Goal: Task Accomplishment & Management: Manage account settings

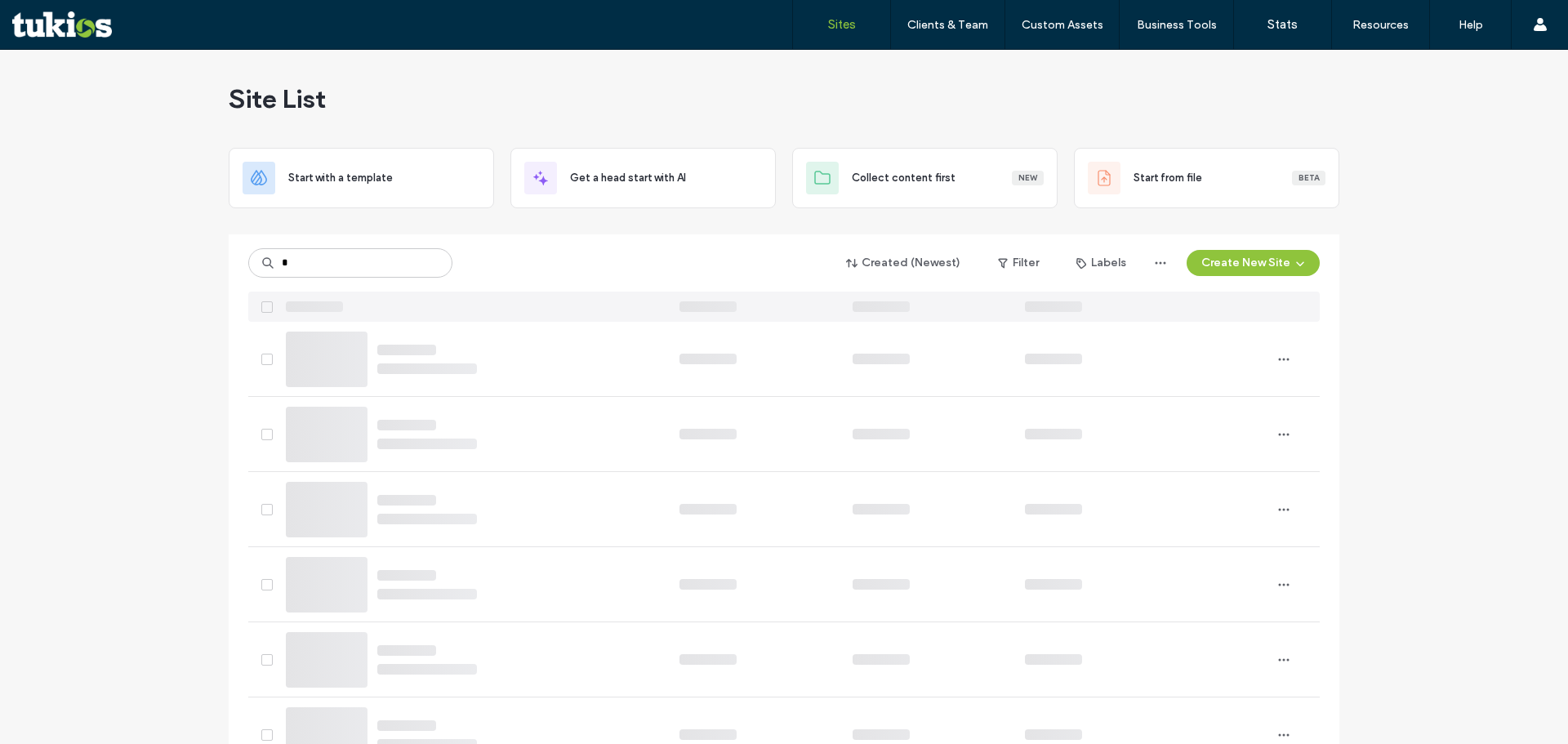
type input "*"
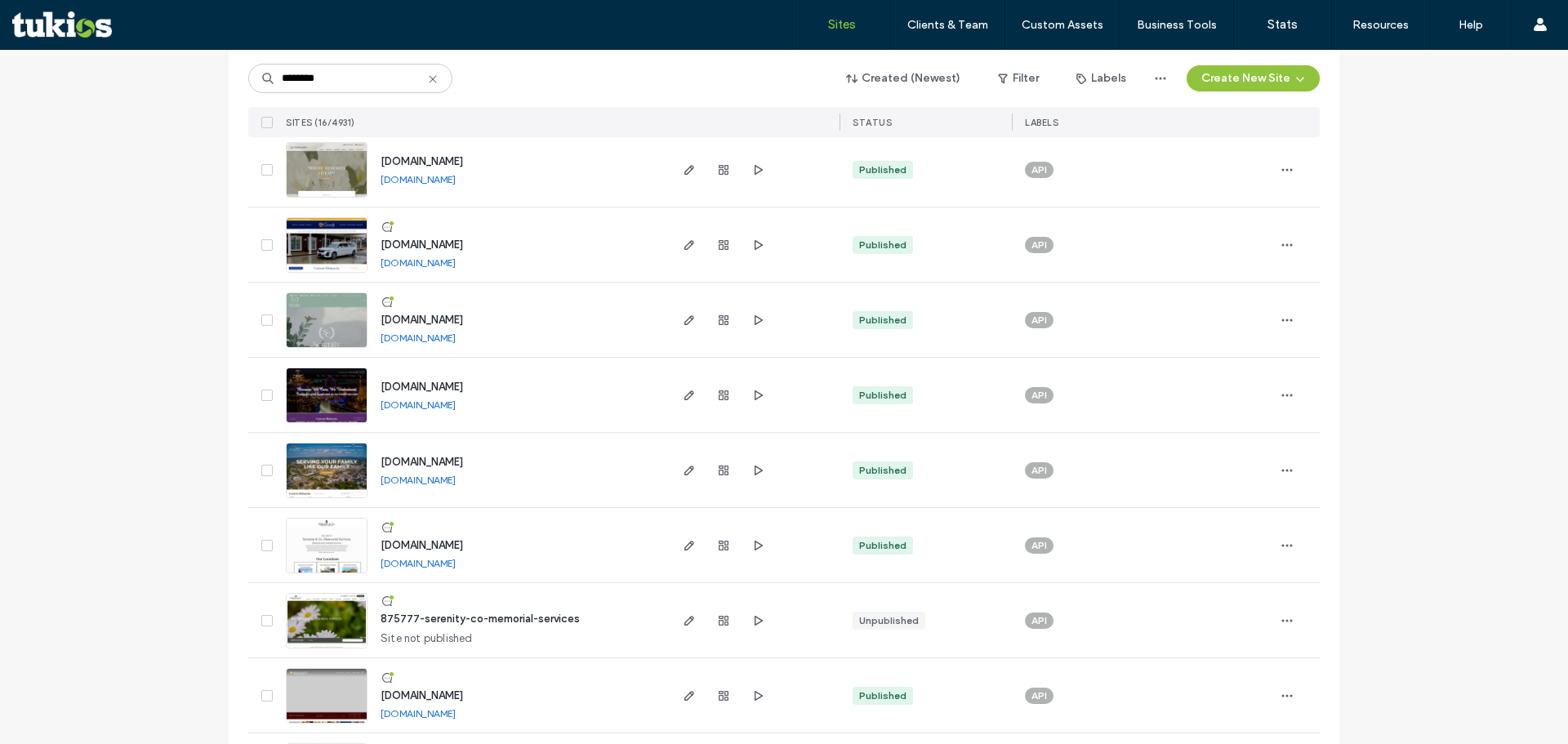
scroll to position [571, 0]
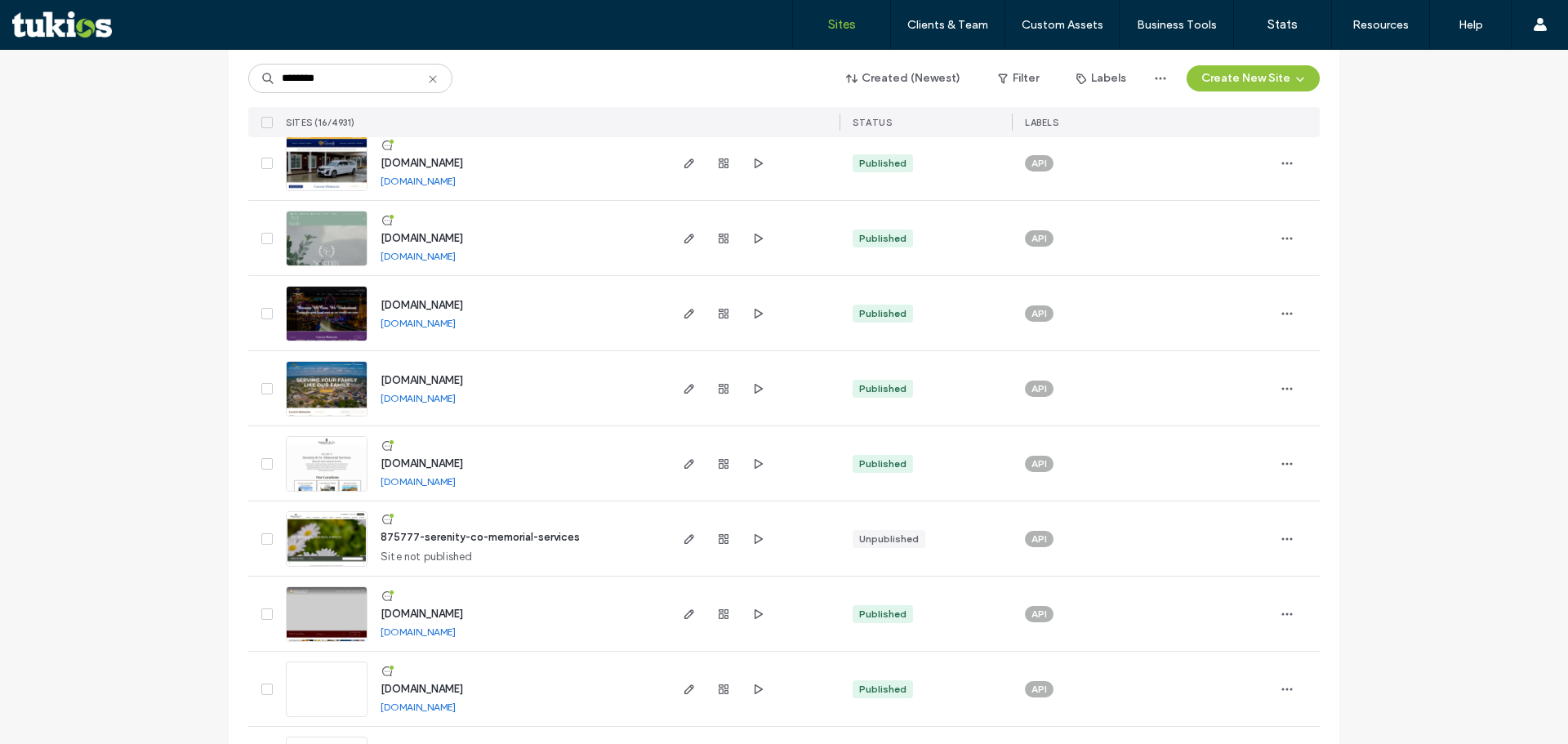
type input "********"
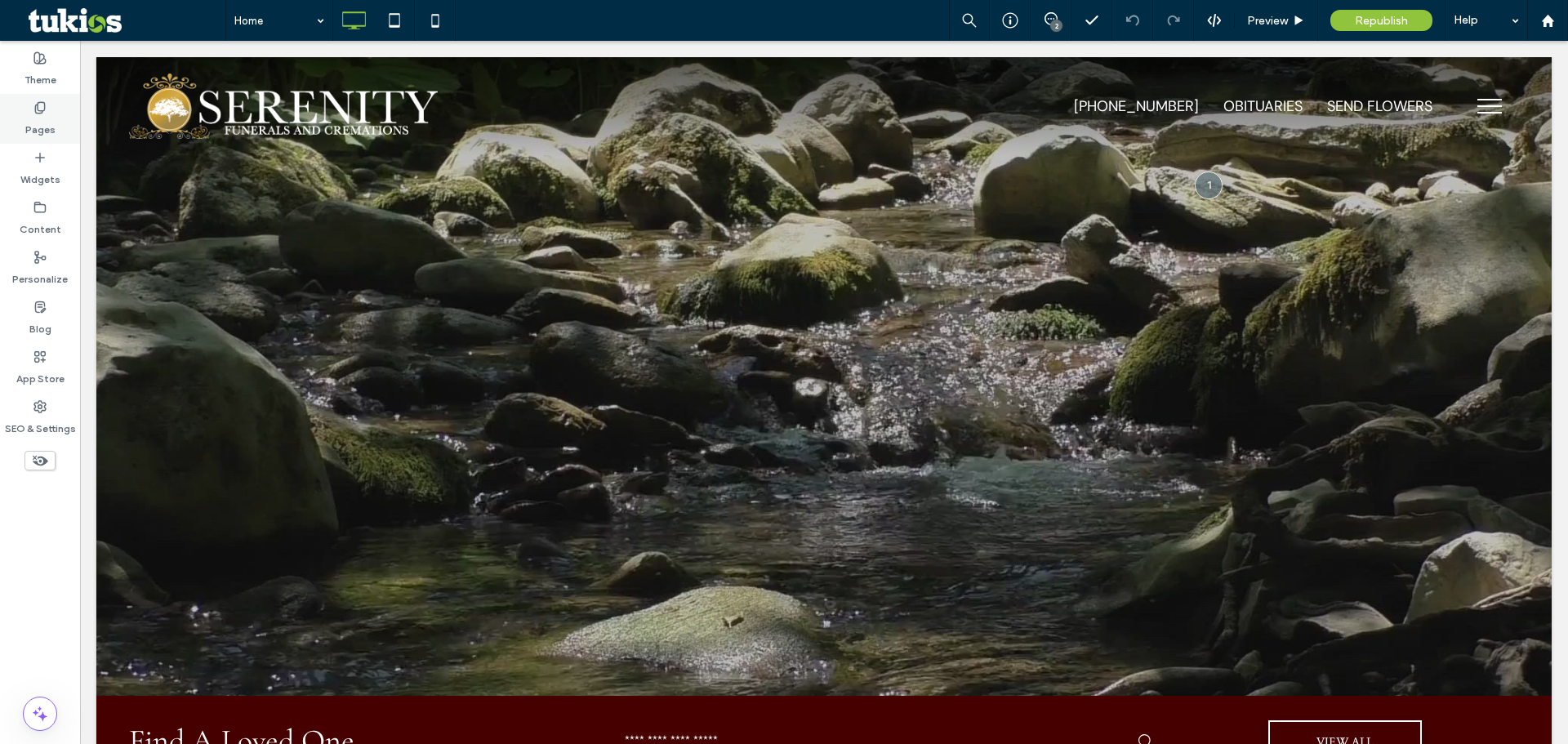
click at [59, 127] on div "Pages" at bounding box center [40, 119] width 80 height 50
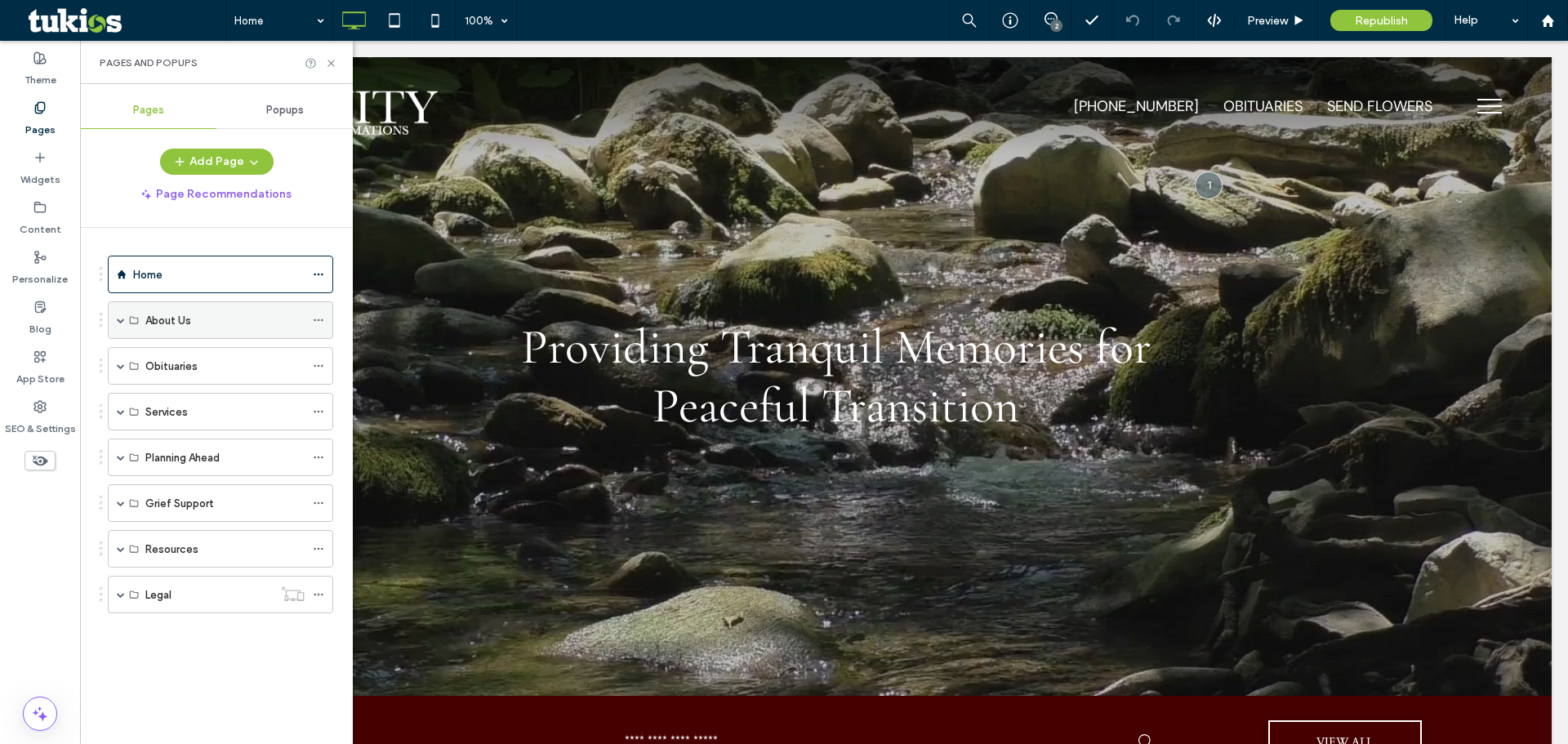
click at [122, 327] on span at bounding box center [120, 320] width 8 height 36
click at [121, 326] on span at bounding box center [120, 320] width 8 height 36
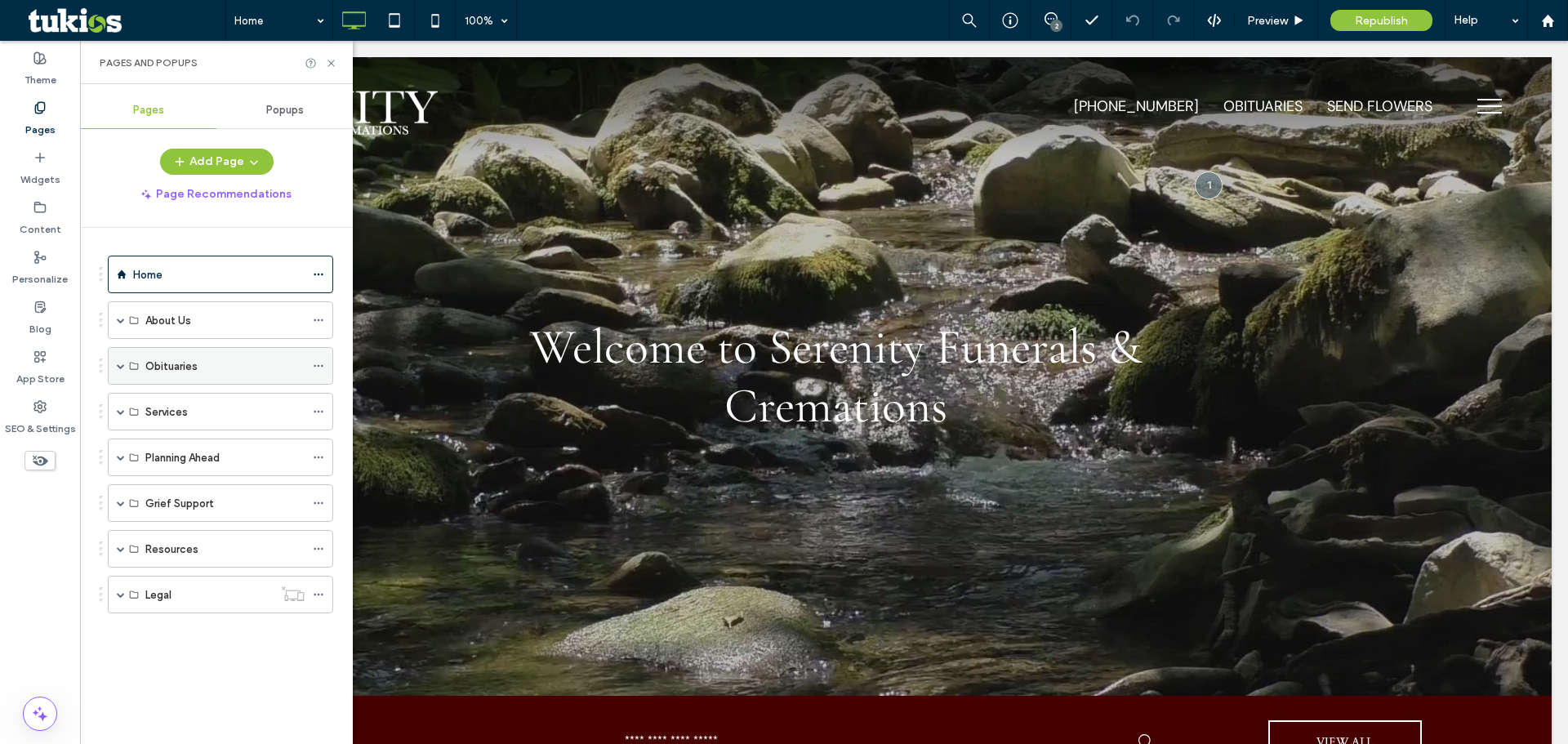
click at [120, 366] on span at bounding box center [120, 366] width 8 height 8
click at [118, 318] on span at bounding box center [120, 320] width 8 height 8
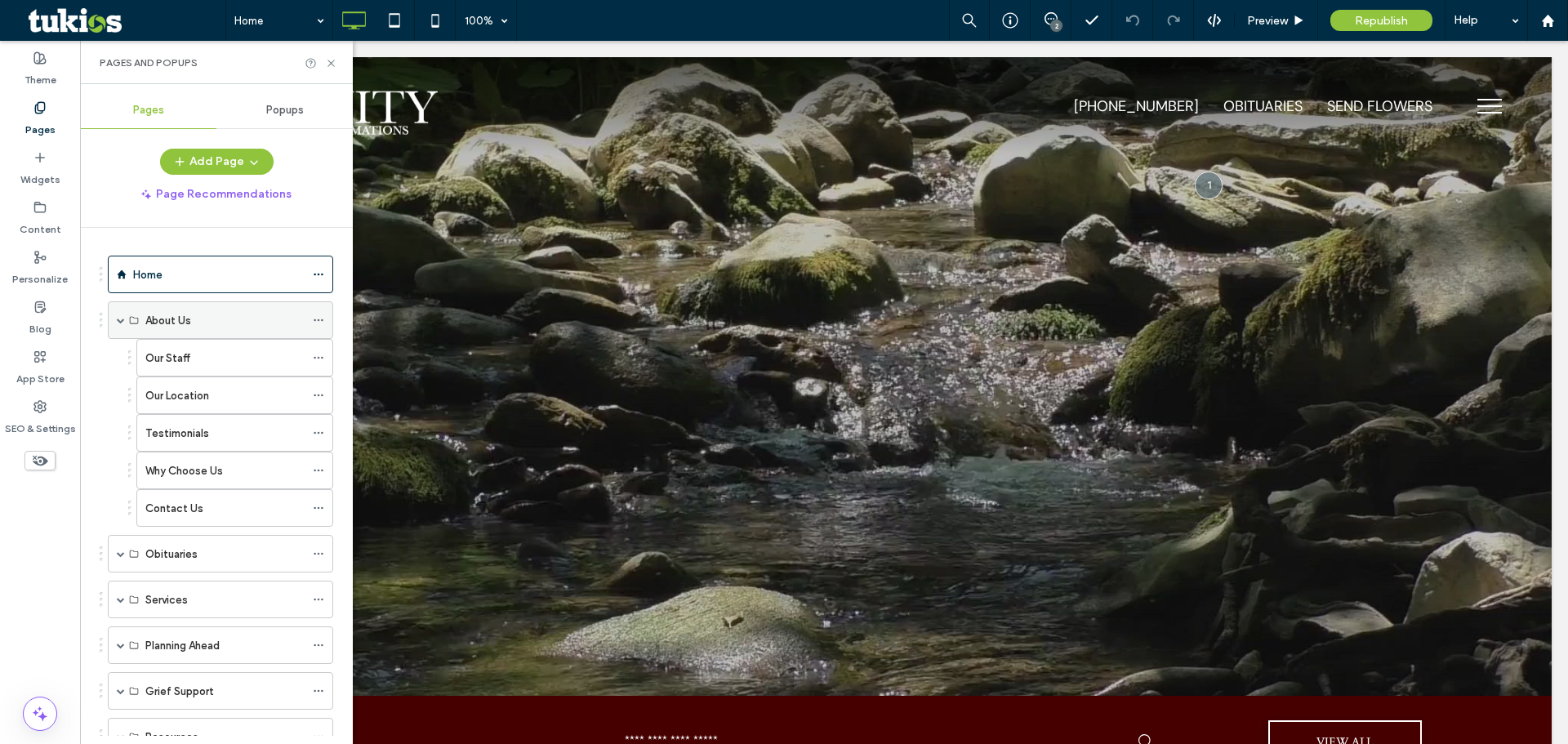
click at [118, 318] on span at bounding box center [120, 320] width 8 height 8
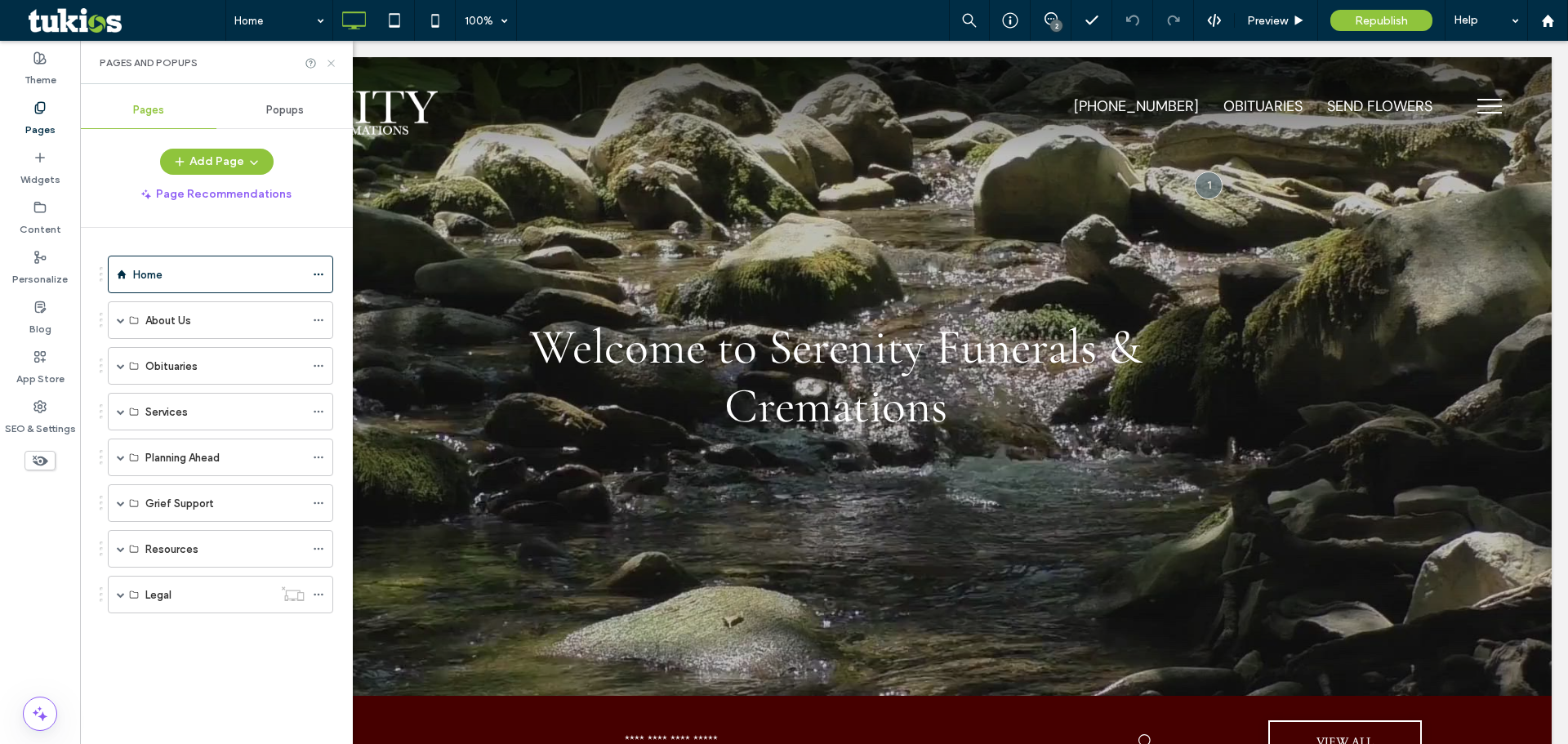
click at [335, 65] on icon at bounding box center [331, 63] width 13 height 13
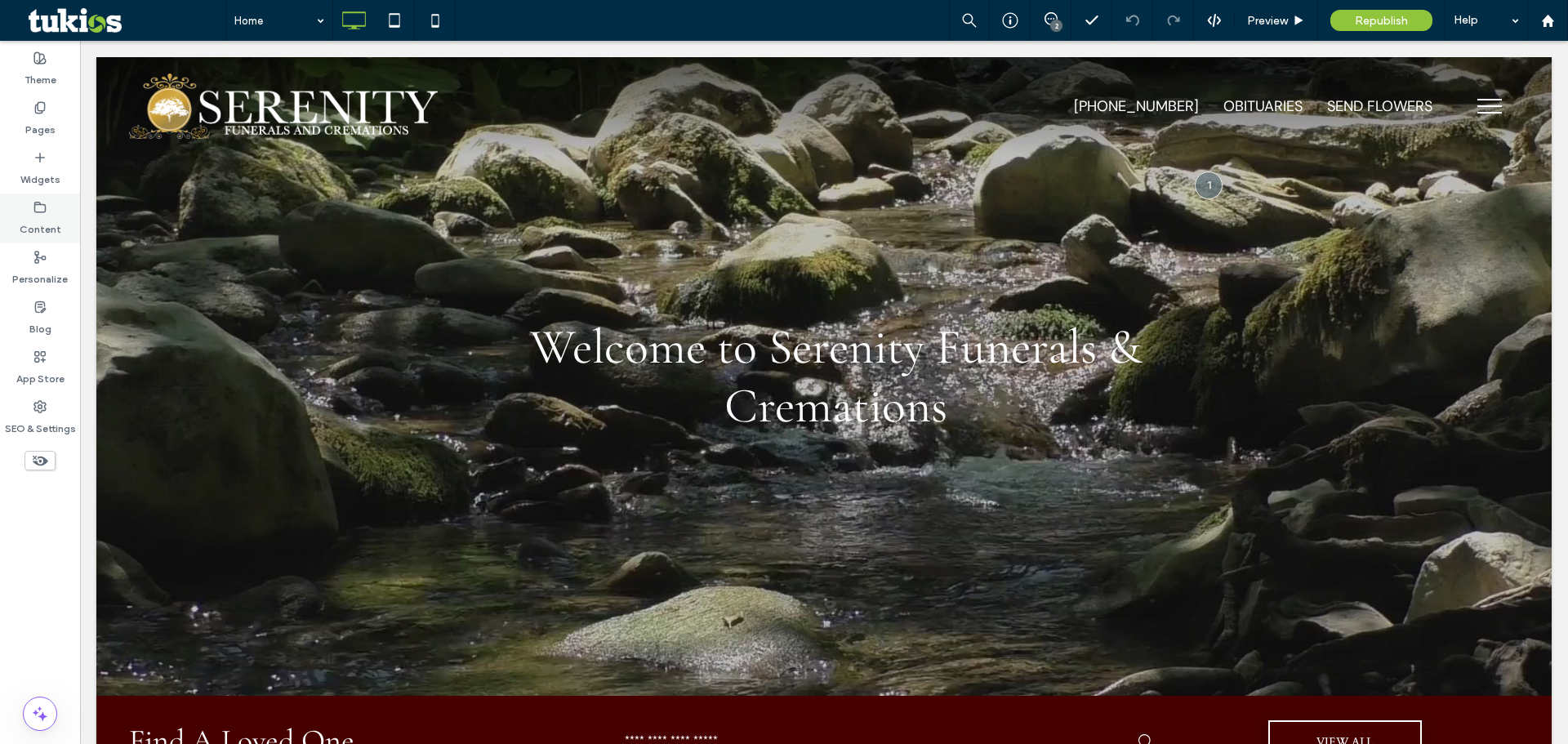
click at [7, 206] on div "Content" at bounding box center [40, 218] width 80 height 50
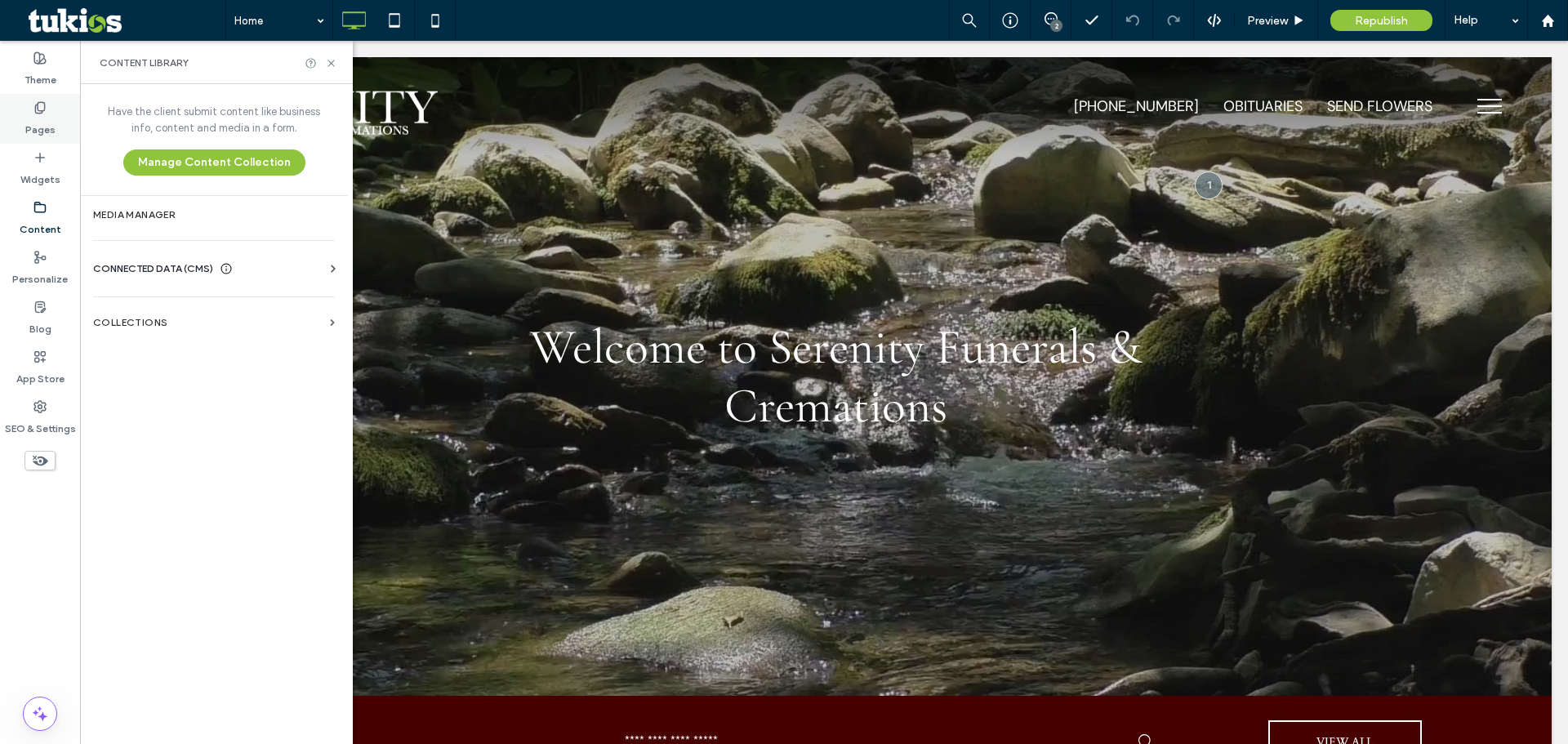
click at [42, 119] on label "Pages" at bounding box center [40, 125] width 30 height 23
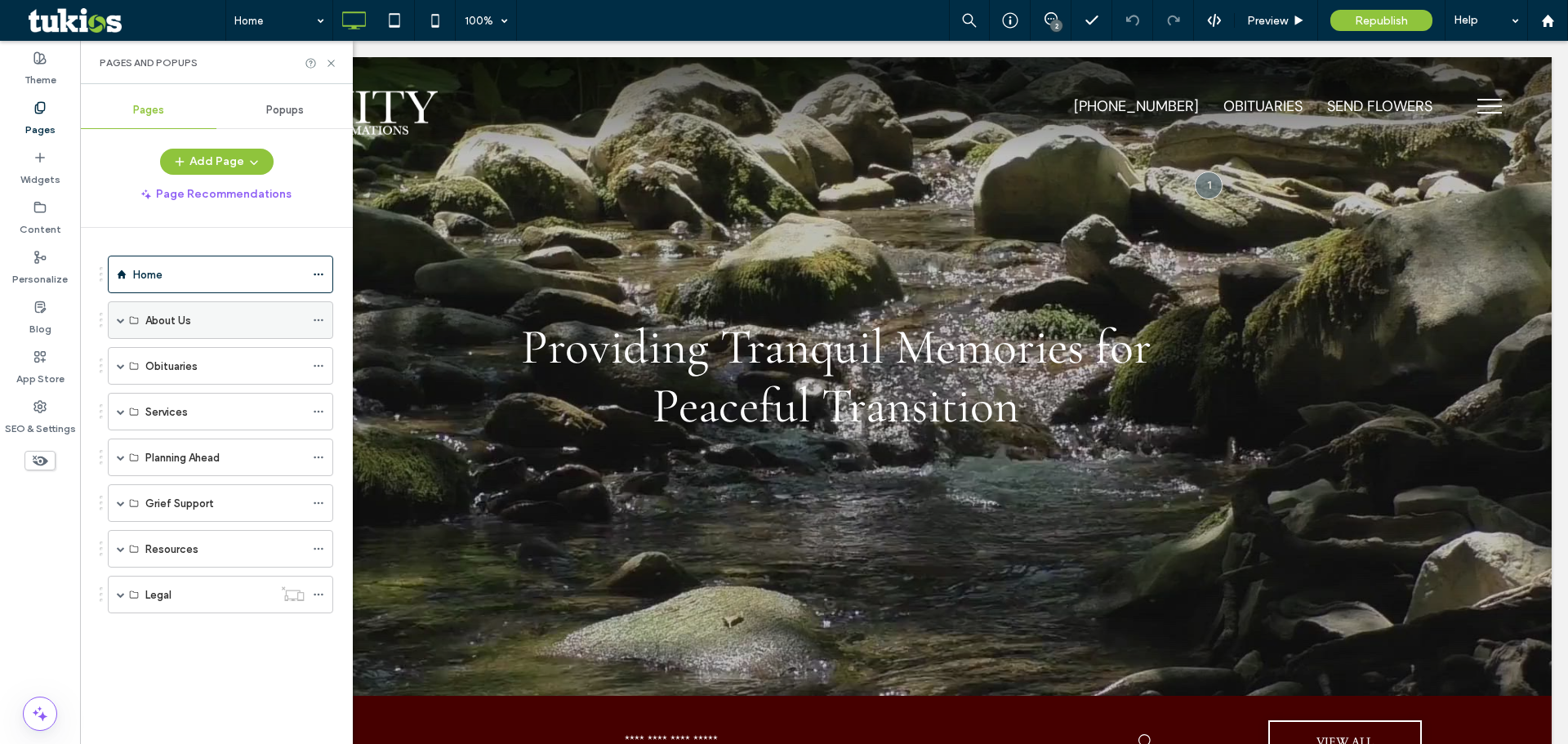
click at [113, 316] on div "About Us" at bounding box center [220, 320] width 225 height 37
click at [119, 320] on span at bounding box center [120, 320] width 8 height 8
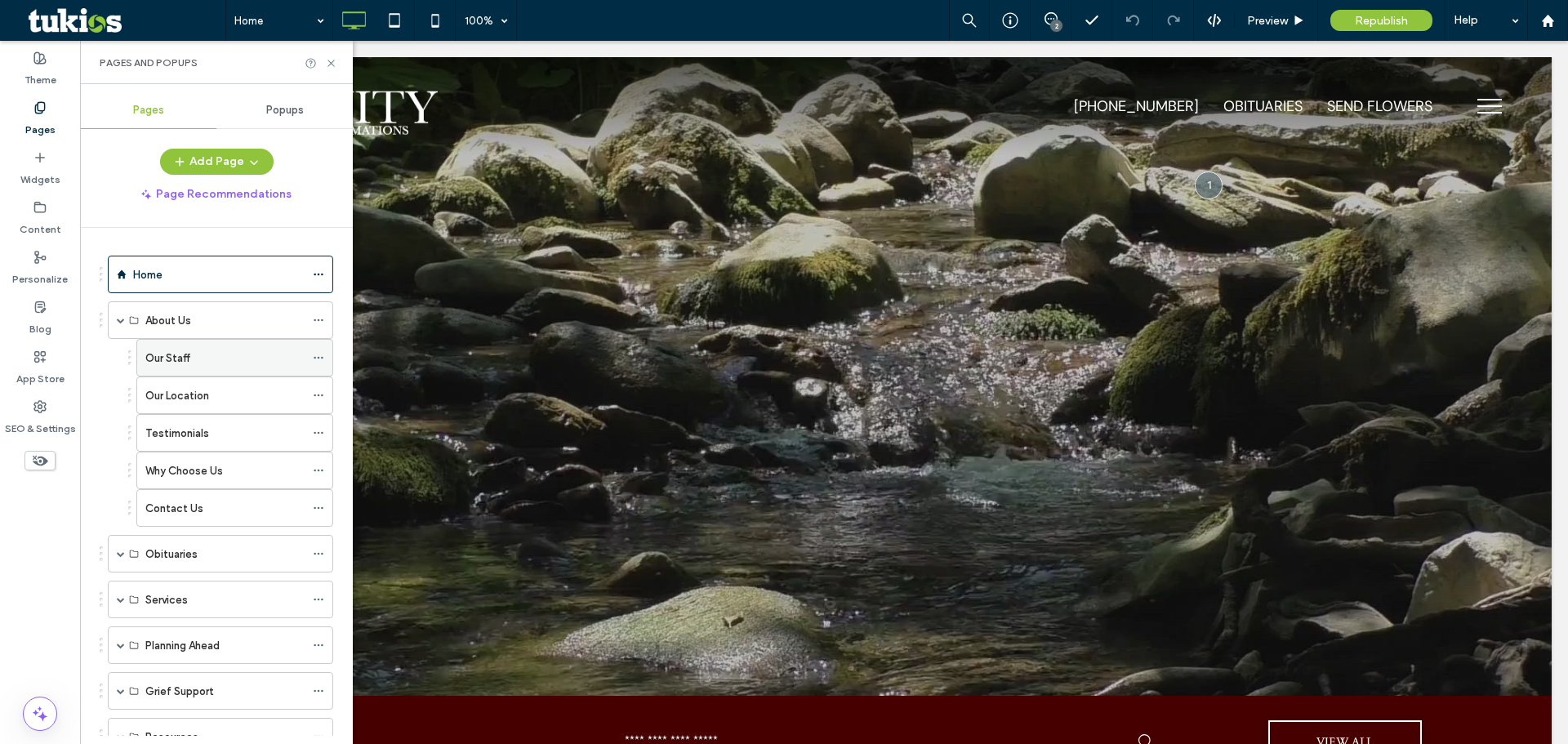
click at [157, 356] on label "Our Staff" at bounding box center [168, 358] width 45 height 29
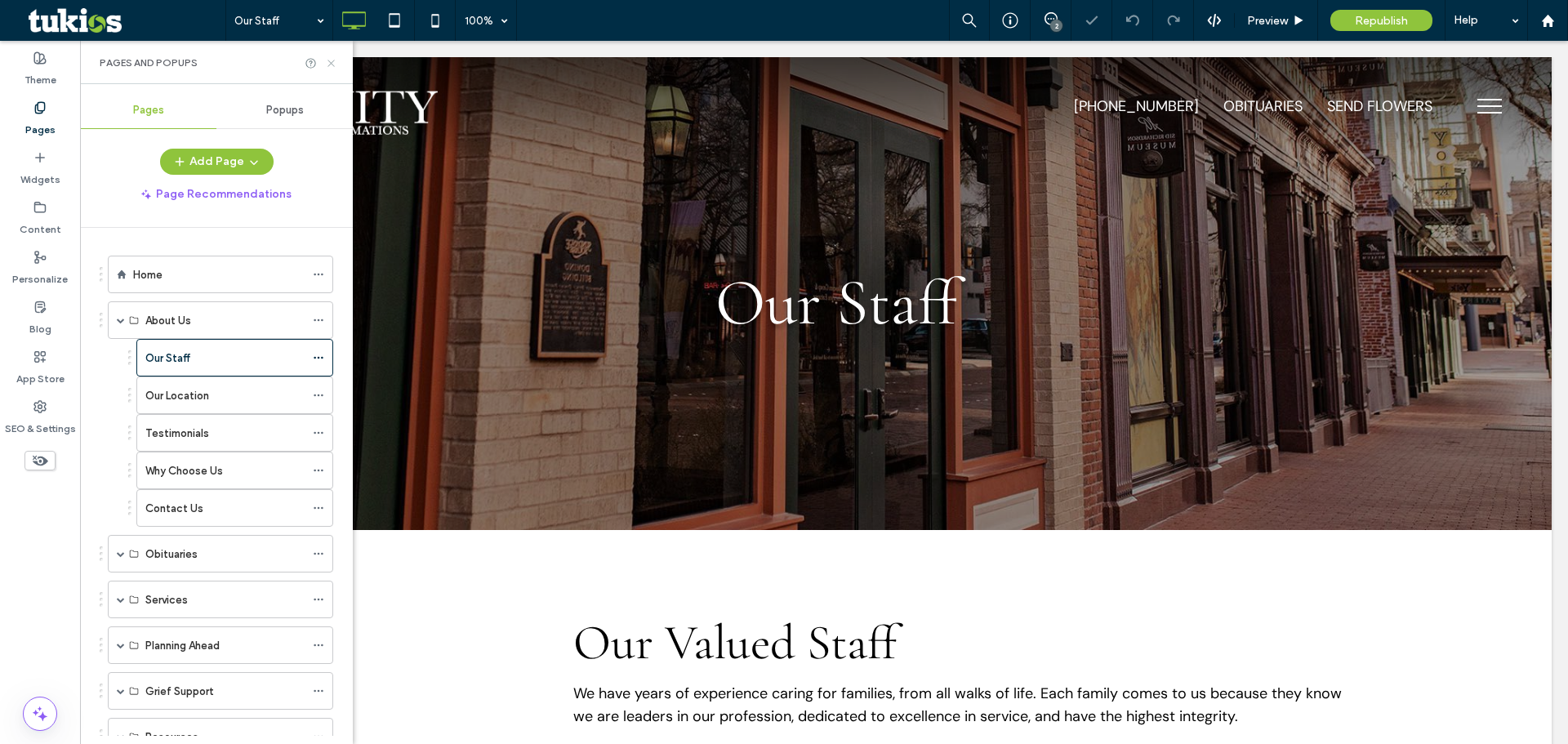
click at [330, 62] on use at bounding box center [330, 62] width 6 height 6
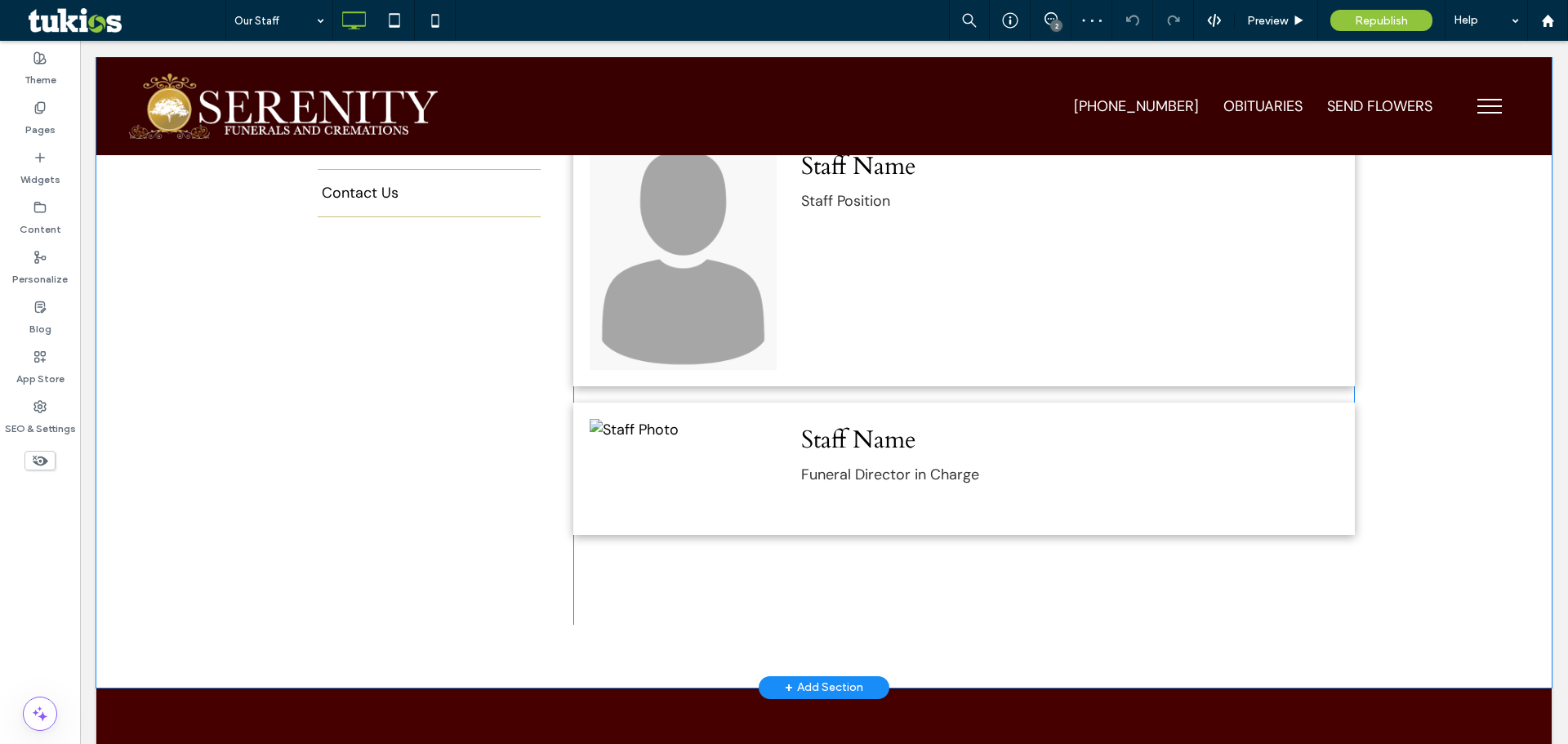
scroll to position [571, 0]
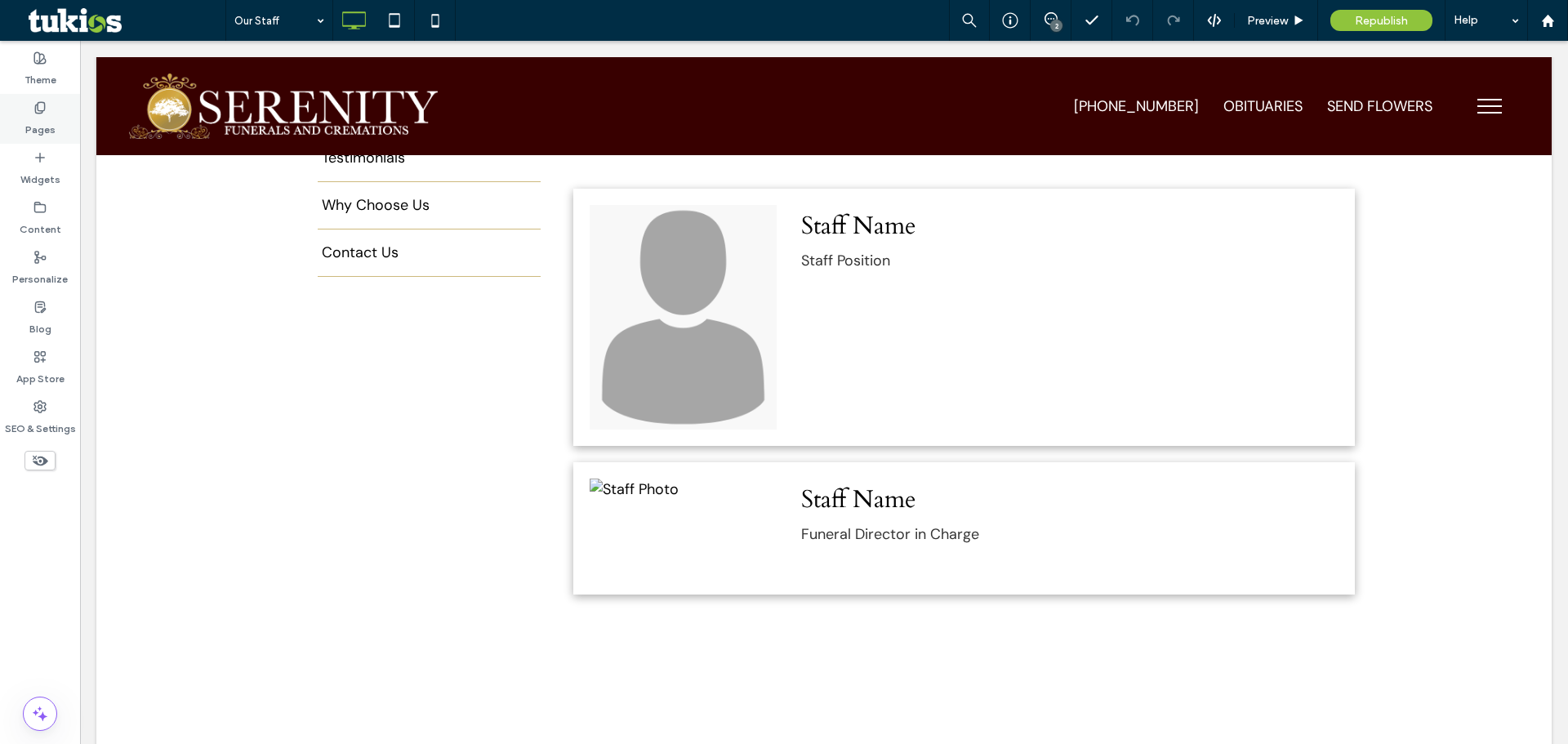
click at [37, 130] on label "Pages" at bounding box center [40, 125] width 30 height 23
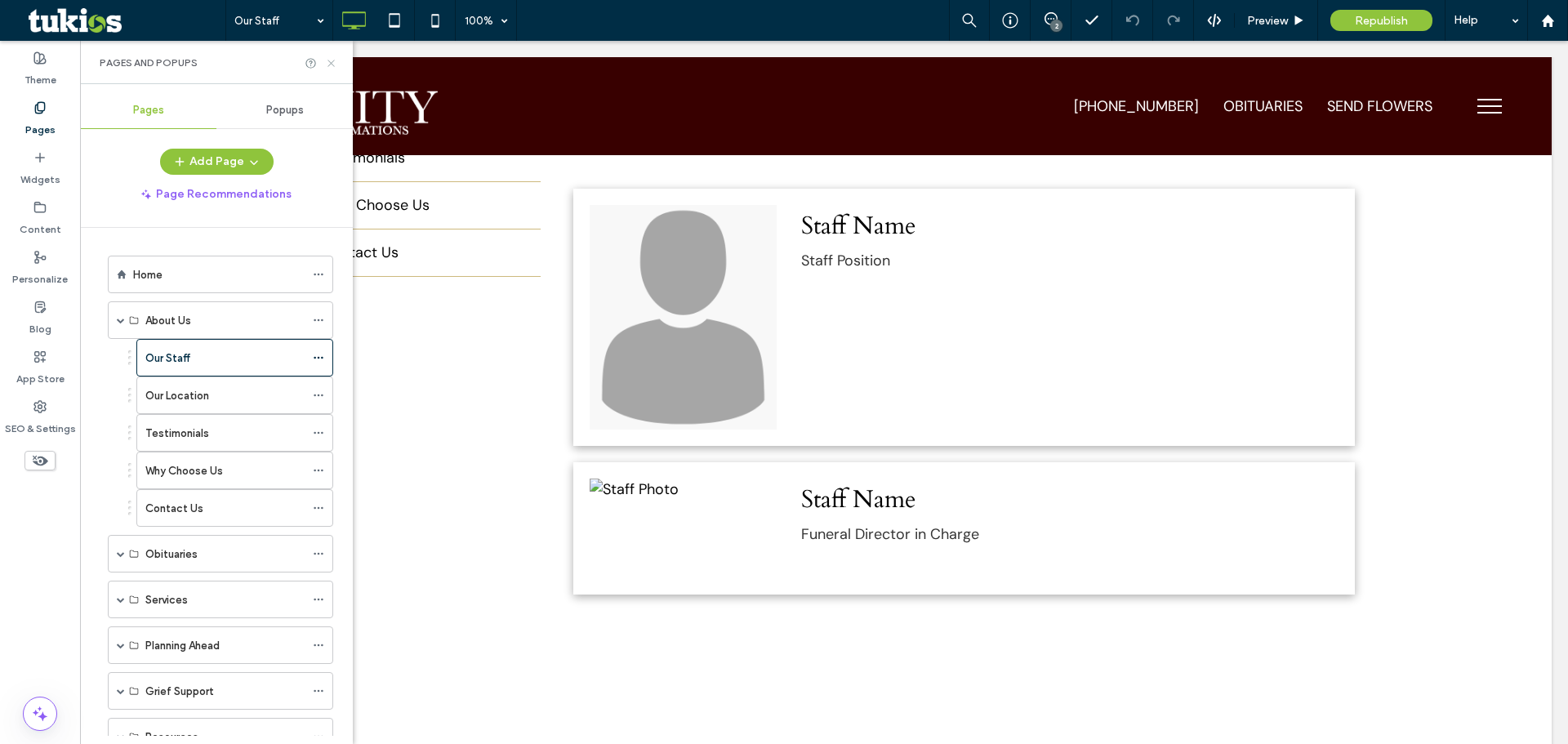
drag, startPoint x: 330, startPoint y: 63, endPoint x: 246, endPoint y: 5, distance: 102.1
click at [330, 63] on use at bounding box center [330, 62] width 6 height 6
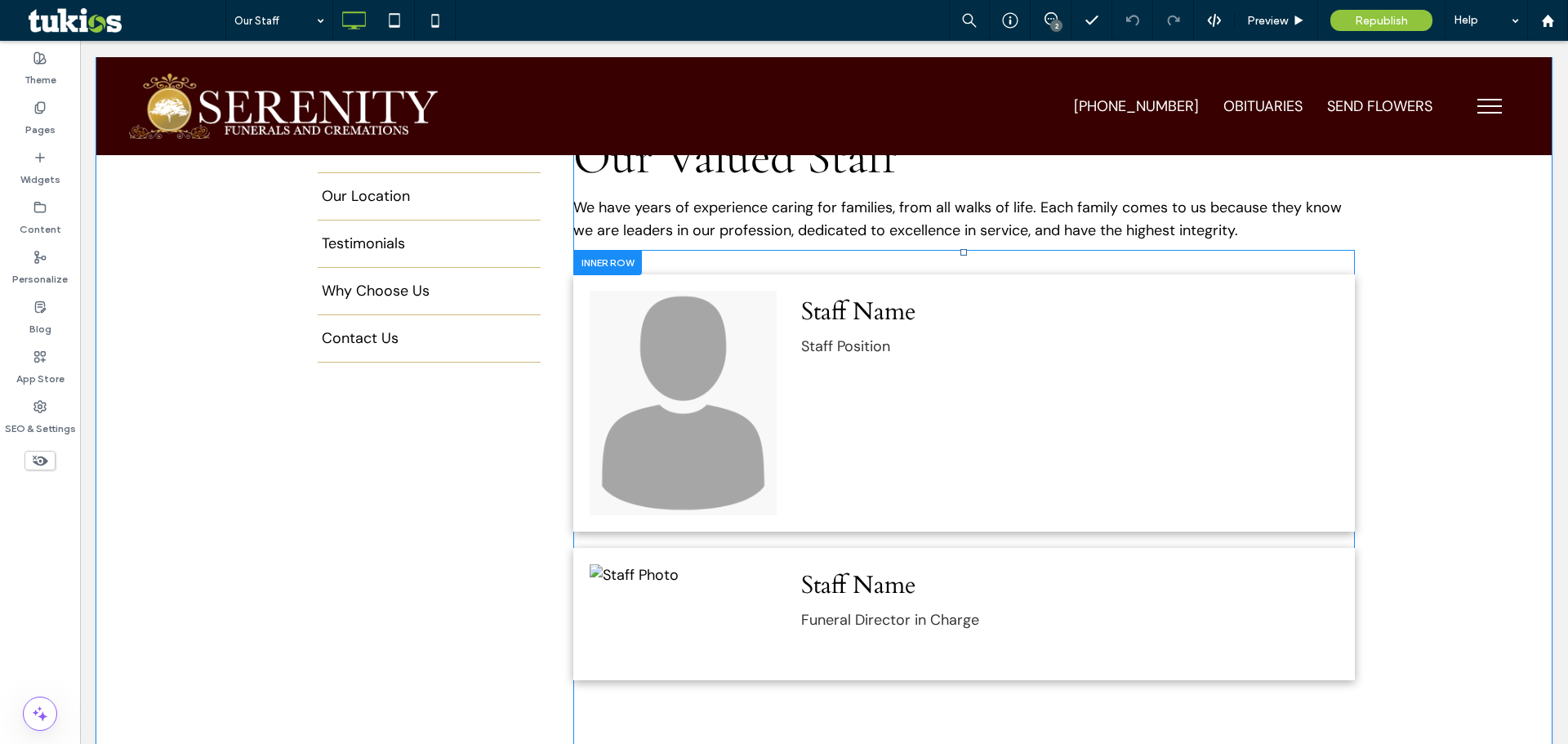
scroll to position [490, 0]
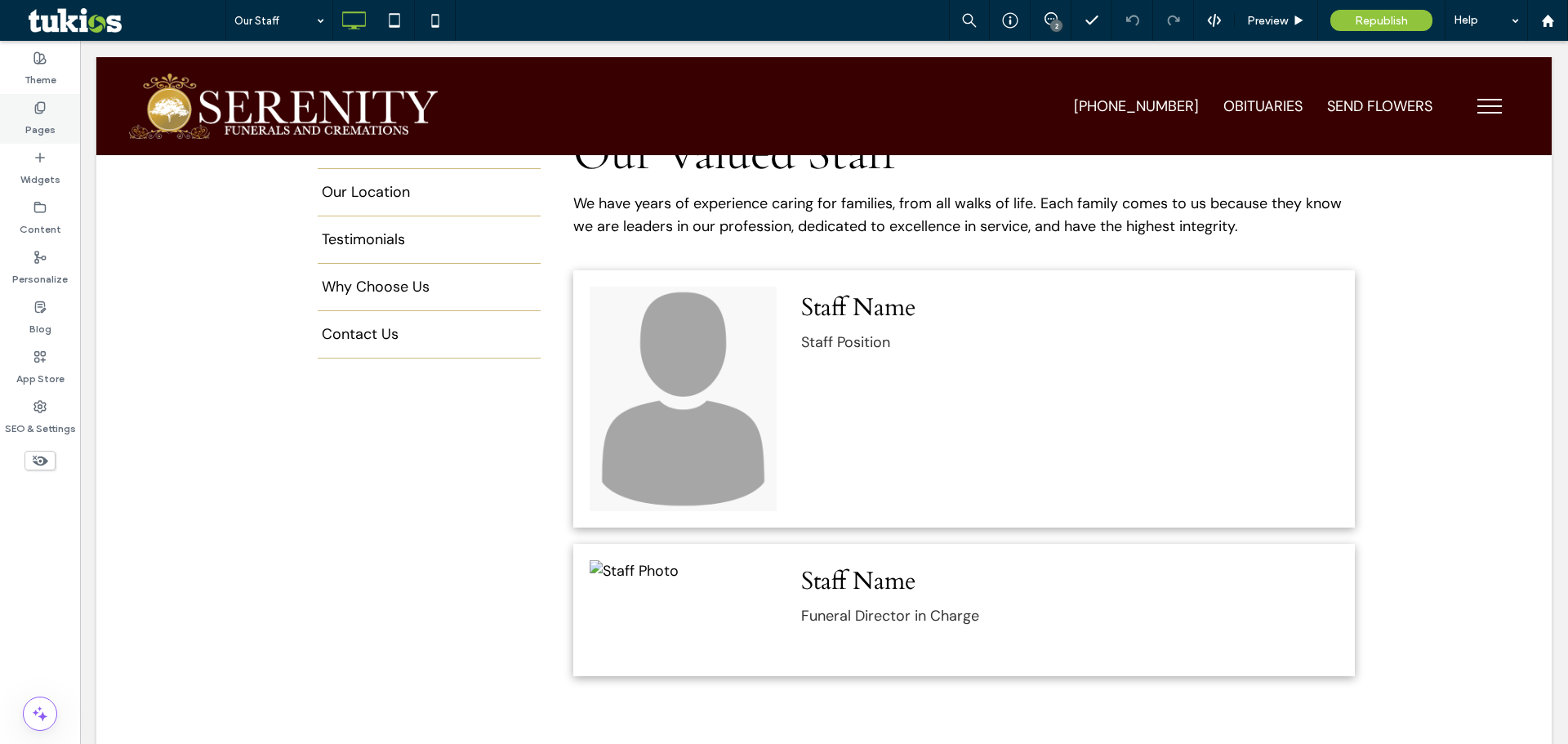
click at [32, 127] on label "Pages" at bounding box center [40, 125] width 30 height 23
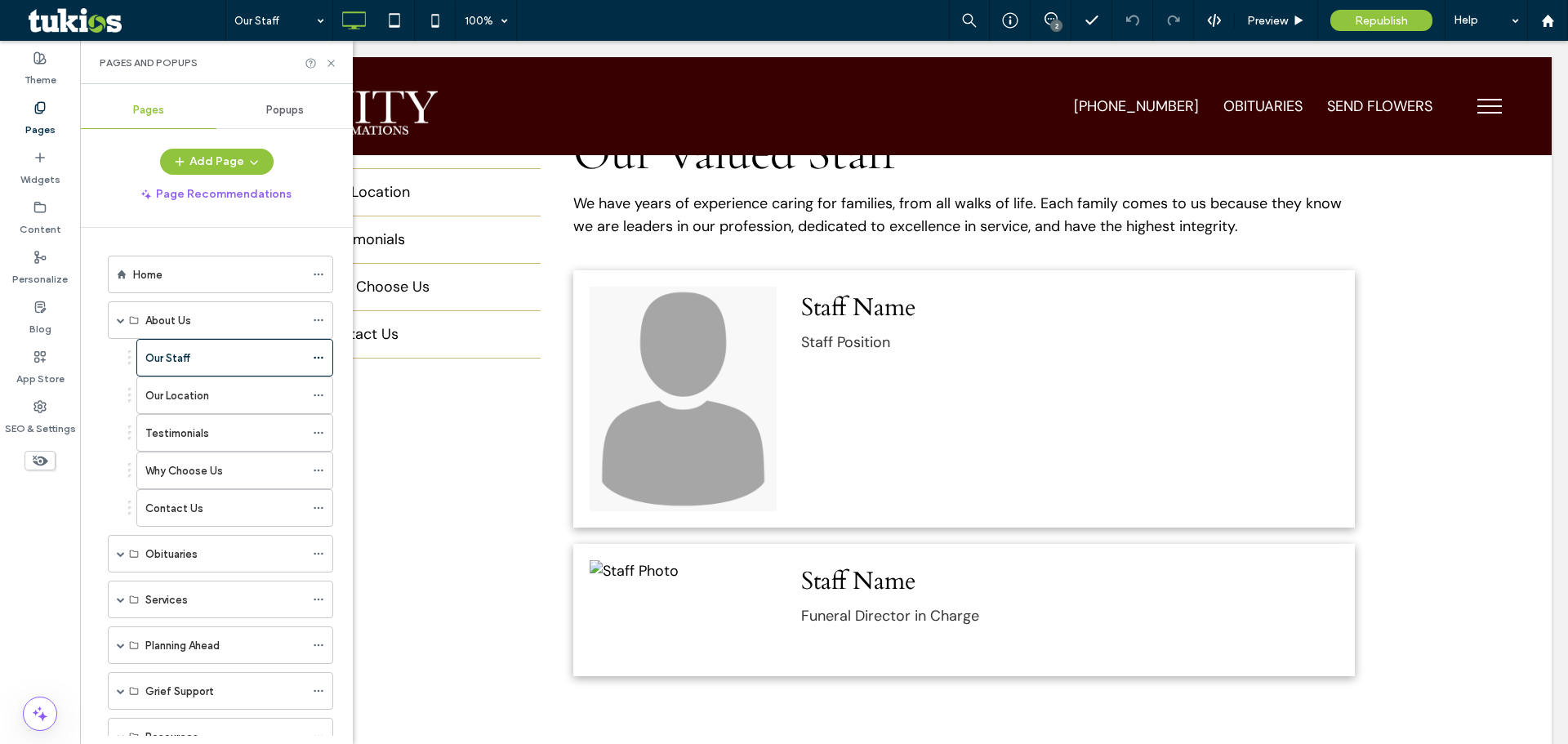
click at [832, 9] on div "Our Staff 100% 2 Preview Republish Help" at bounding box center [896, 20] width 1343 height 41
drag, startPoint x: 330, startPoint y: 63, endPoint x: 272, endPoint y: 5, distance: 82.0
click at [330, 63] on use at bounding box center [330, 62] width 6 height 6
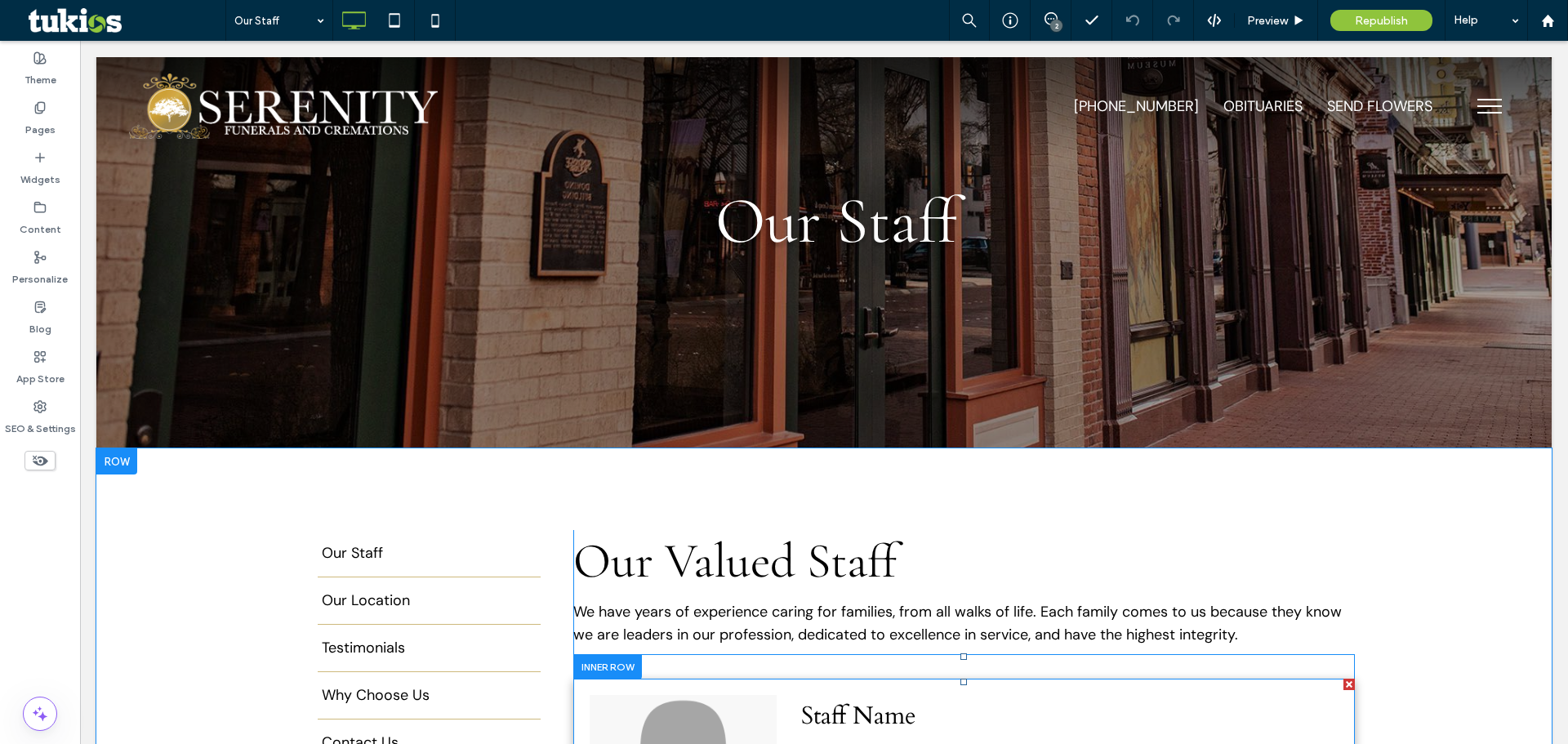
scroll to position [0, 0]
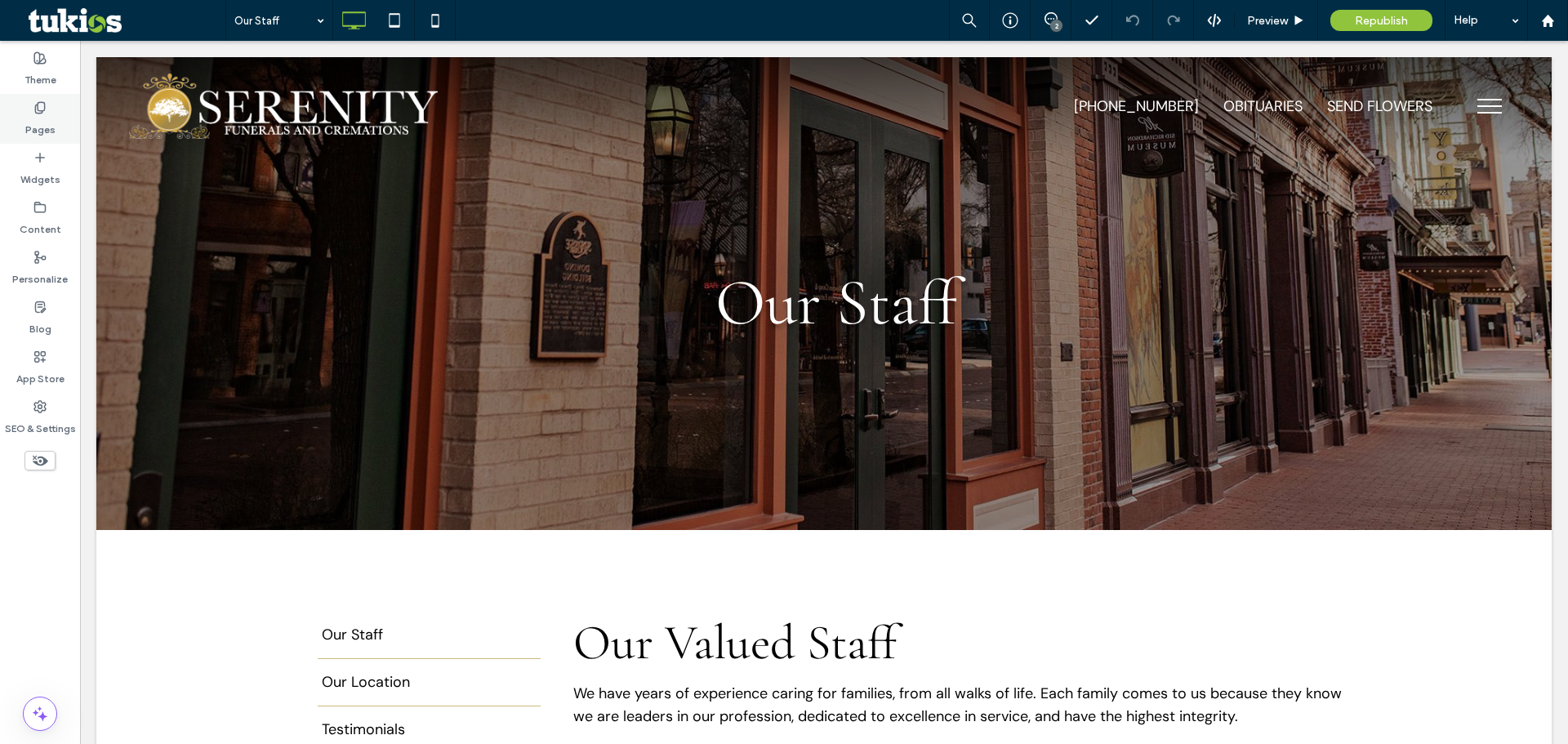
click at [54, 115] on label "Pages" at bounding box center [40, 125] width 30 height 23
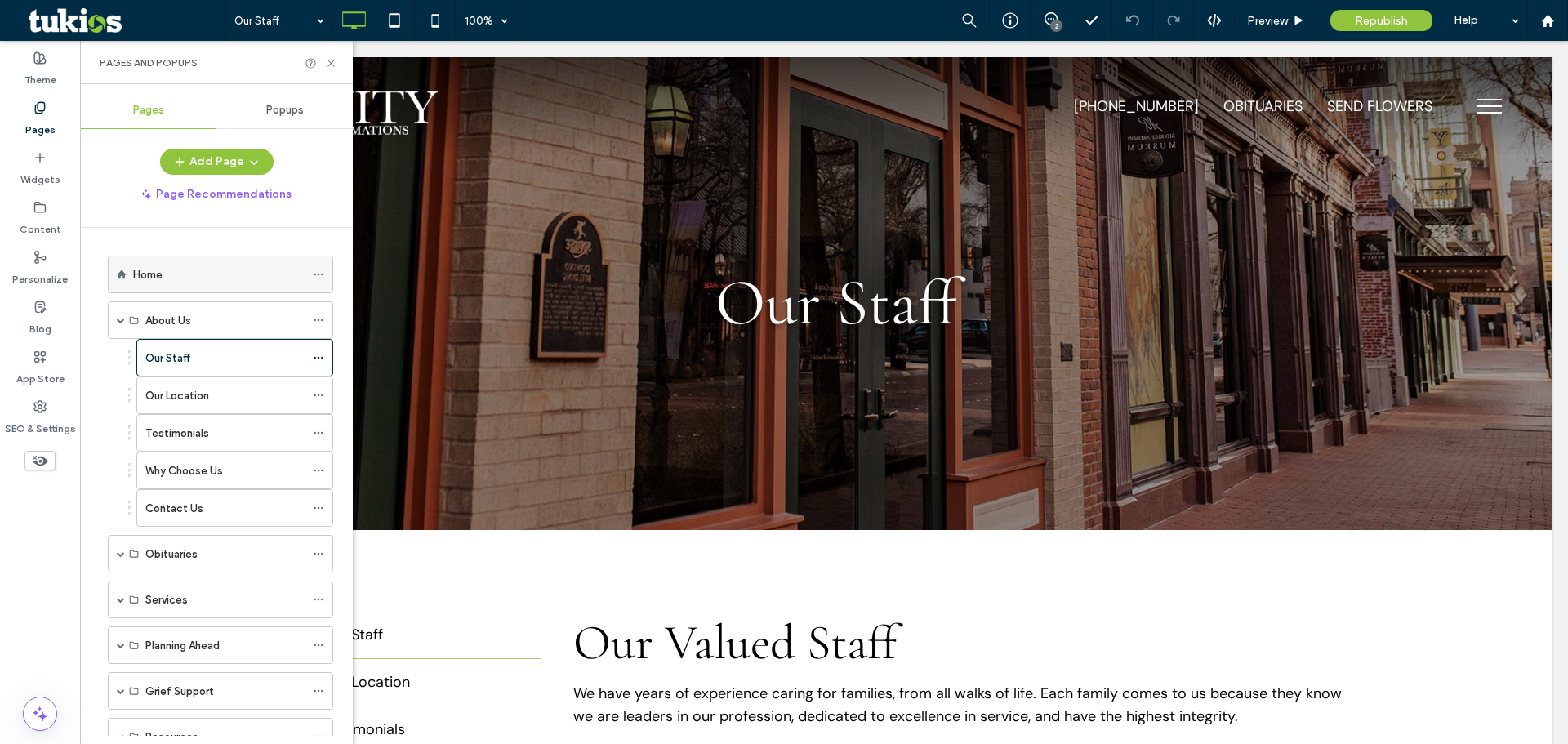
click at [180, 259] on div "Home" at bounding box center [218, 274] width 171 height 36
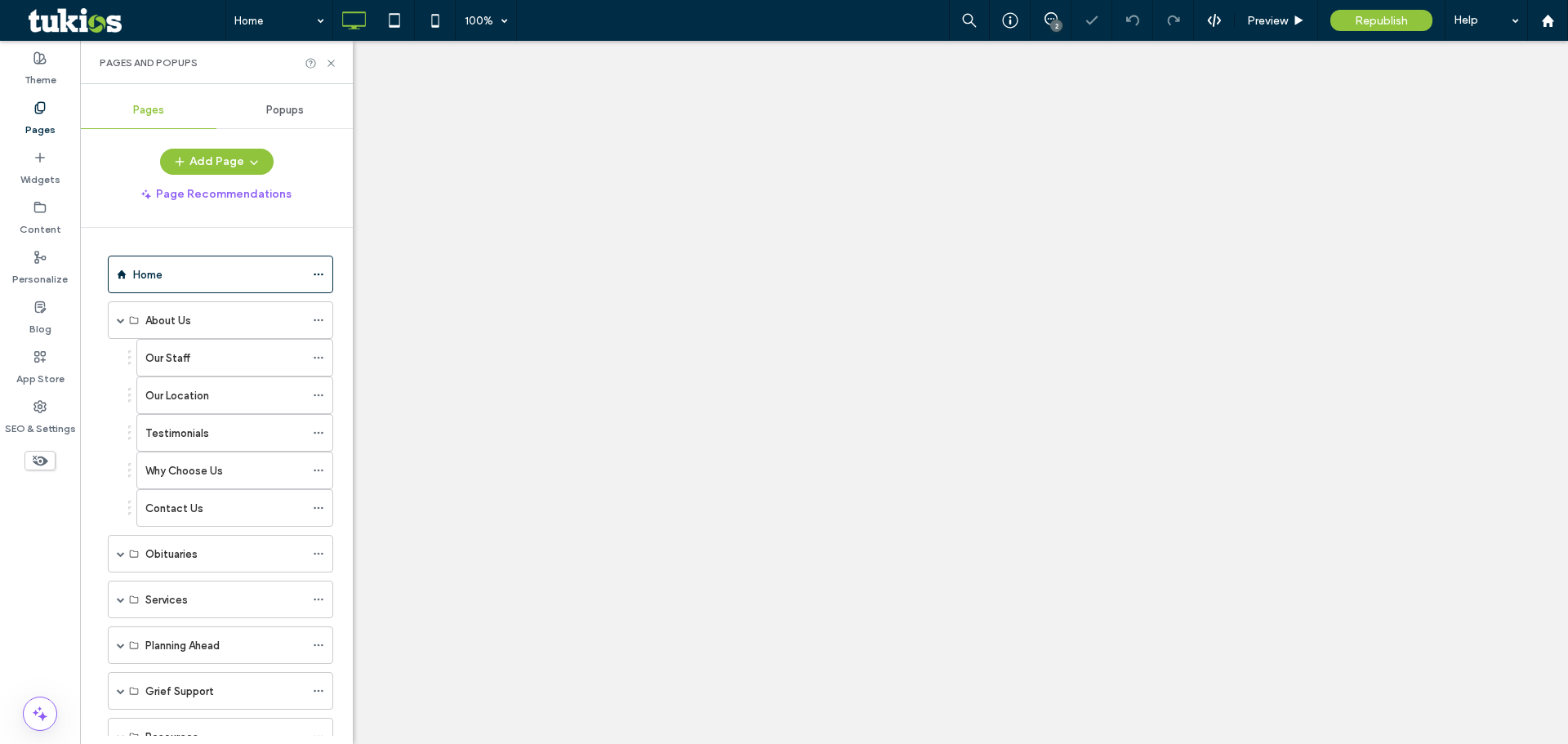
click at [330, 63] on use at bounding box center [330, 62] width 6 height 6
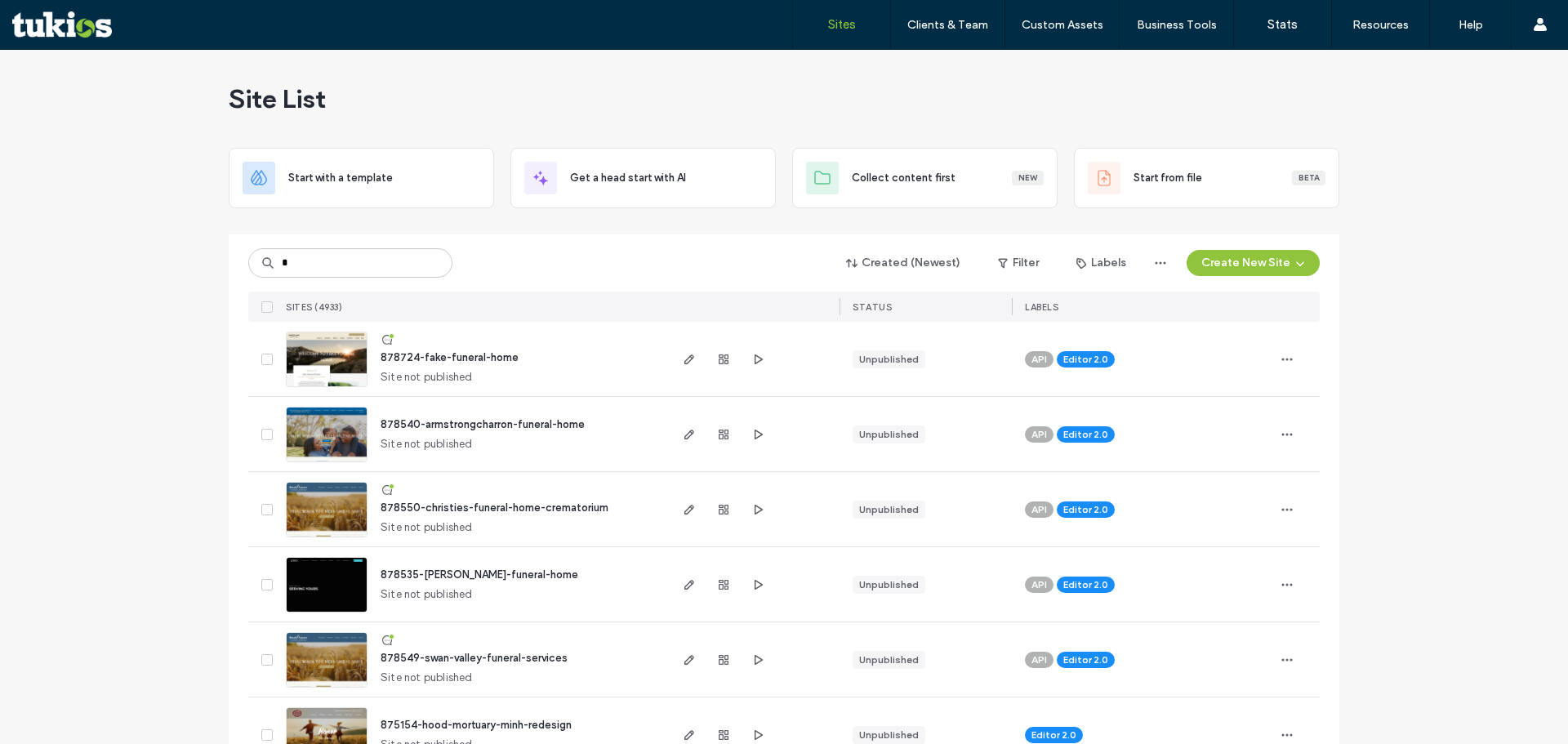
type input "*"
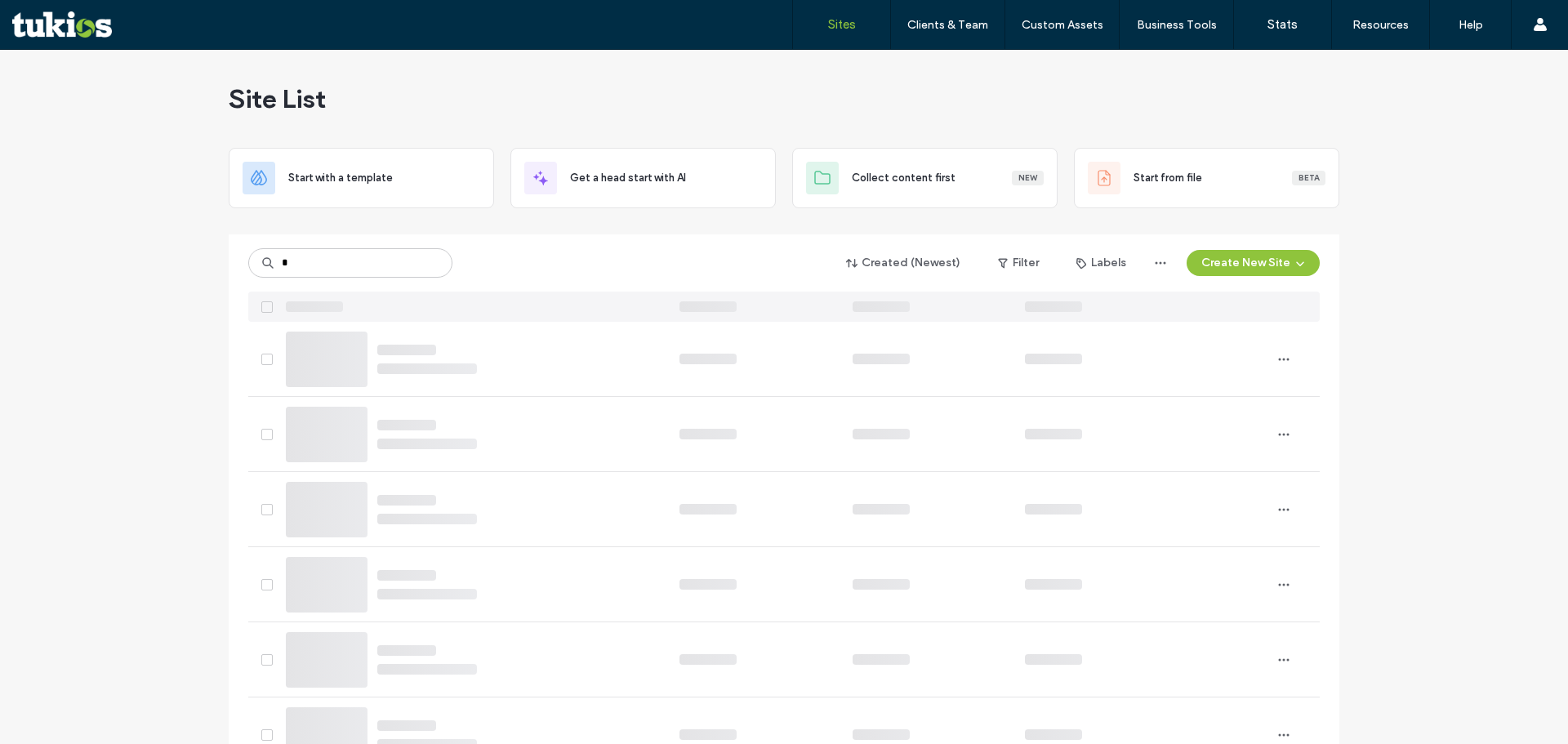
type input "*"
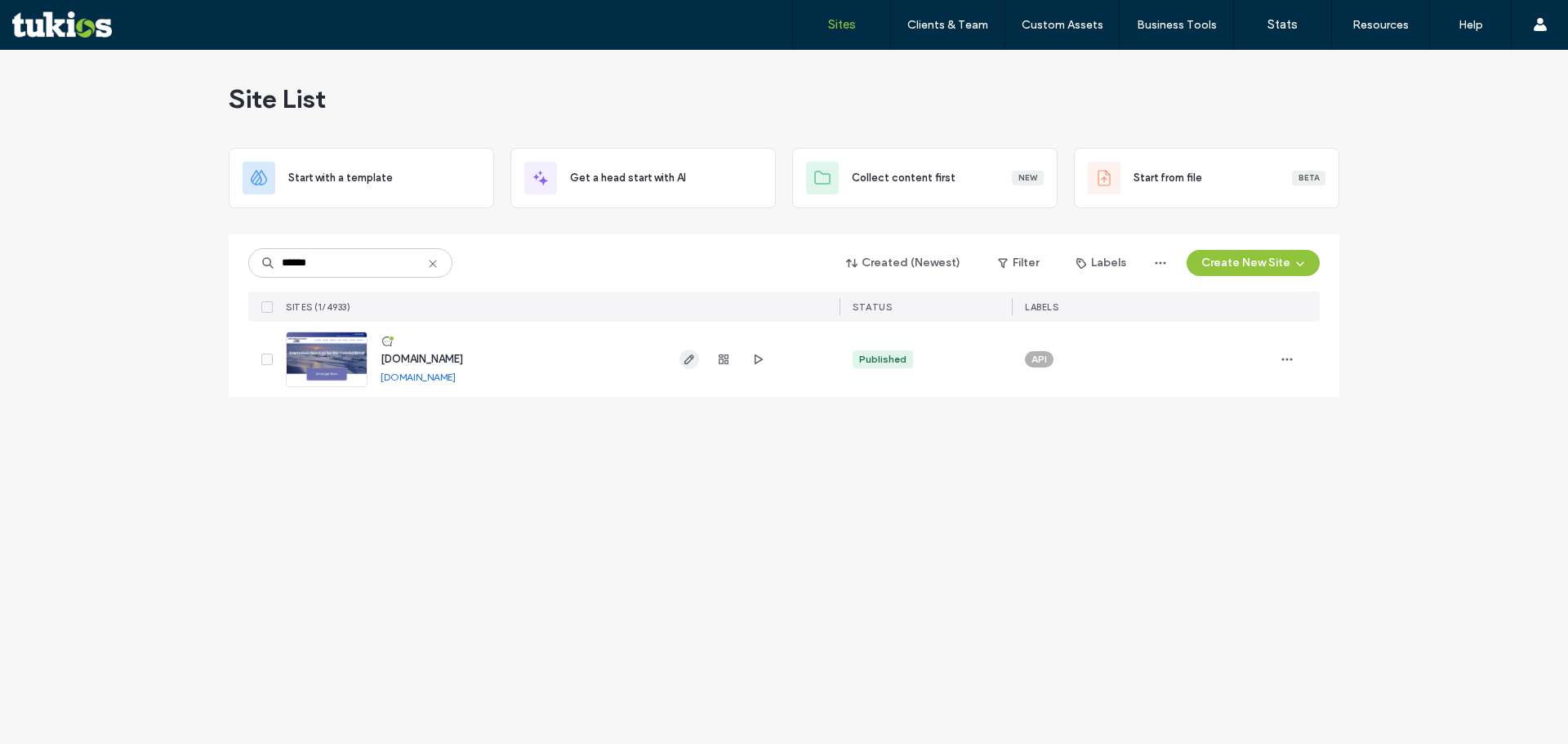
type input "******"
click at [691, 358] on use "button" at bounding box center [689, 358] width 10 height 10
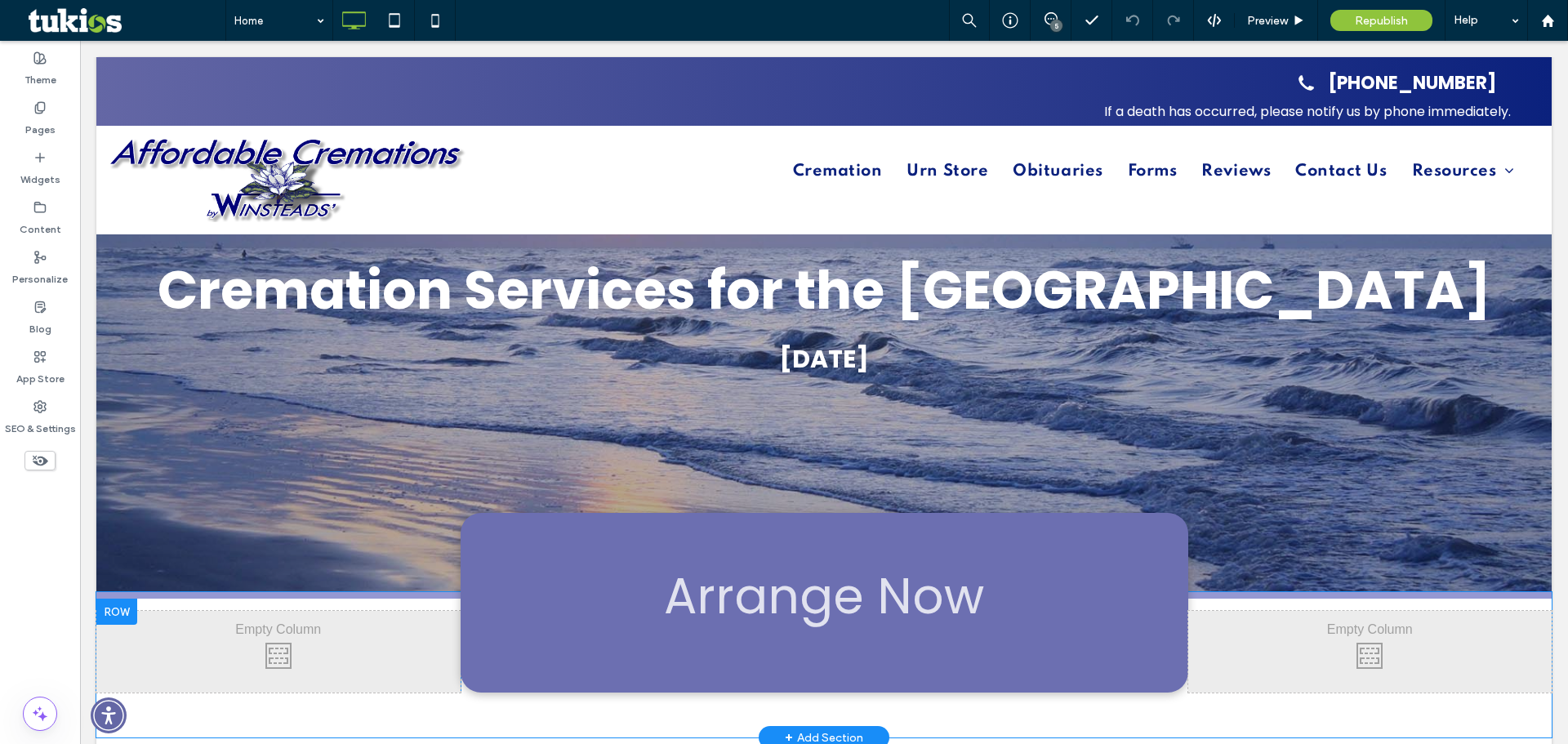
scroll to position [163, 0]
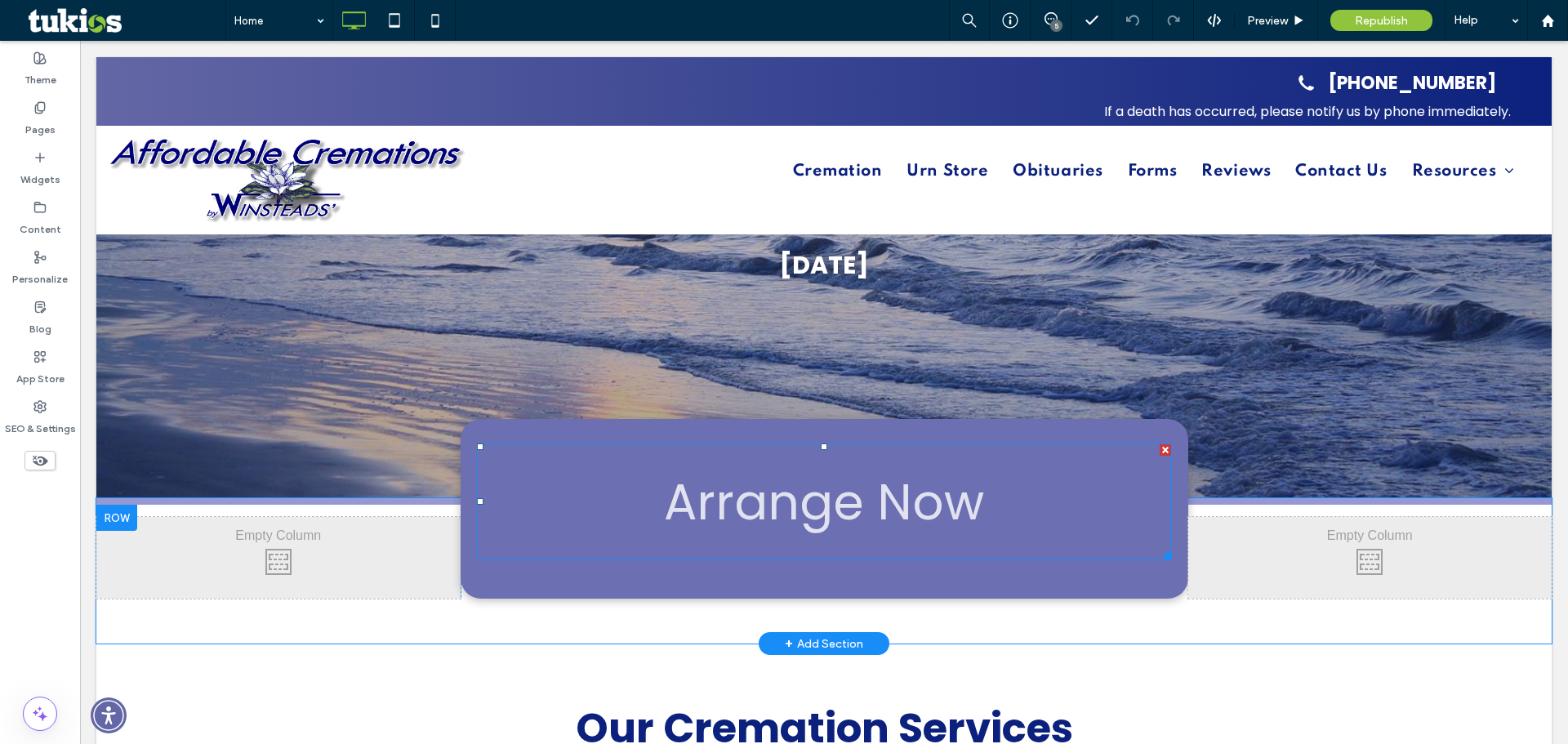
click at [865, 460] on span "Arrange Now" at bounding box center [824, 501] width 320 height 90
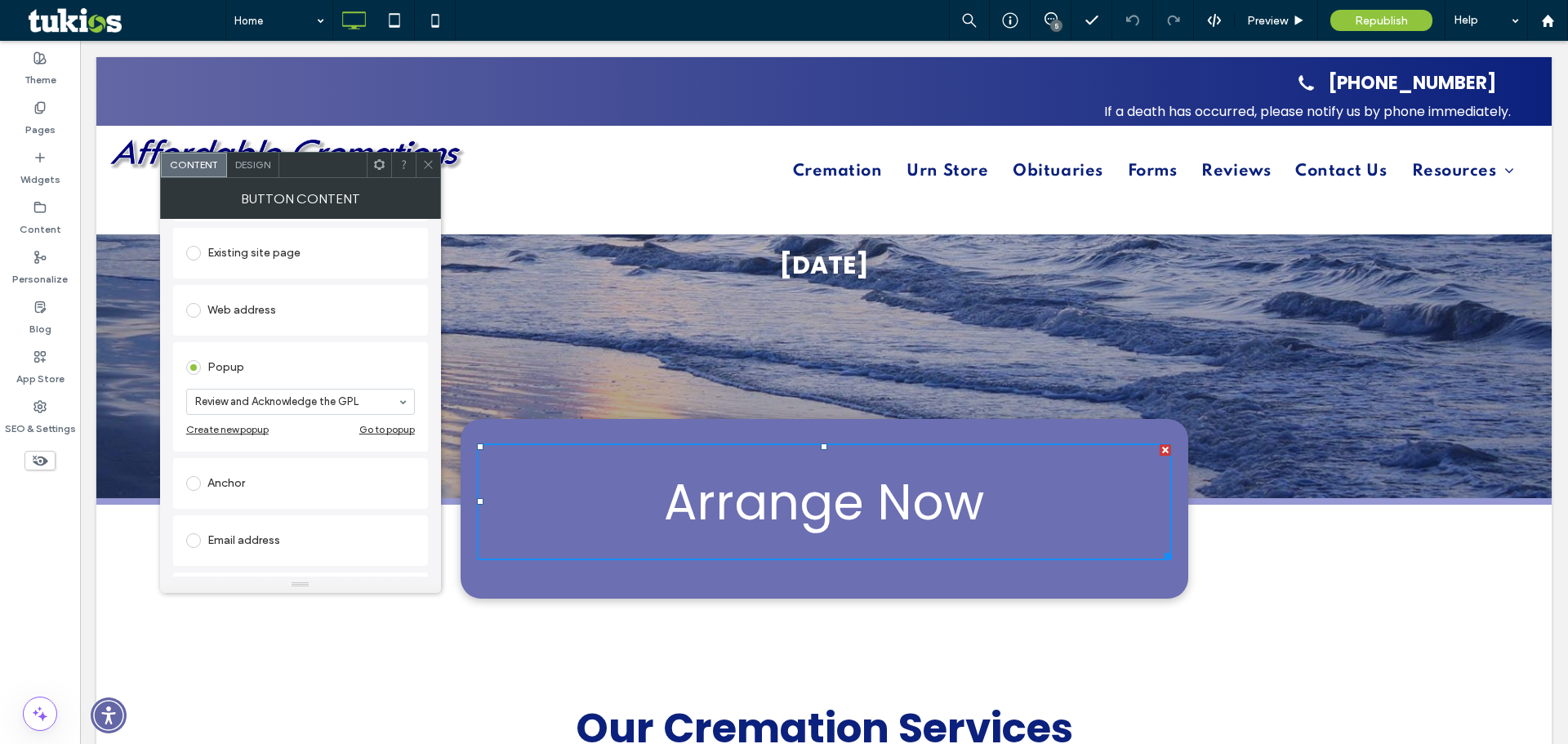
click at [423, 155] on span at bounding box center [428, 165] width 13 height 24
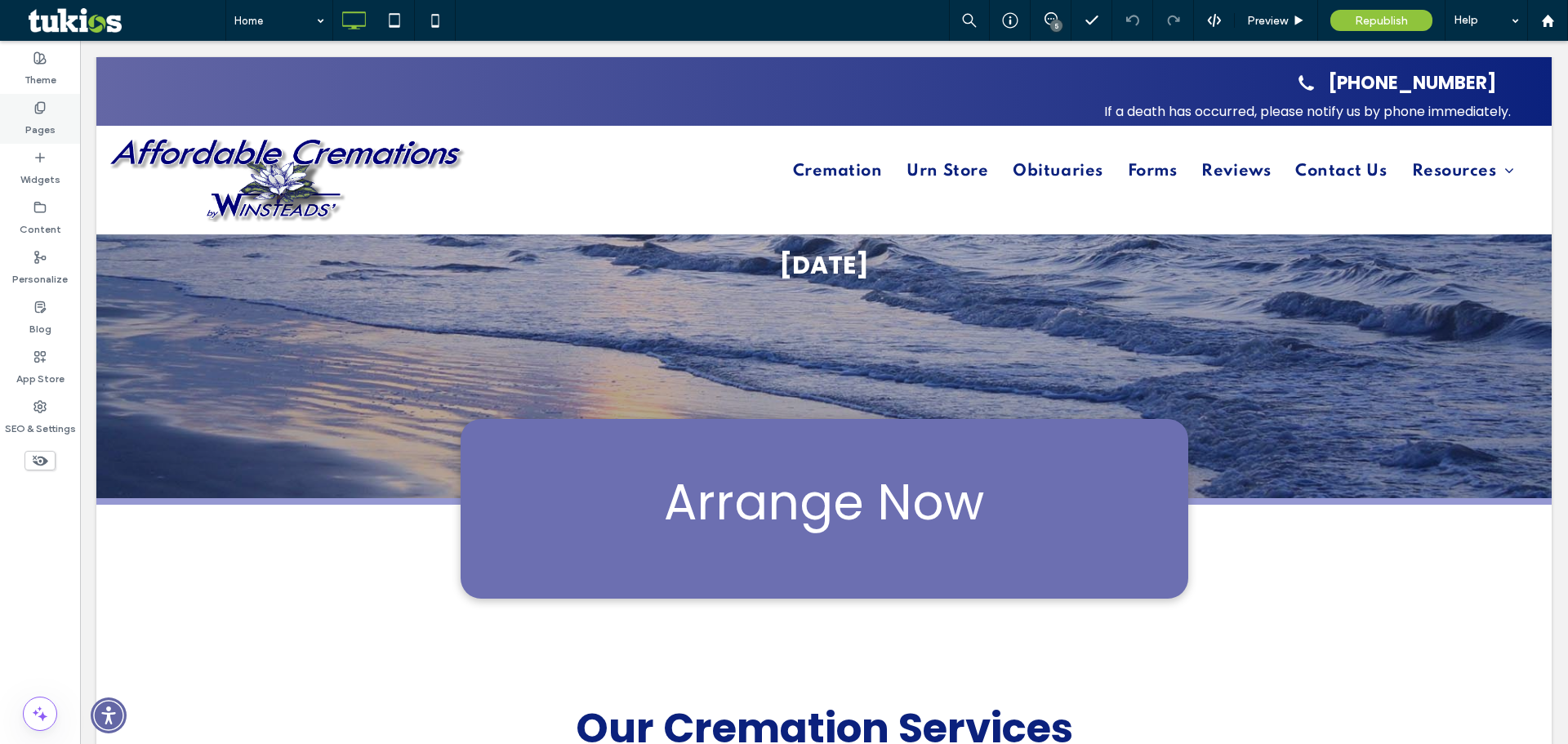
click at [46, 120] on label "Pages" at bounding box center [40, 125] width 30 height 23
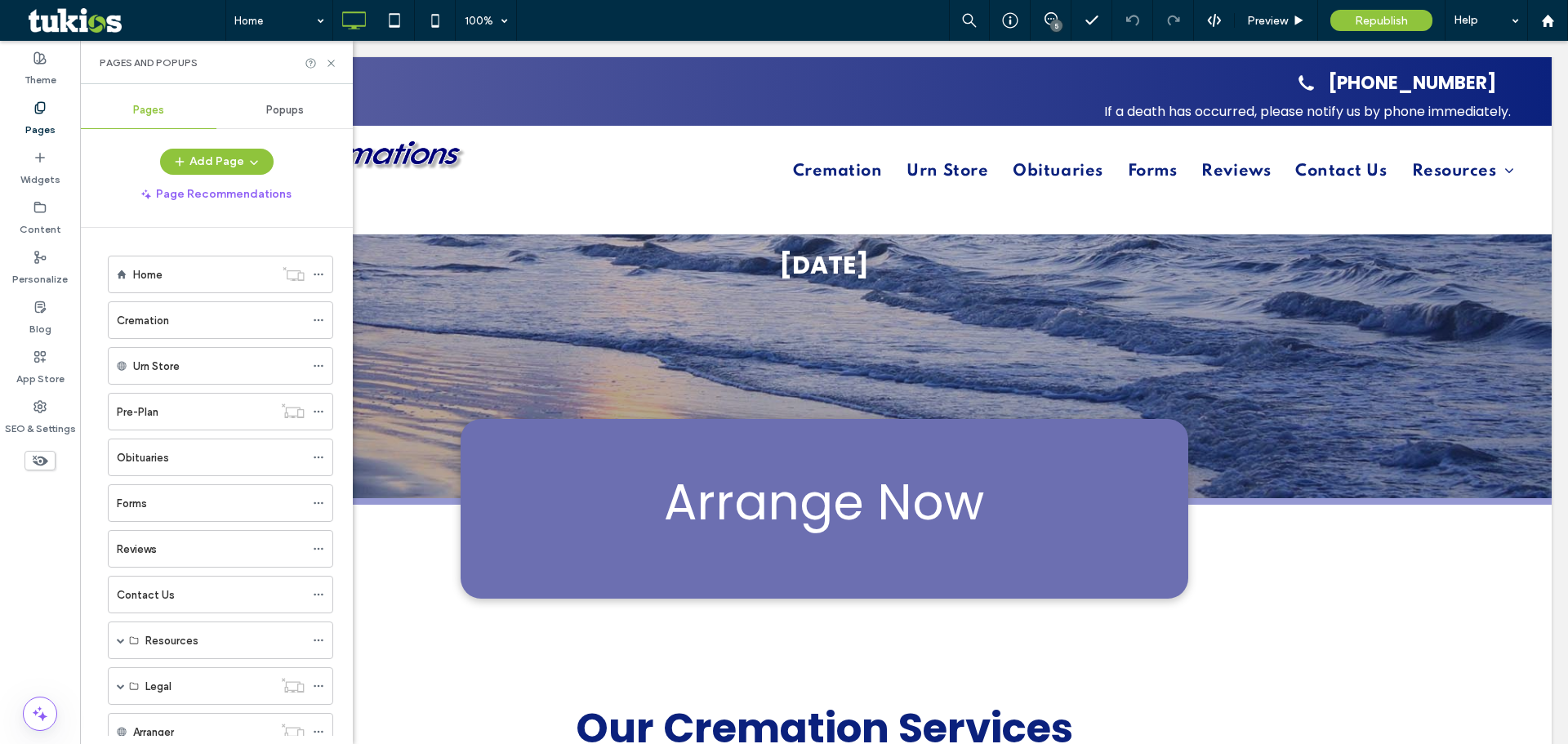
click at [263, 112] on div "Popups" at bounding box center [284, 110] width 137 height 36
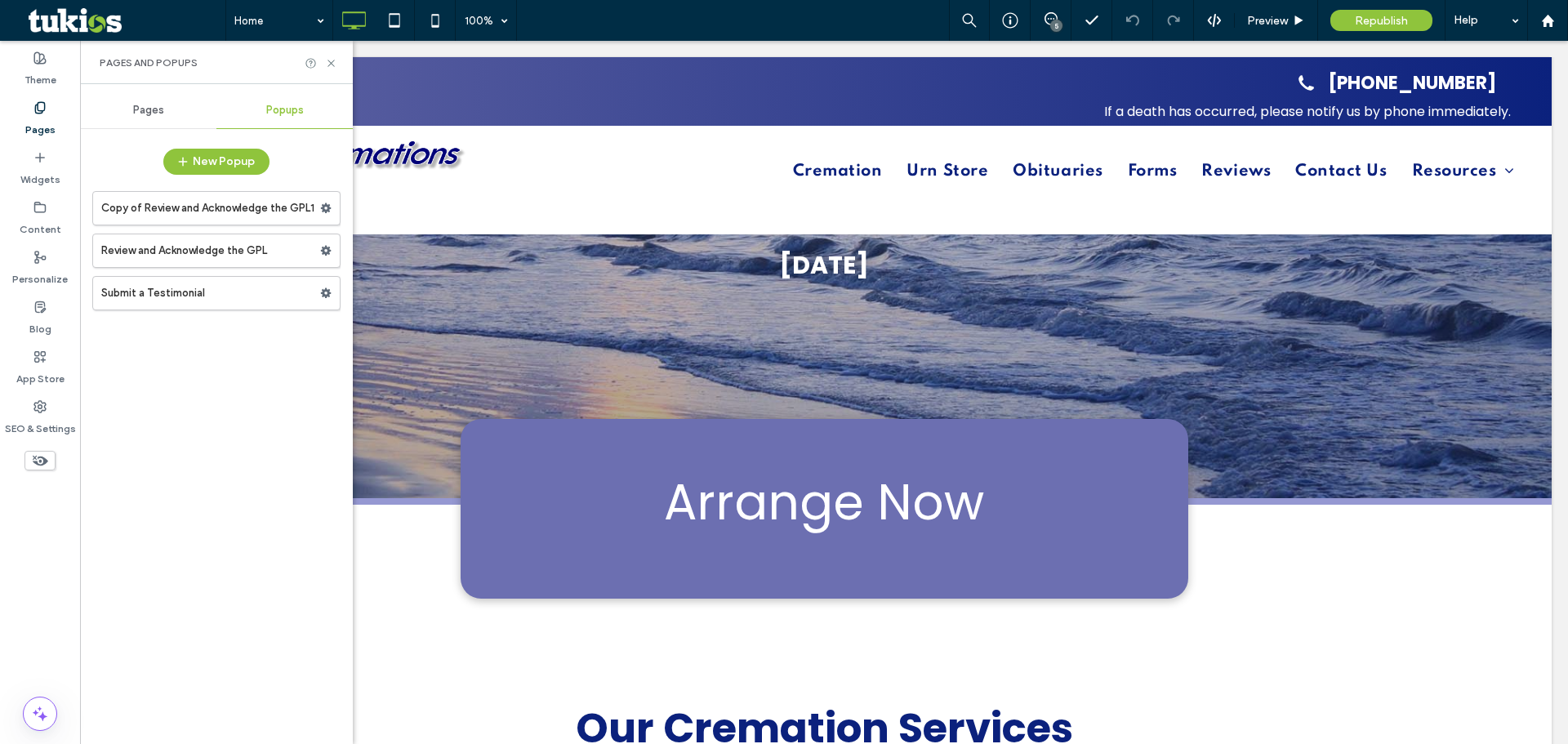
click at [234, 211] on label "Copy of Review and Acknowledge the GPL1" at bounding box center [211, 208] width 219 height 33
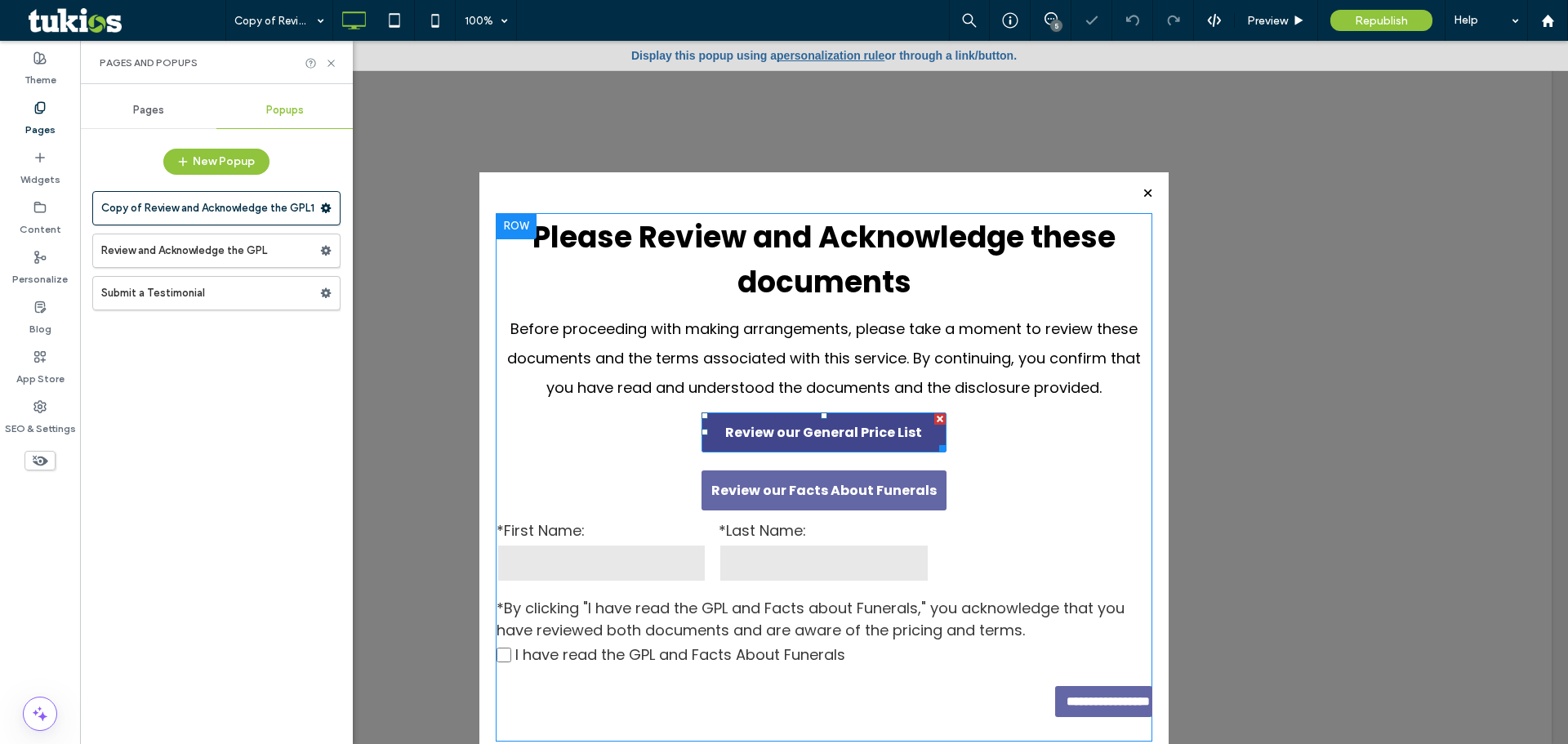
click at [867, 429] on span "Review our General Price List" at bounding box center [823, 432] width 196 height 37
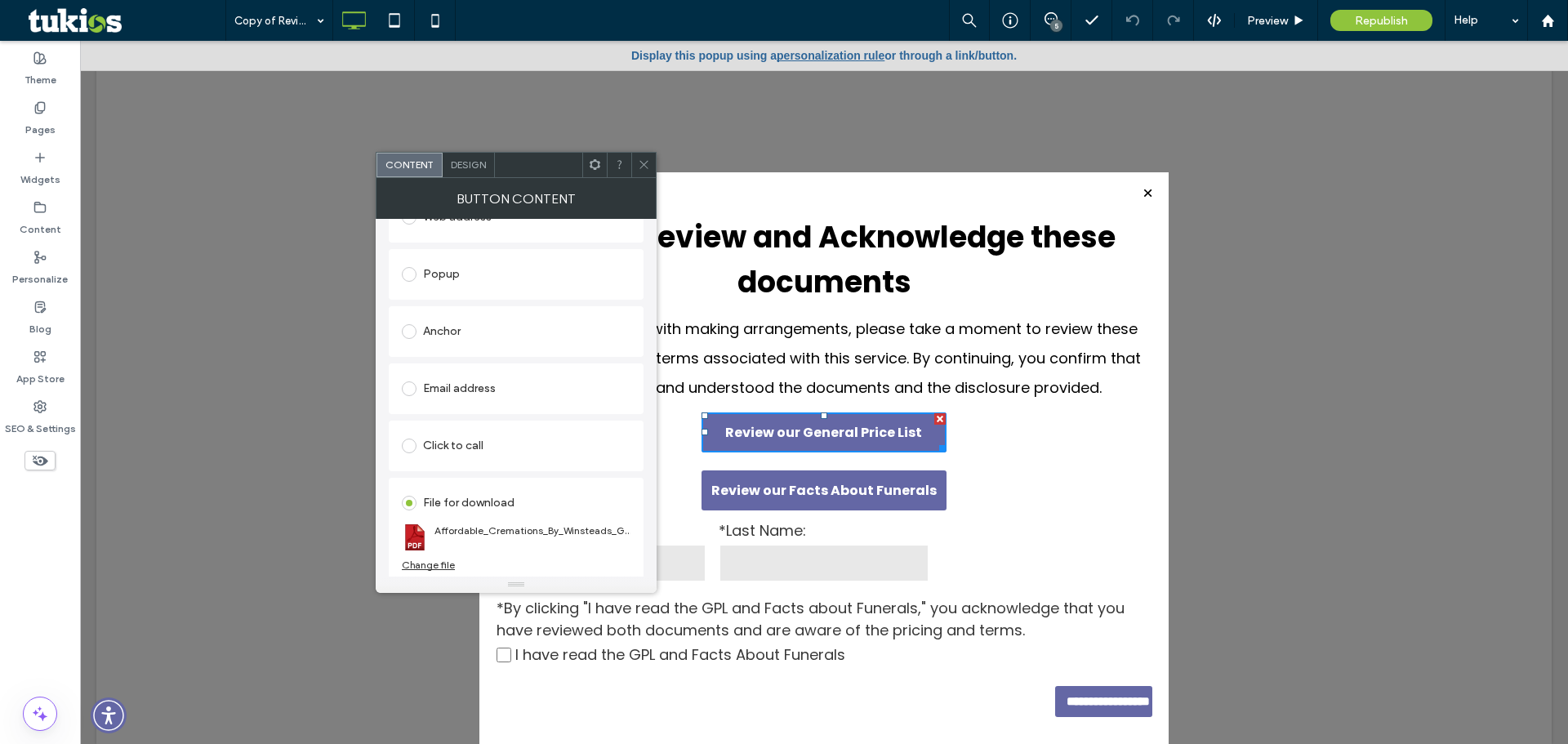
scroll to position [317, 0]
click at [513, 529] on link "Affordable_Cremations_By_Winsteads_GPL_05292025.pdf" at bounding box center [532, 528] width 196 height 13
click at [422, 561] on div "Change file" at bounding box center [428, 562] width 53 height 13
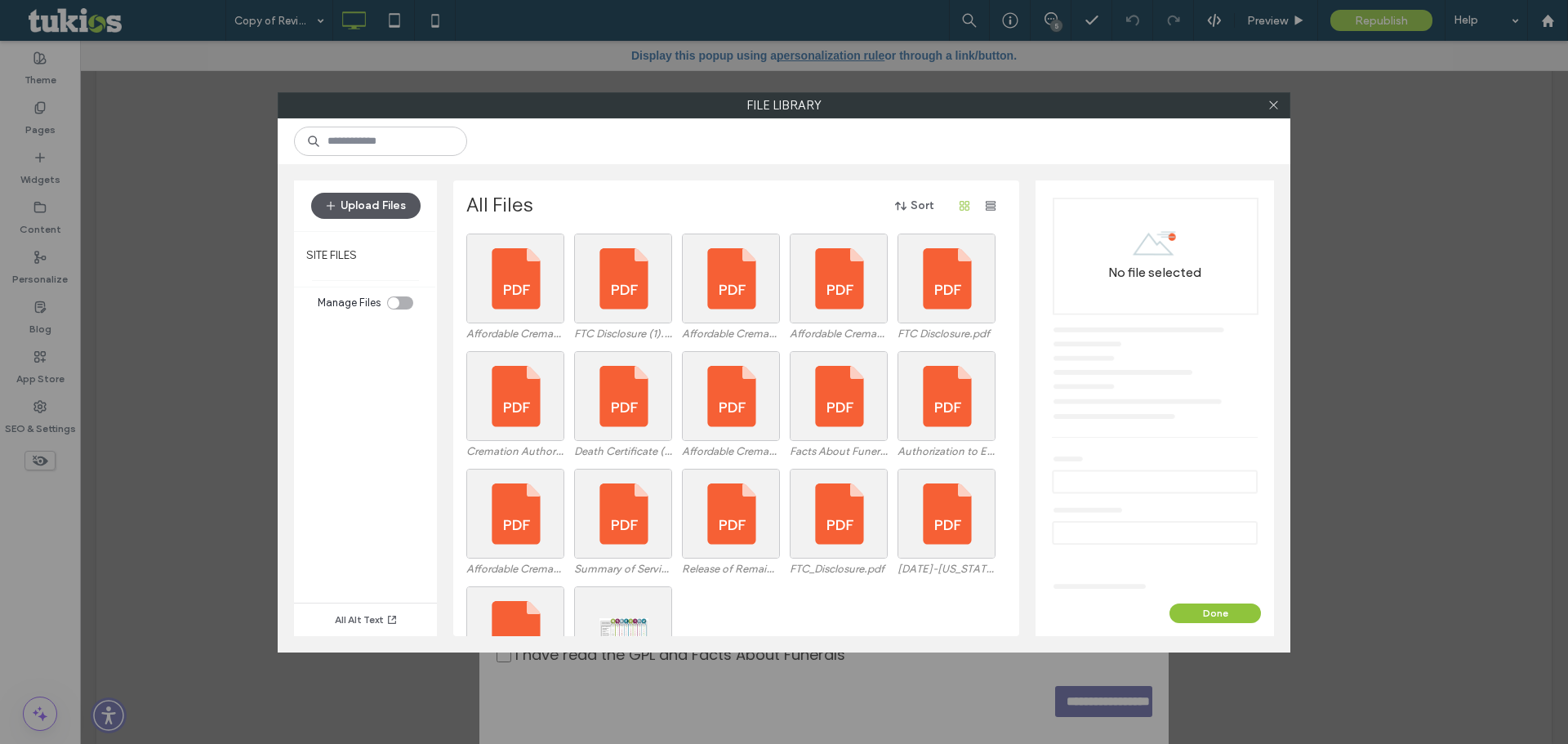
click at [379, 203] on button "Upload Files" at bounding box center [366, 205] width 110 height 26
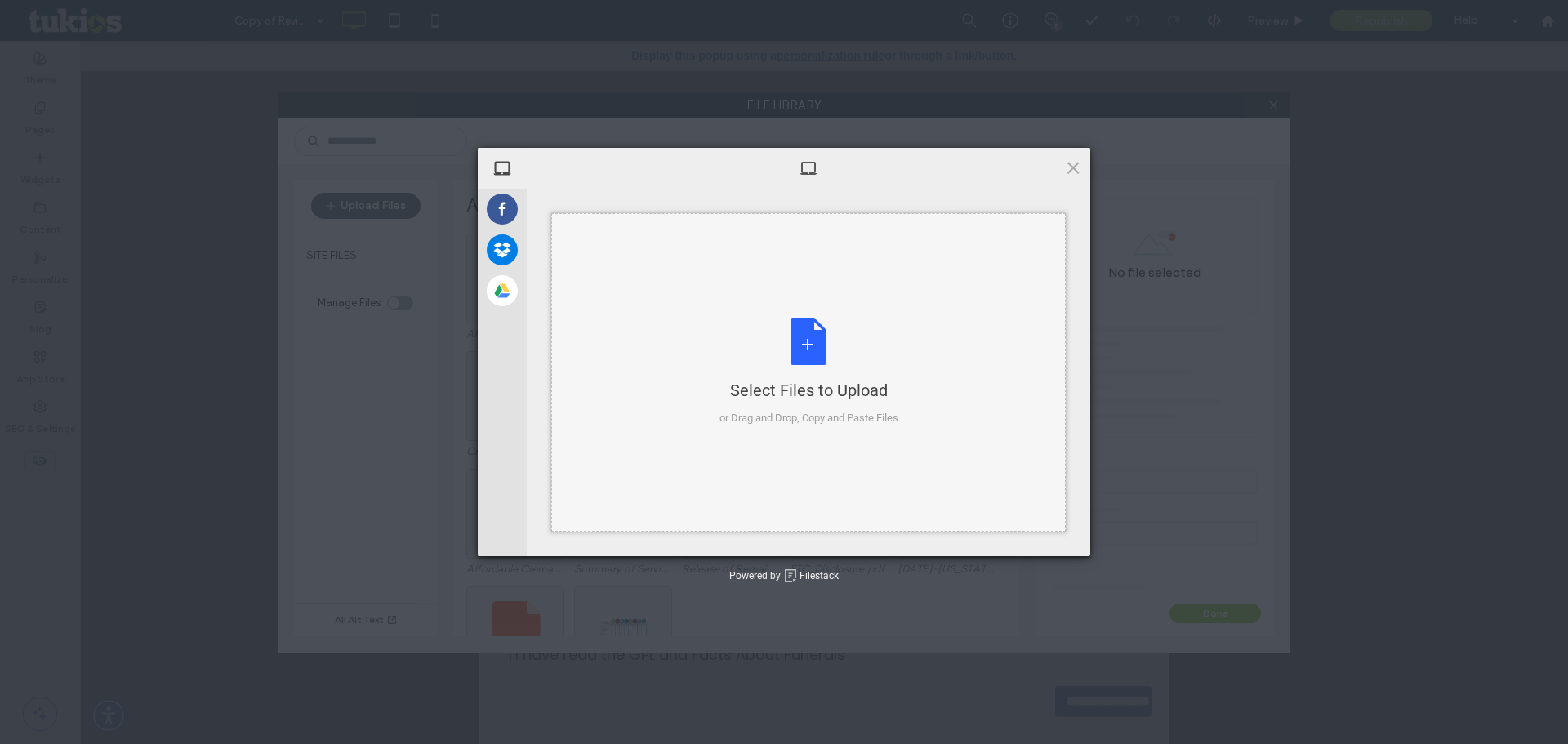
click at [813, 382] on div "Select Files to Upload" at bounding box center [809, 390] width 179 height 23
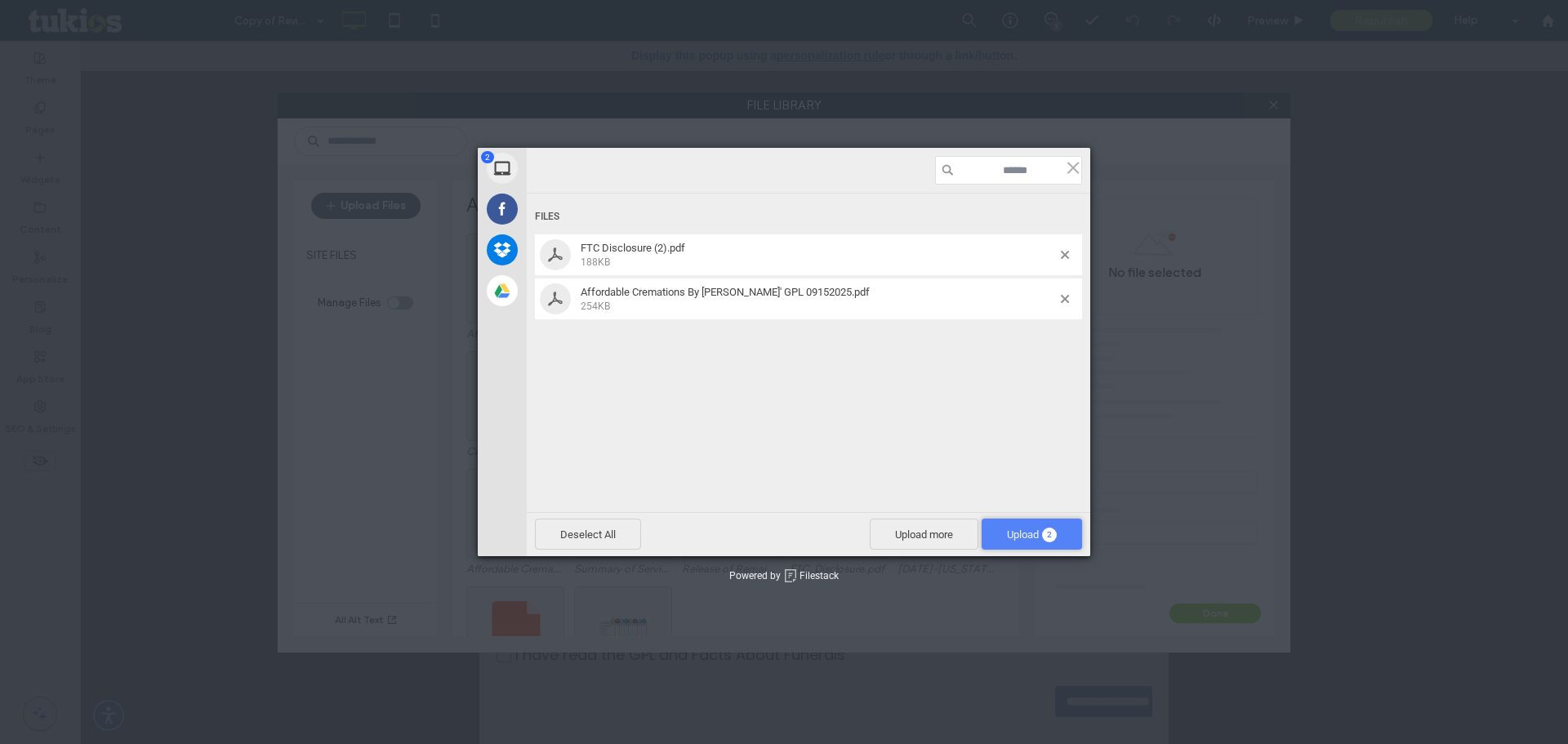
click at [1034, 532] on span "Upload 2" at bounding box center [1031, 535] width 50 height 13
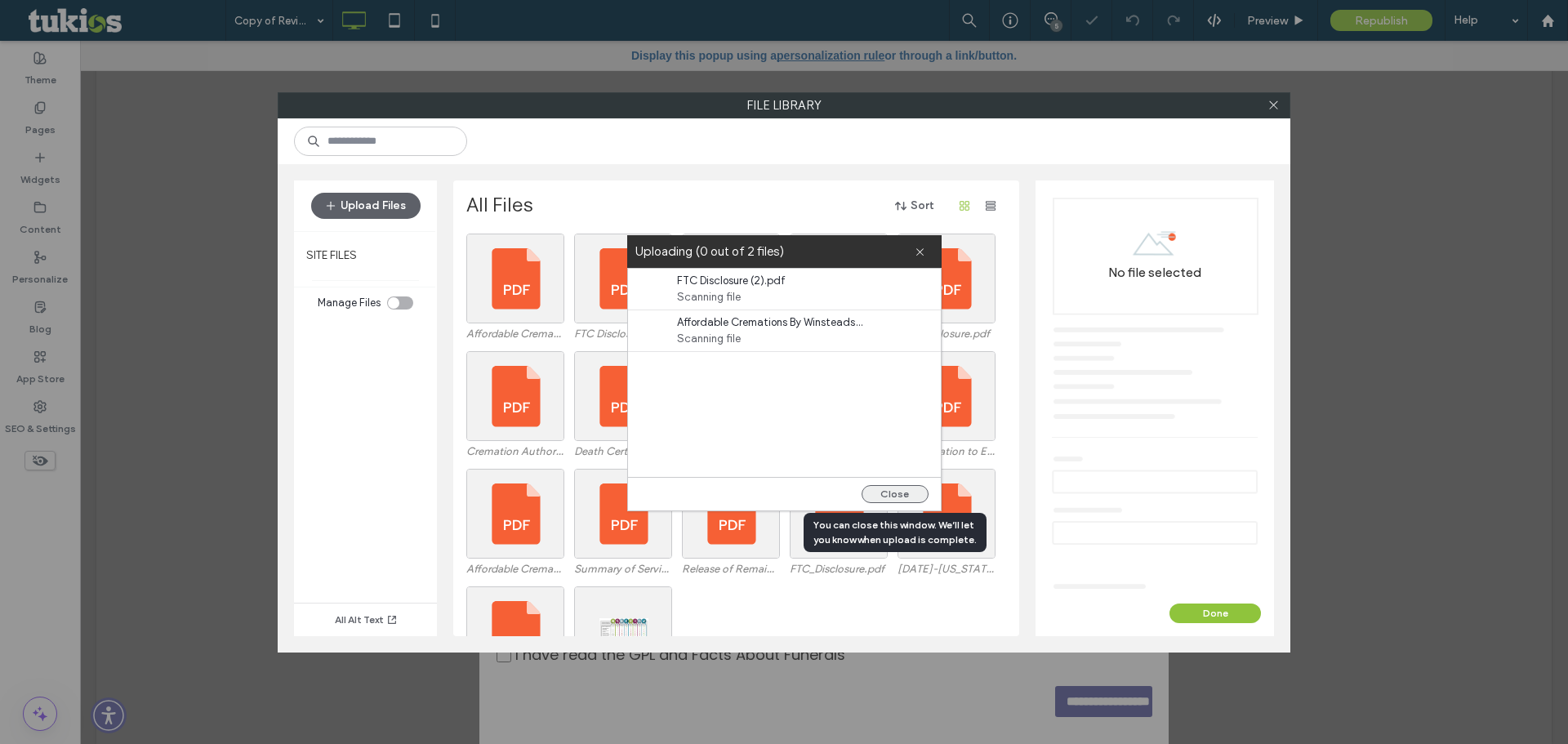
click at [913, 485] on button "Close" at bounding box center [895, 494] width 67 height 18
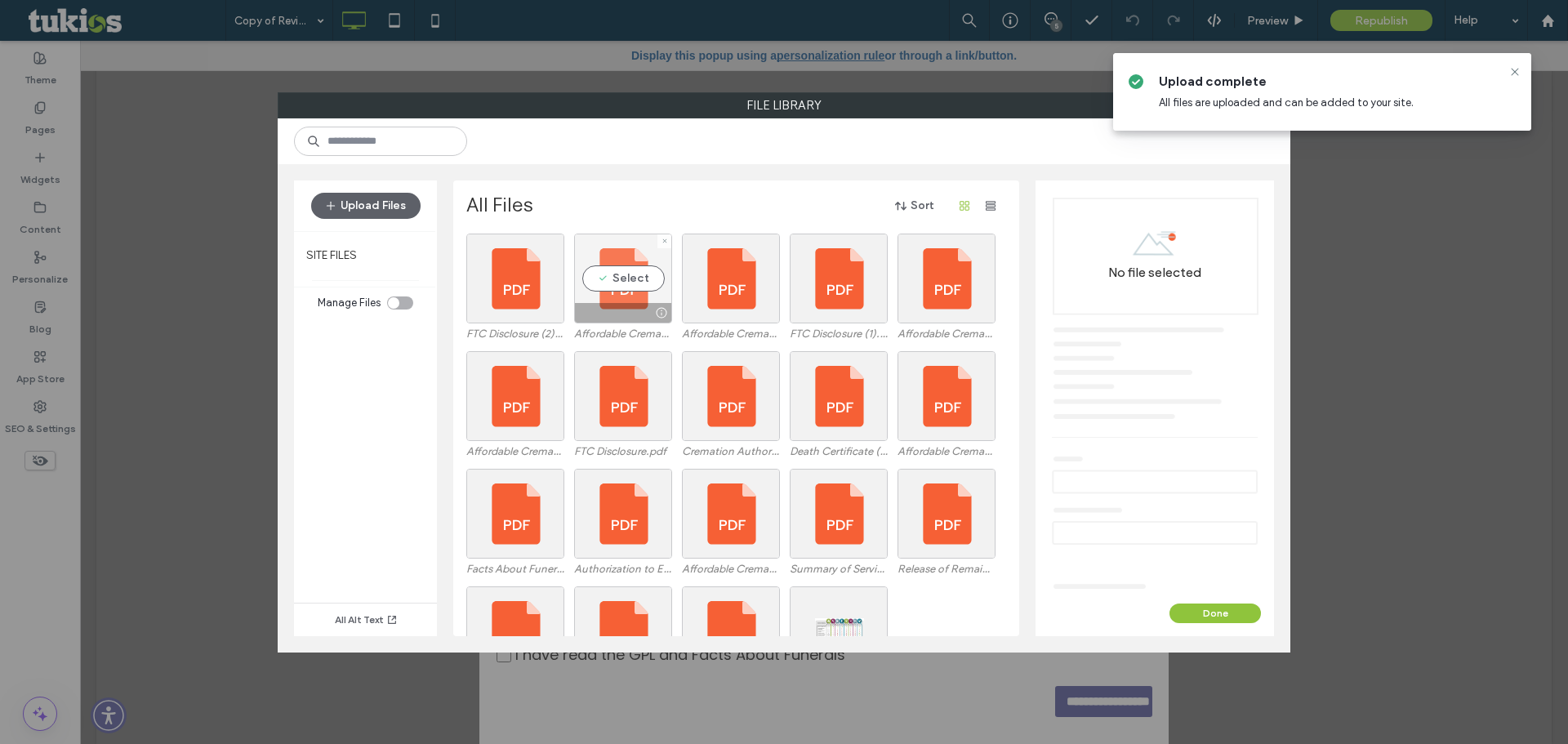
click at [626, 264] on div "Select" at bounding box center [623, 278] width 98 height 90
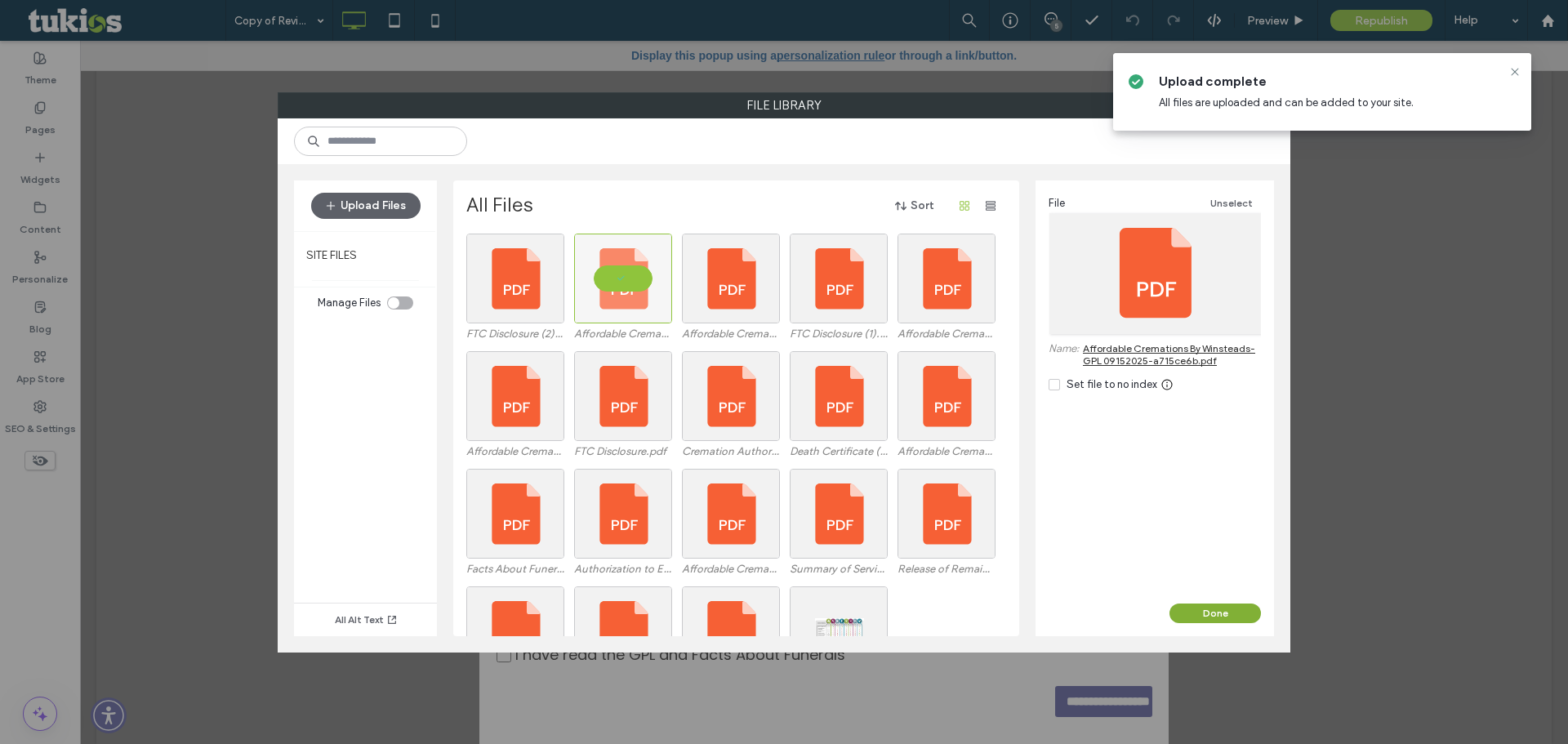
click at [1220, 606] on button "Done" at bounding box center [1215, 614] width 91 height 20
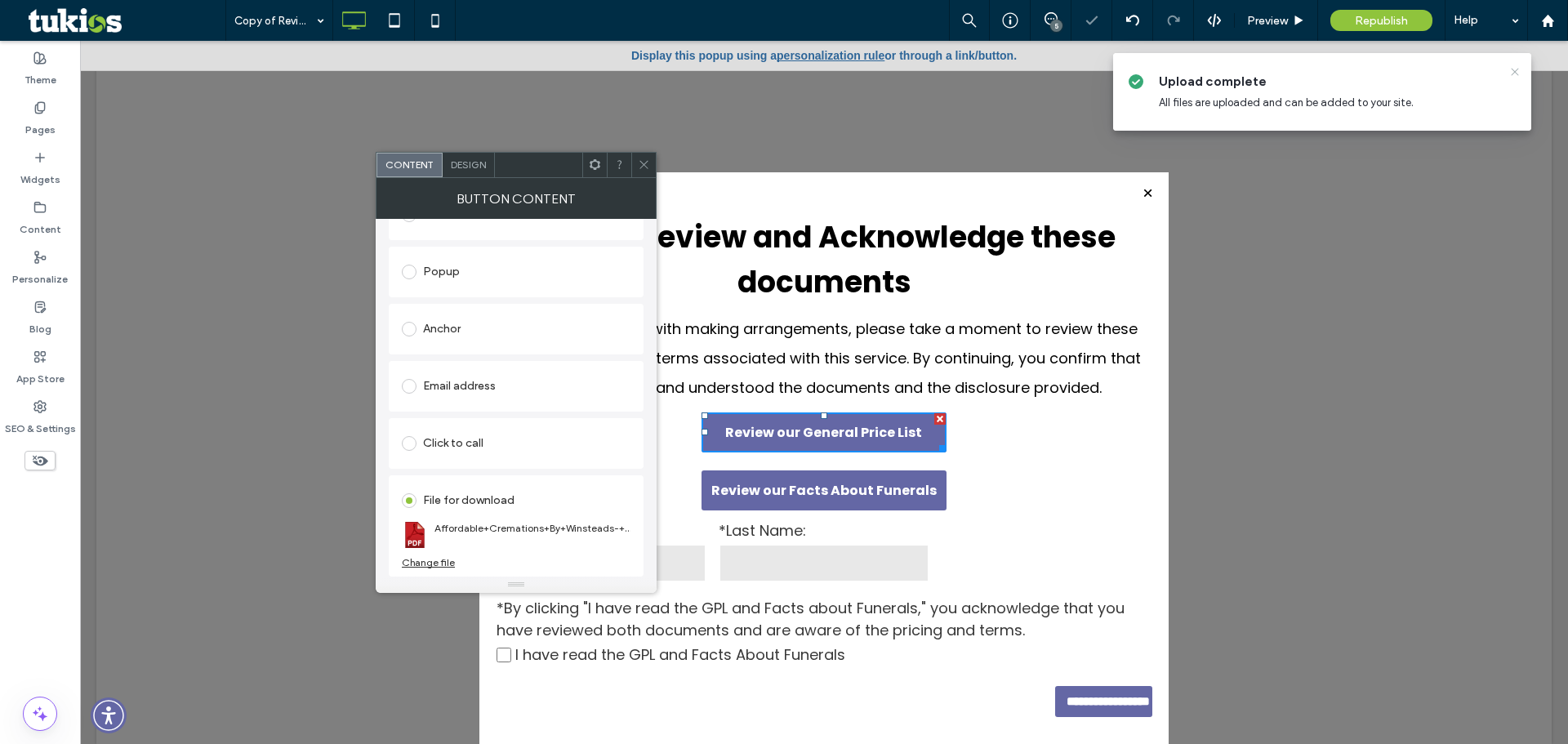
click at [1515, 69] on icon at bounding box center [1515, 72] width 13 height 13
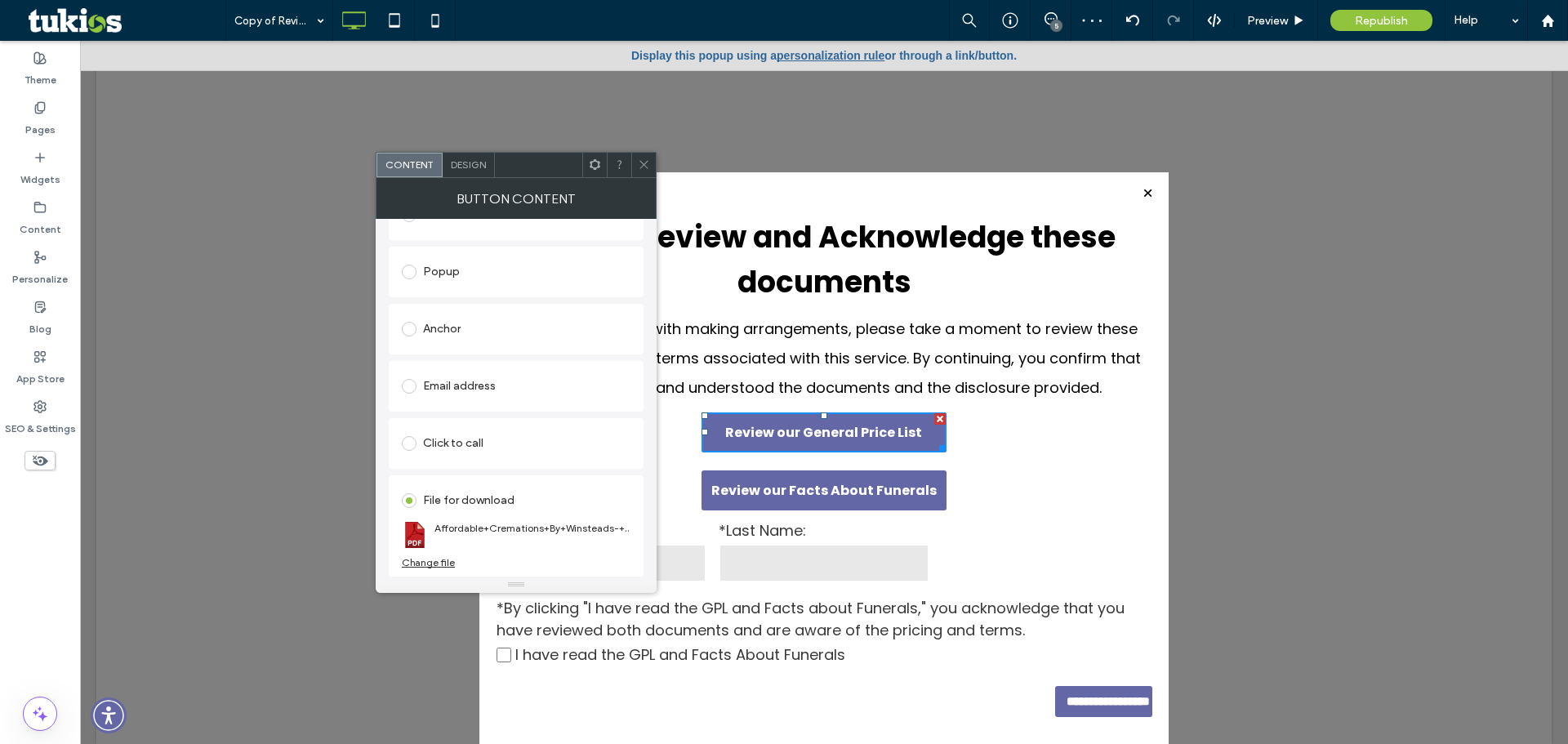
click at [642, 157] on span at bounding box center [644, 165] width 13 height 24
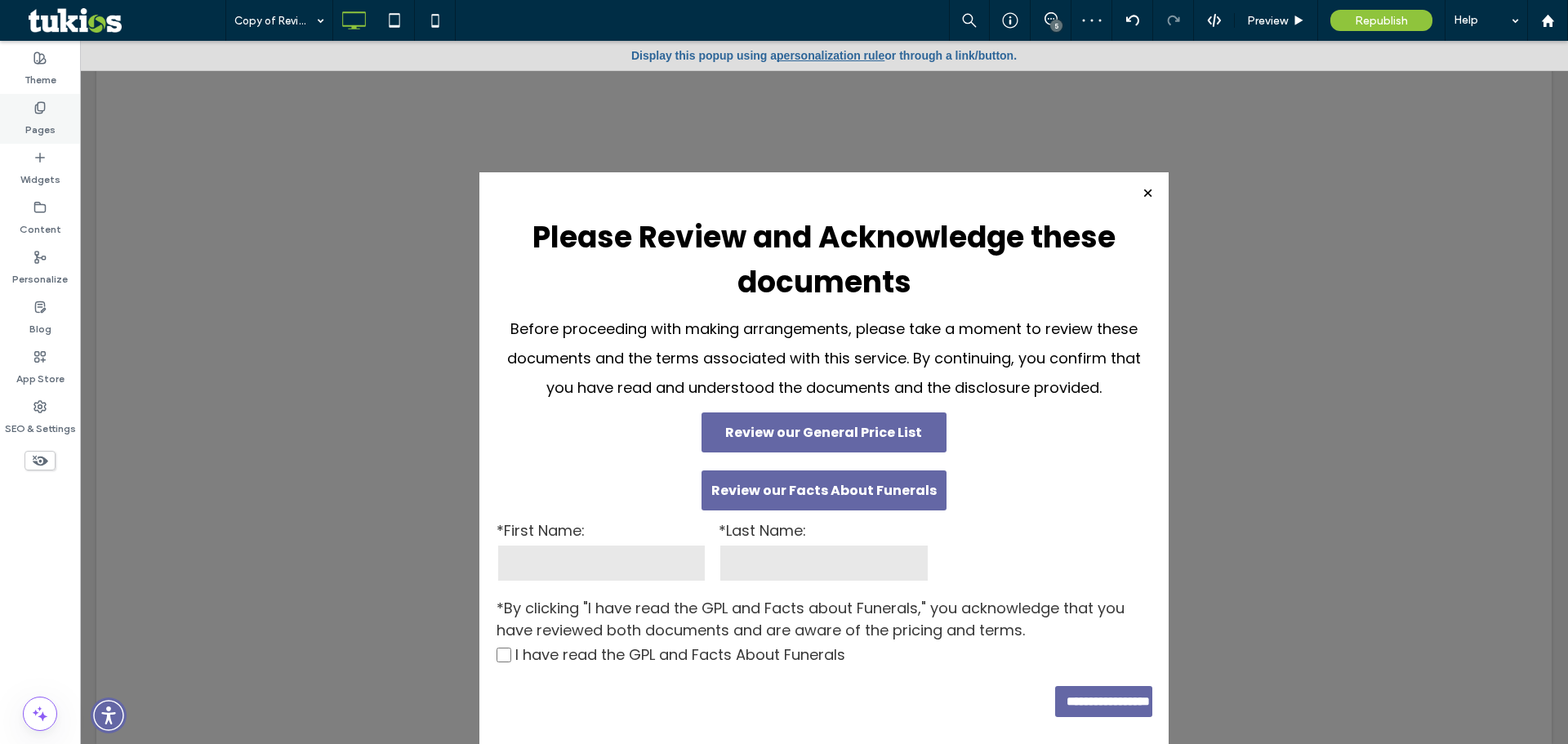
click at [55, 123] on div "Pages" at bounding box center [40, 119] width 80 height 50
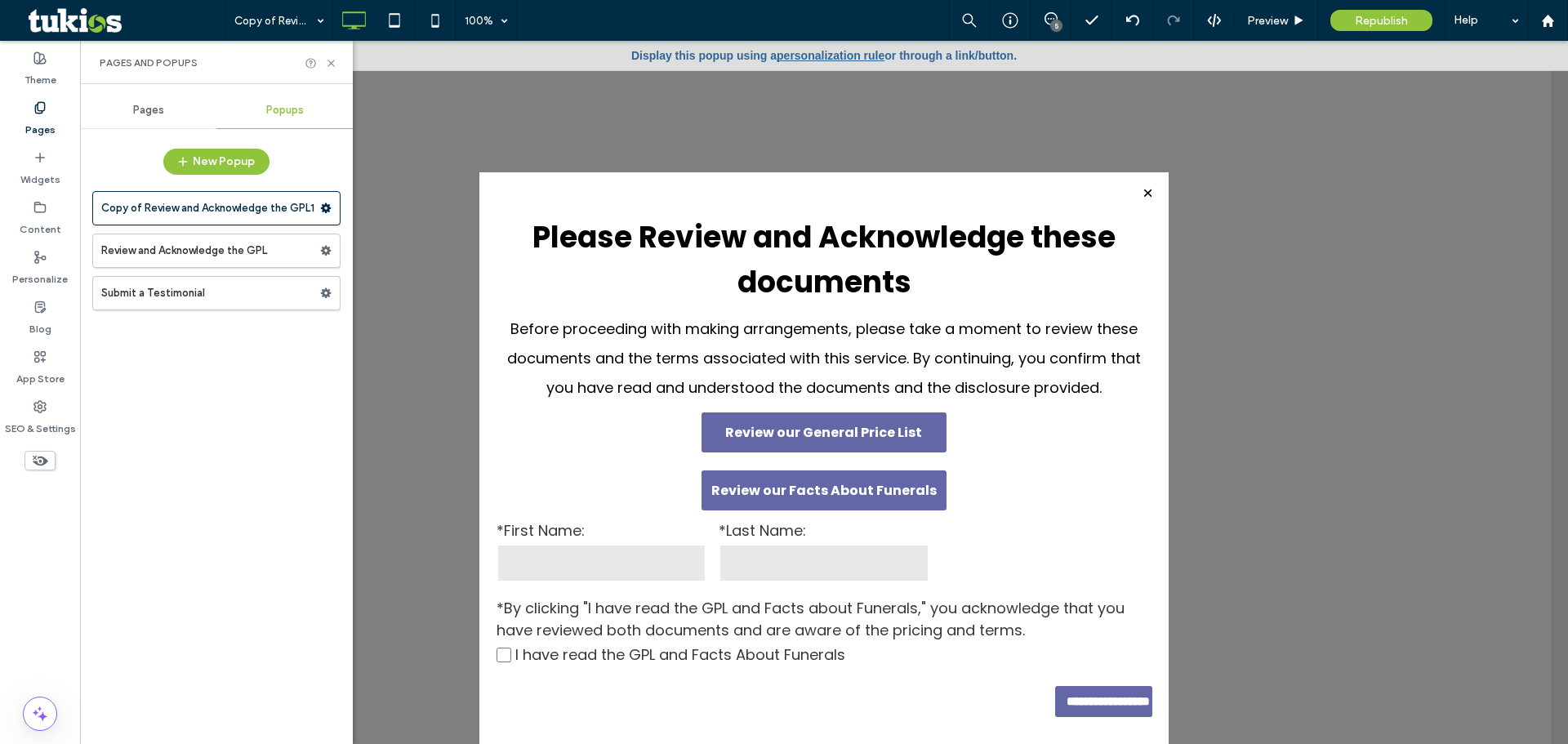
click at [43, 120] on label "Pages" at bounding box center [40, 125] width 30 height 23
click at [149, 120] on div "Pages" at bounding box center [148, 110] width 137 height 36
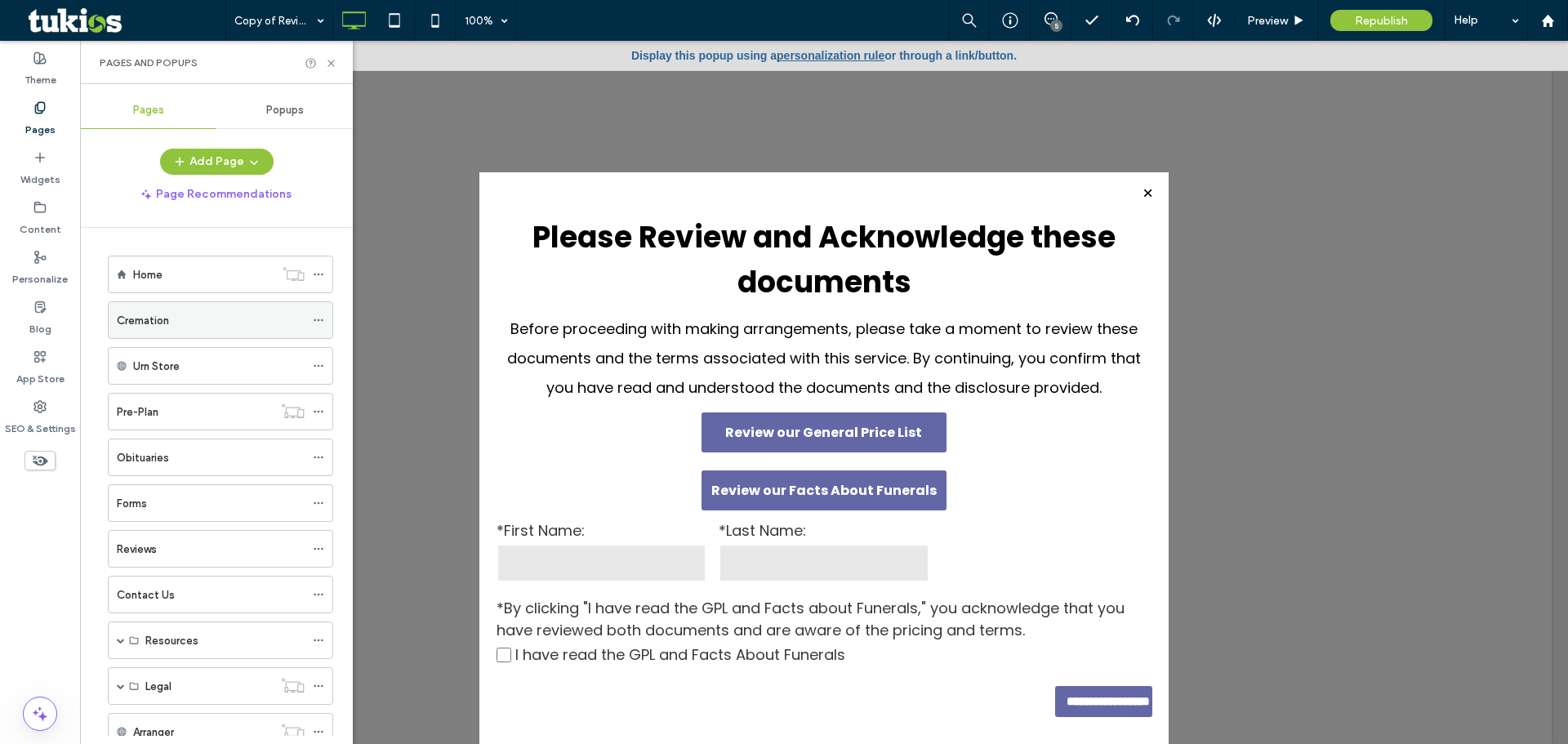
click at [153, 329] on div "Cremation" at bounding box center [210, 320] width 187 height 36
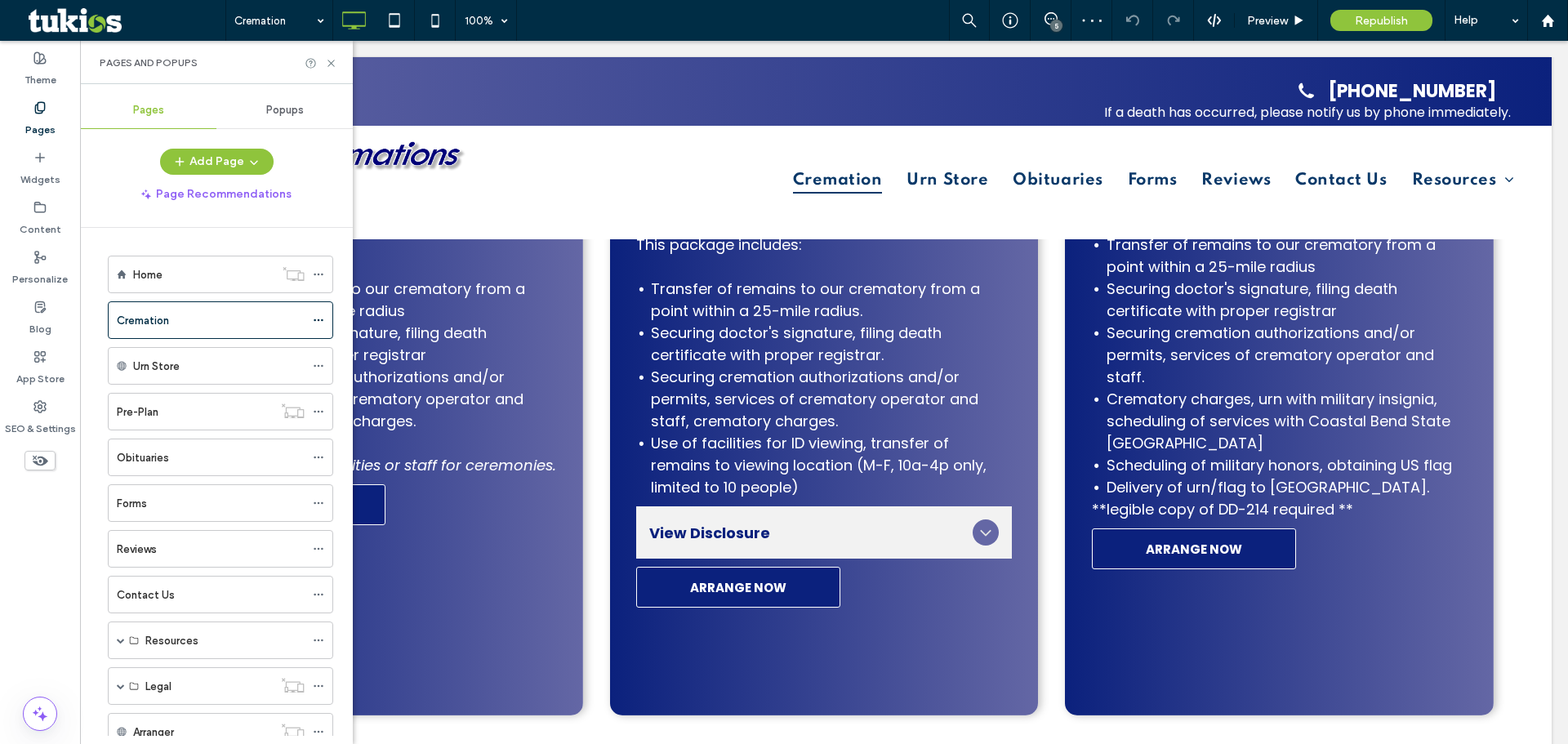
scroll to position [490, 0]
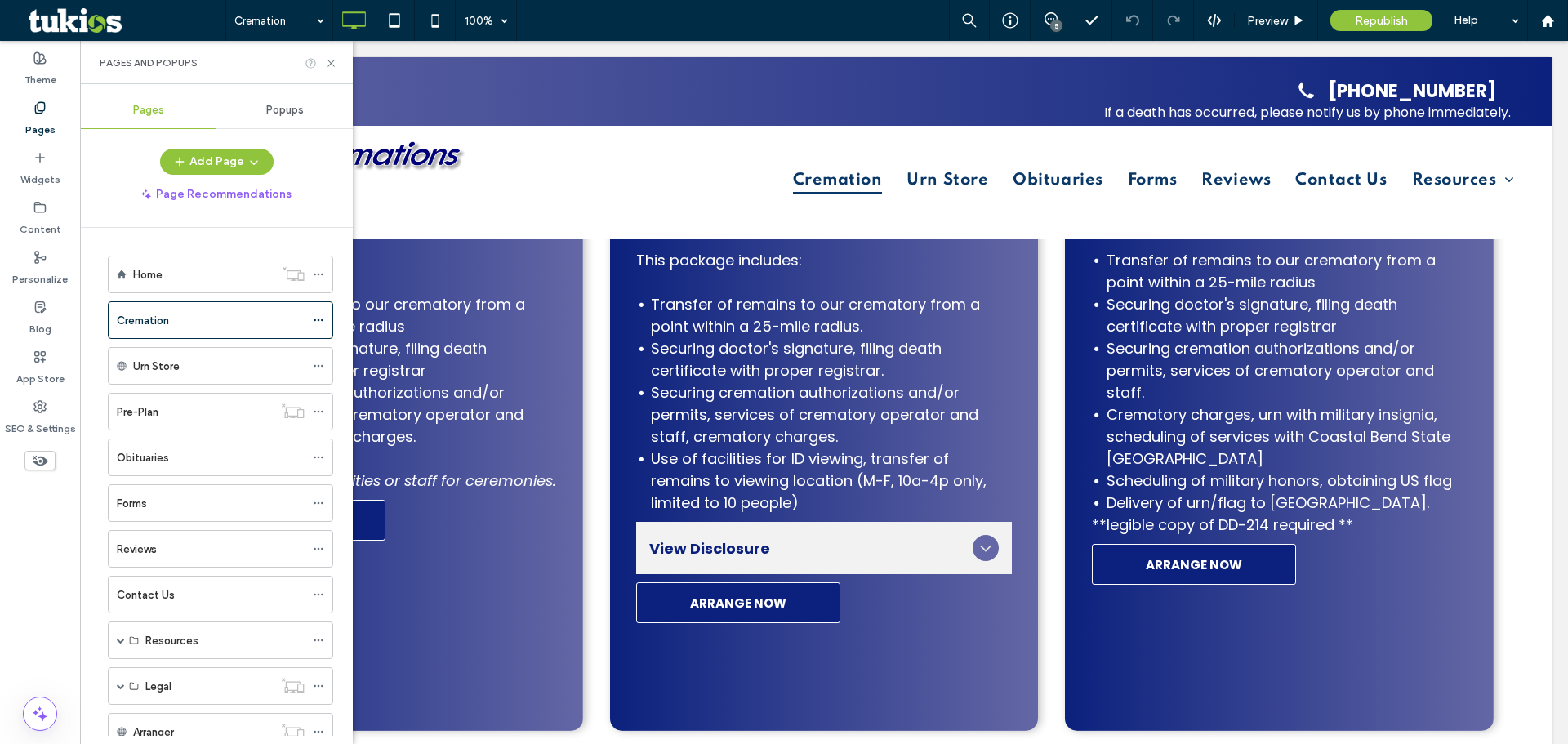
click at [310, 62] on use at bounding box center [310, 62] width 10 height 10
drag, startPoint x: 332, startPoint y: 59, endPoint x: 260, endPoint y: 32, distance: 76.9
click at [332, 59] on icon at bounding box center [331, 63] width 13 height 13
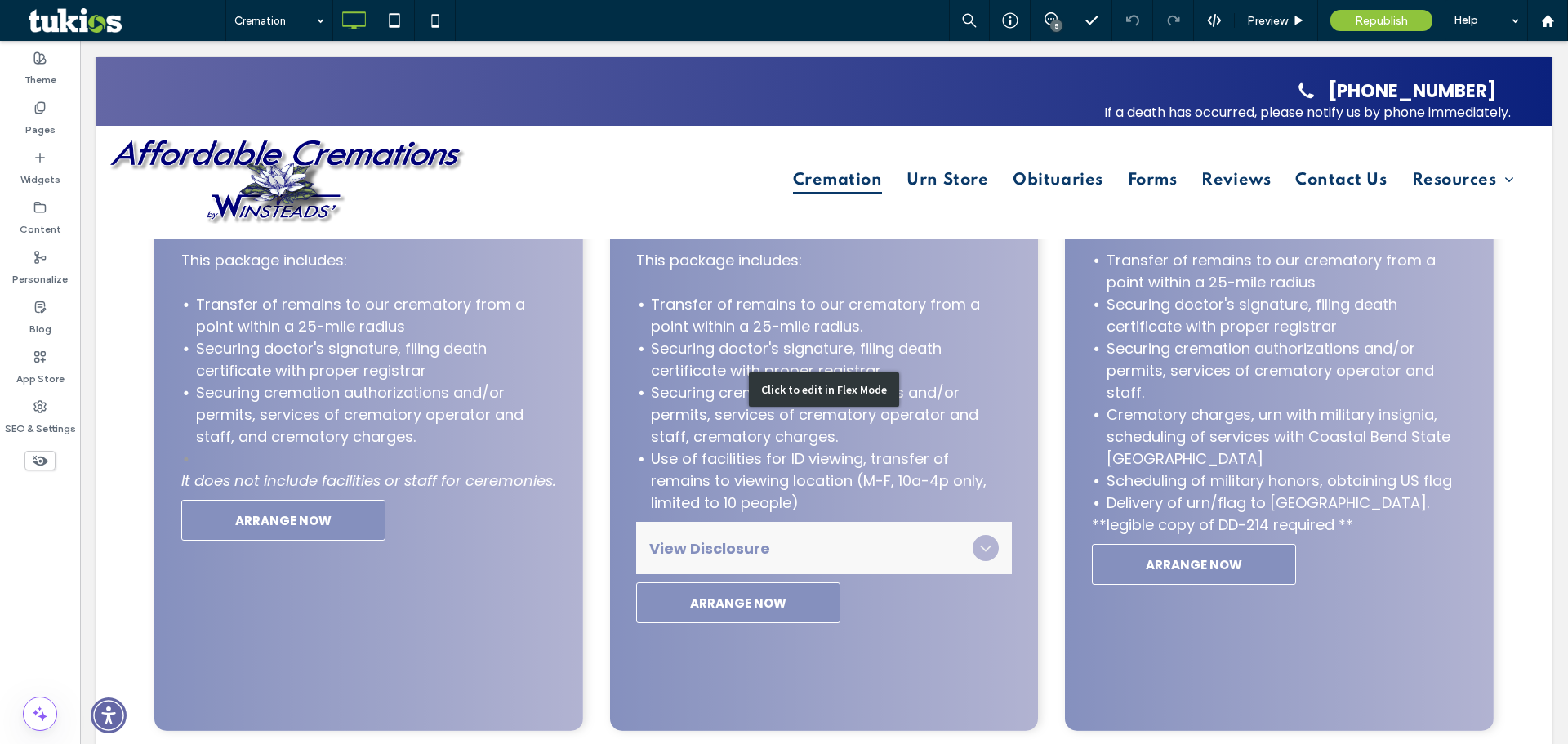
click at [847, 520] on div "Click to edit in Flex Mode" at bounding box center [823, 389] width 1455 height 798
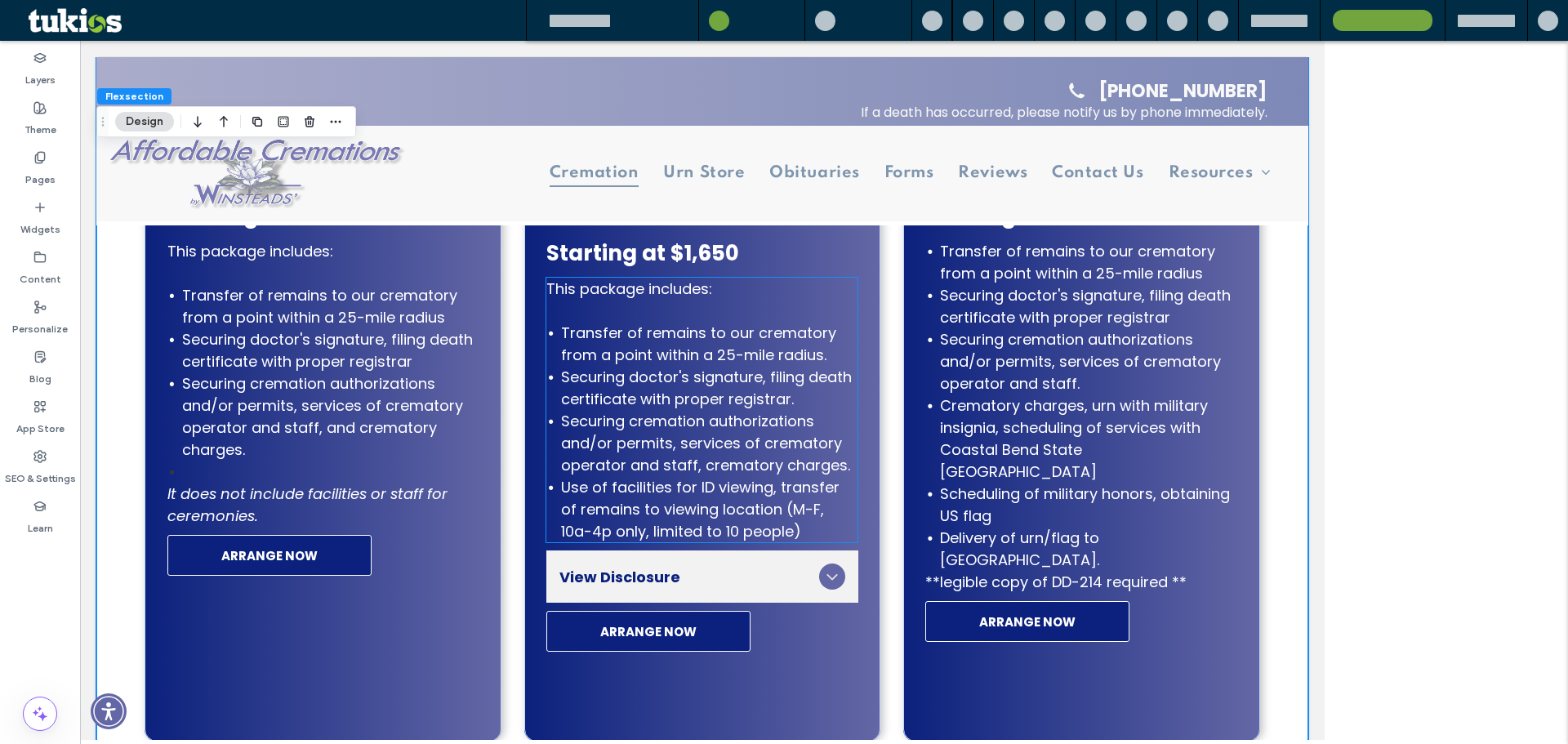
scroll to position [476, 0]
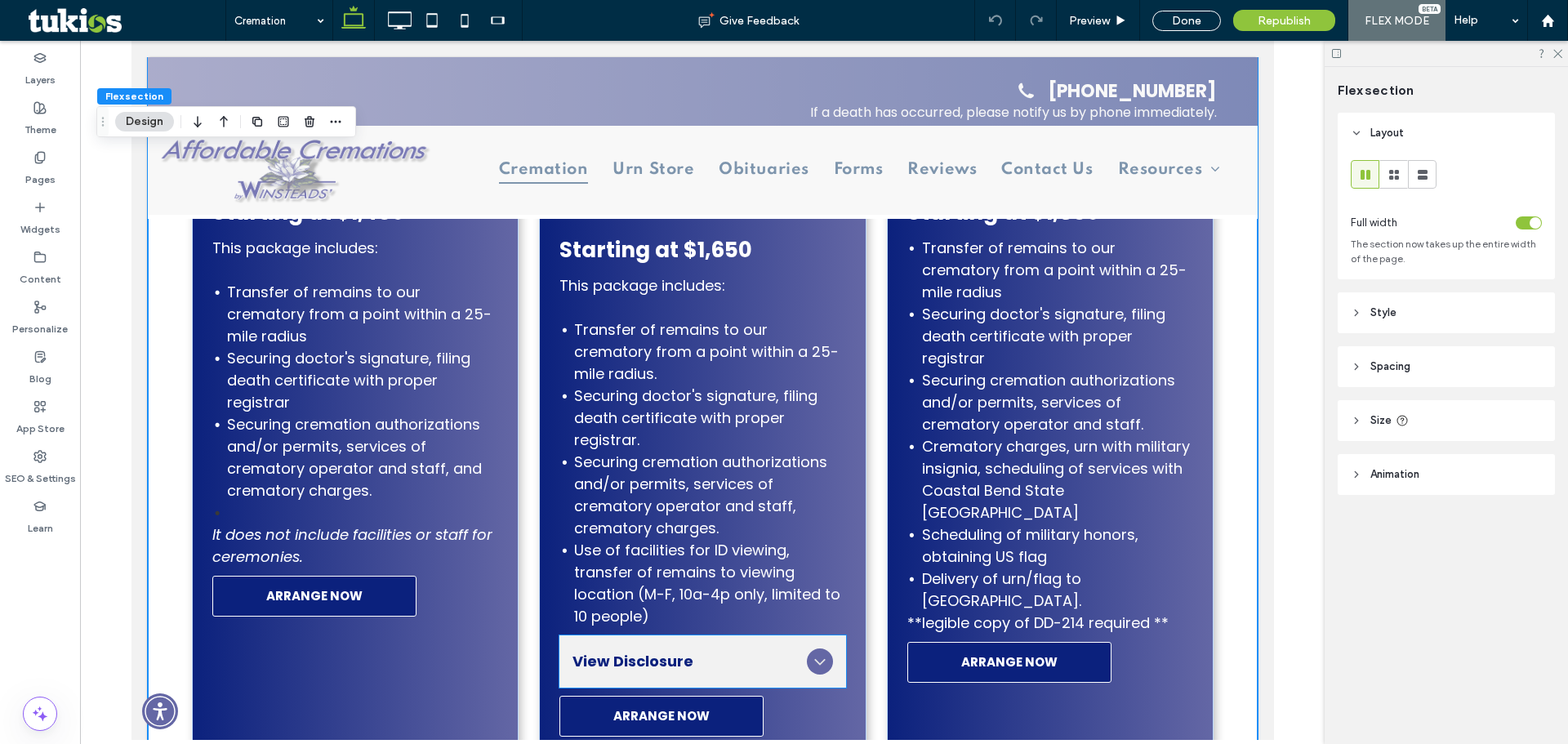
click at [760, 660] on span "View Disclosure" at bounding box center [684, 661] width 227 height 22
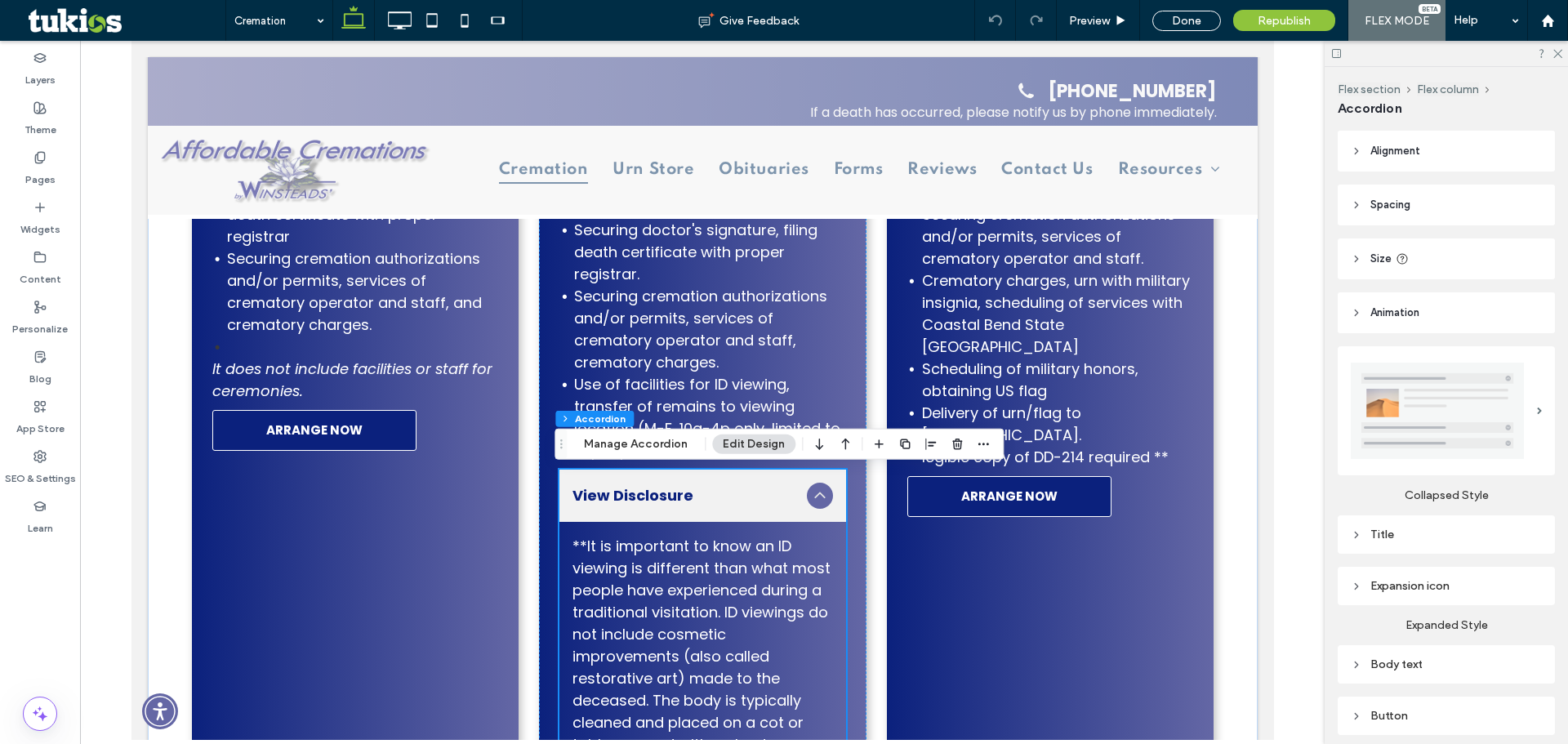
scroll to position [639, 0]
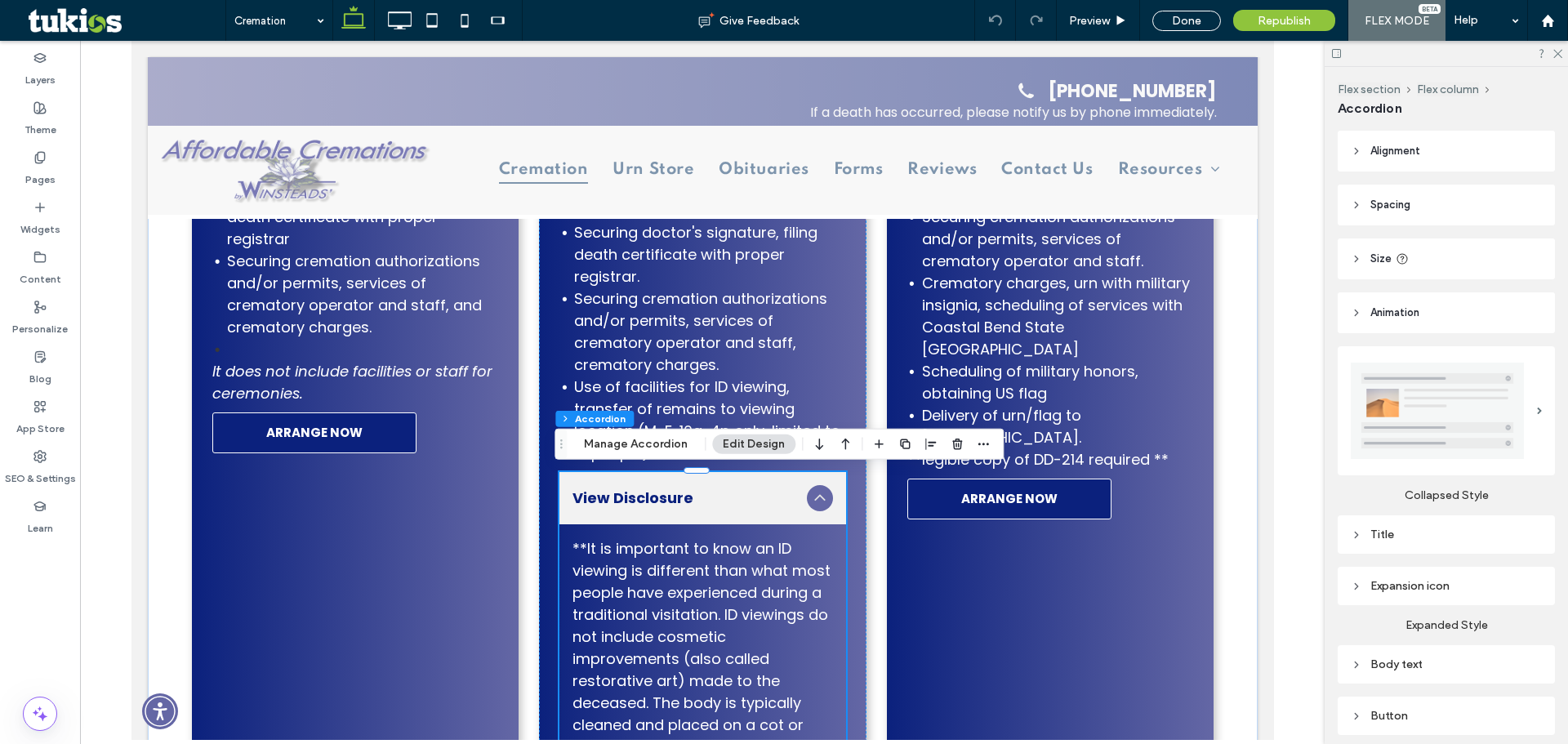
click at [812, 504] on icon at bounding box center [819, 498] width 20 height 20
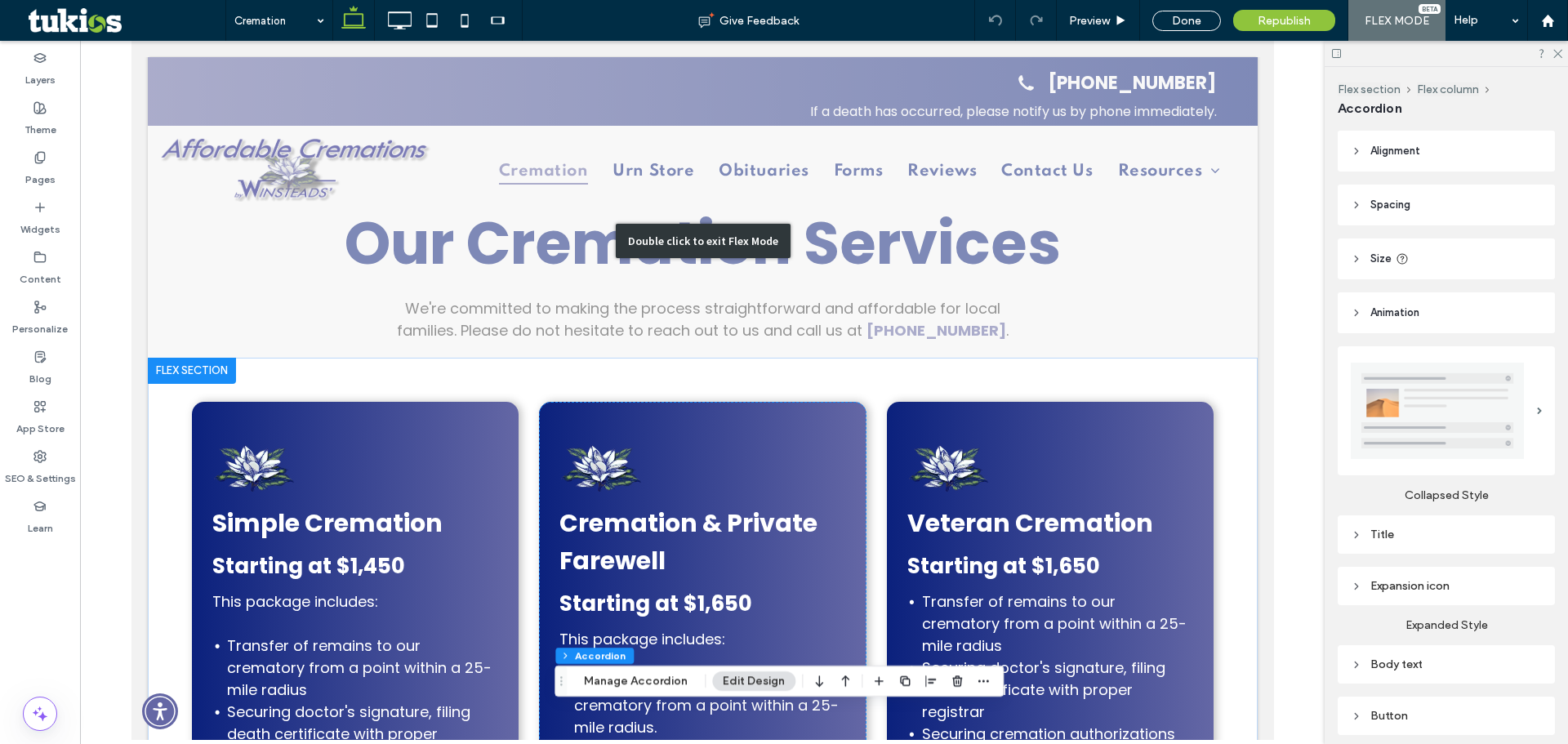
scroll to position [0, 0]
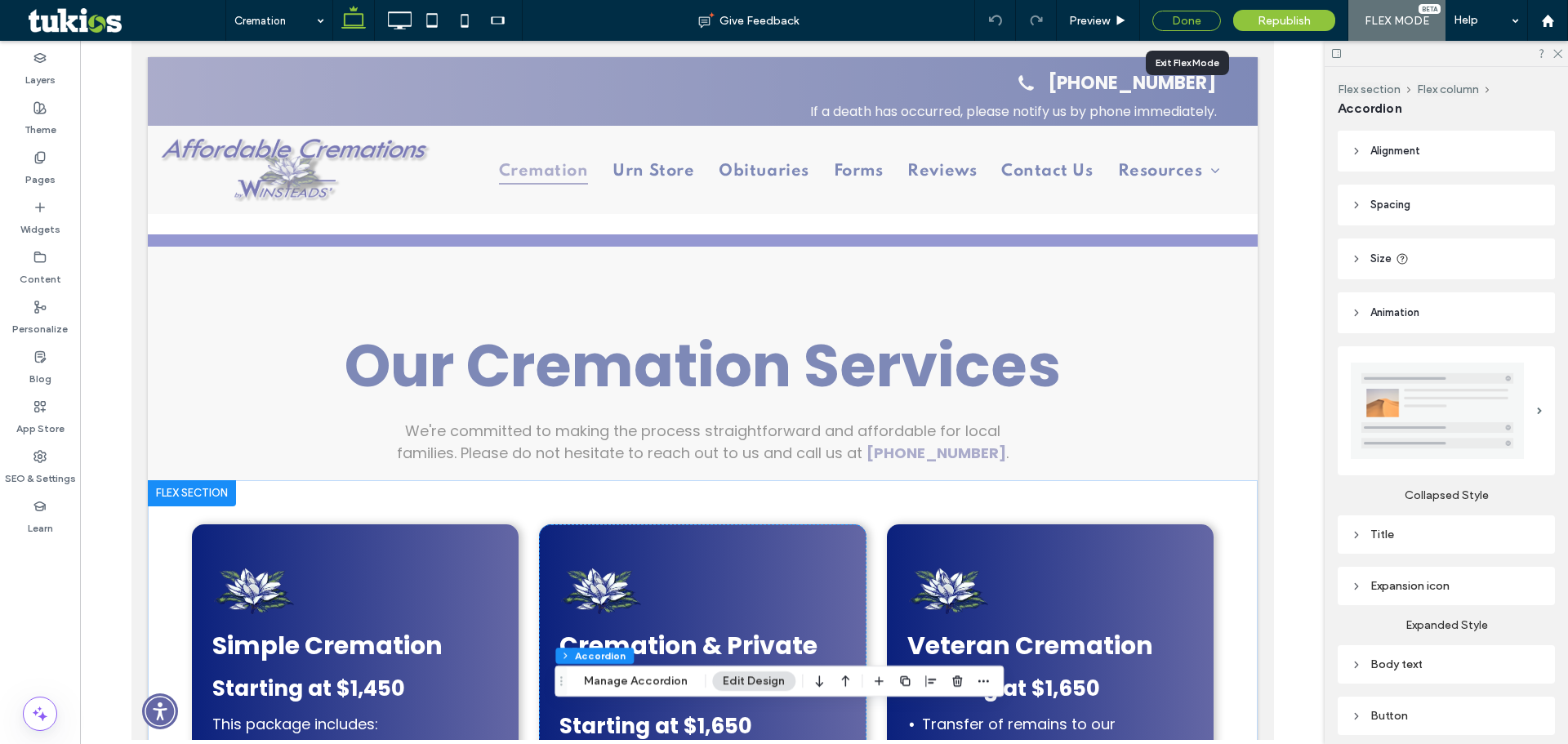
drag, startPoint x: 1203, startPoint y: 24, endPoint x: 1479, endPoint y: 97, distance: 285.5
click at [1203, 24] on div "Done" at bounding box center [1187, 21] width 69 height 21
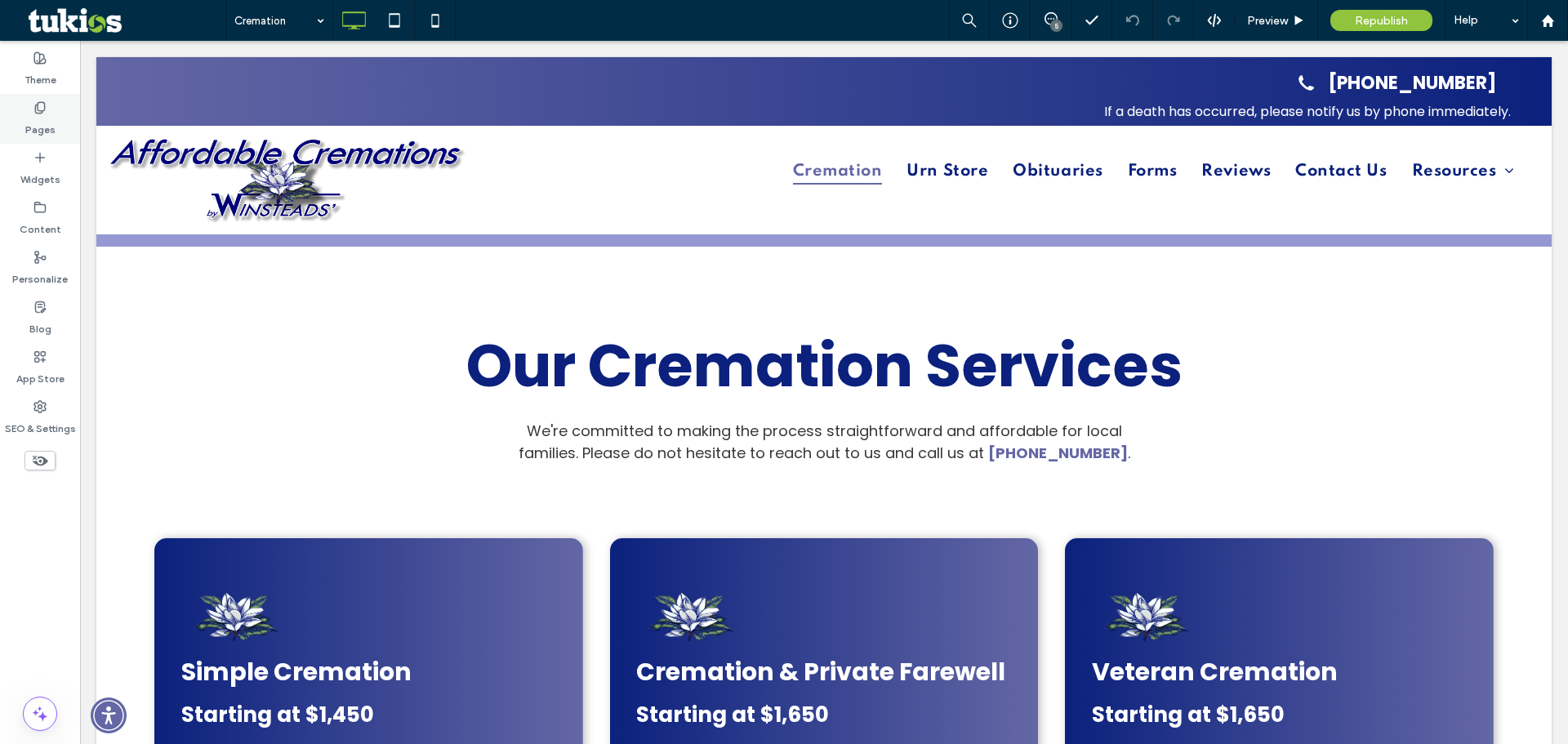
click at [33, 125] on label "Pages" at bounding box center [40, 125] width 30 height 23
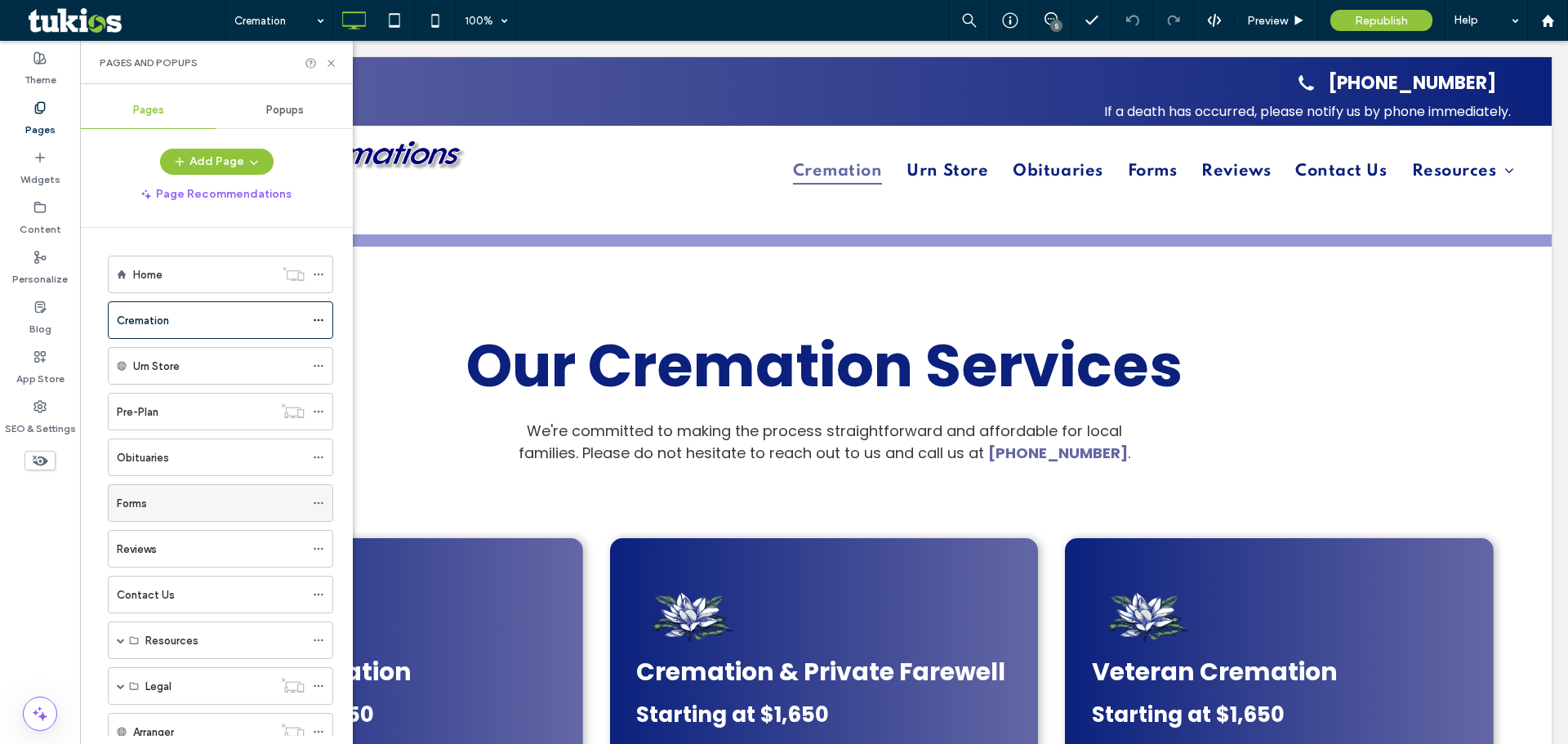
click at [135, 507] on label "Forms" at bounding box center [131, 503] width 30 height 29
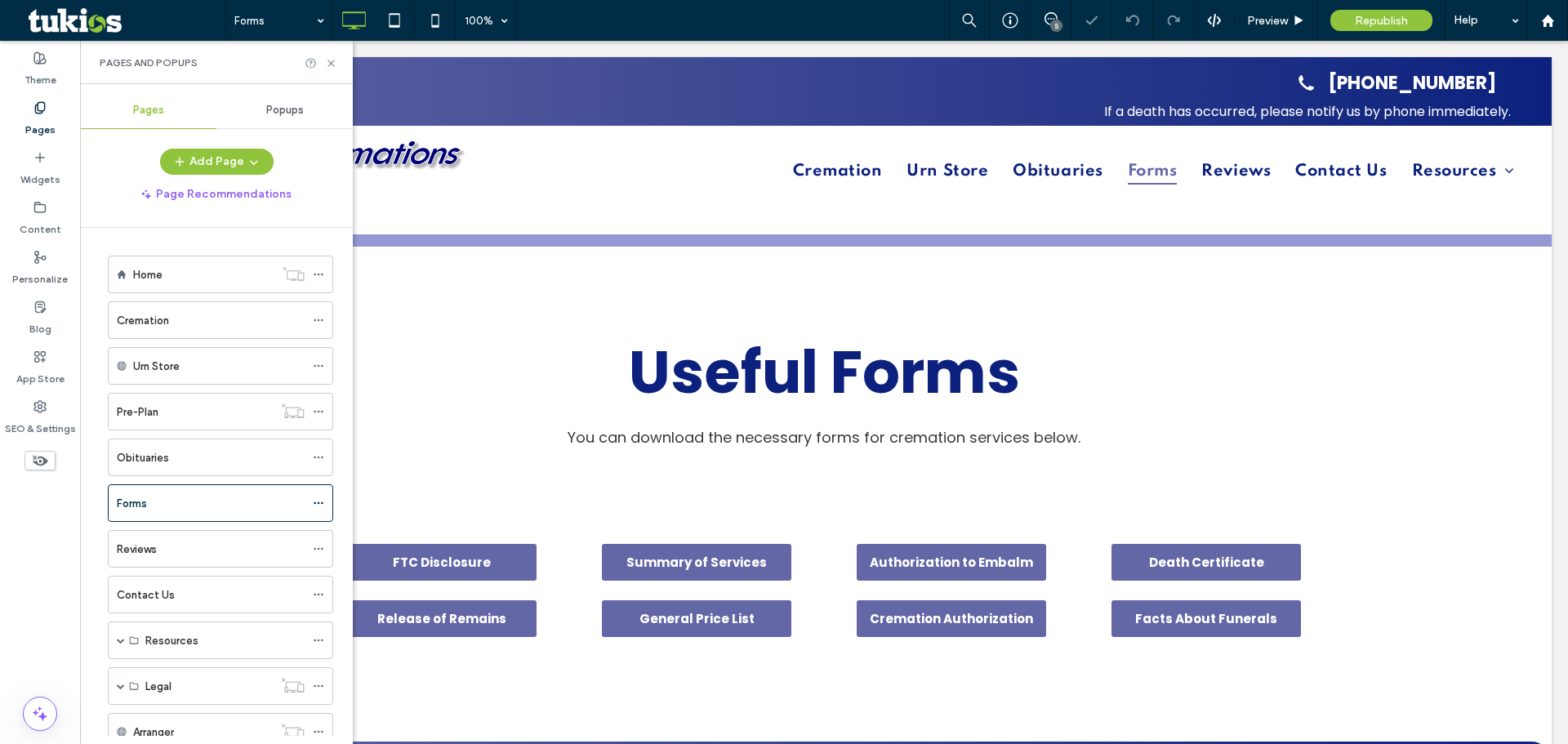
click at [330, 61] on icon at bounding box center [331, 63] width 13 height 13
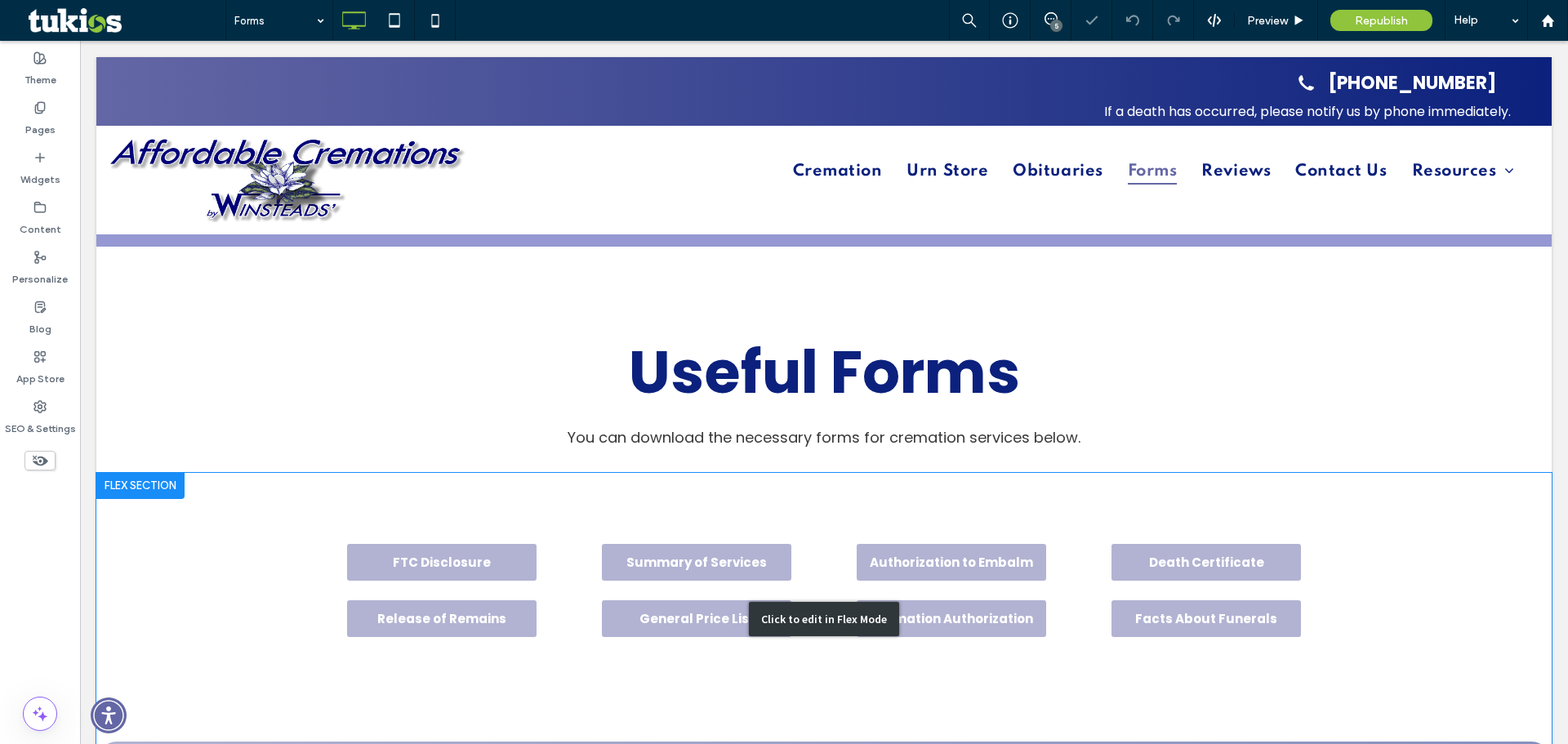
click at [462, 534] on div "Click to edit in Flex Mode" at bounding box center [823, 619] width 1455 height 294
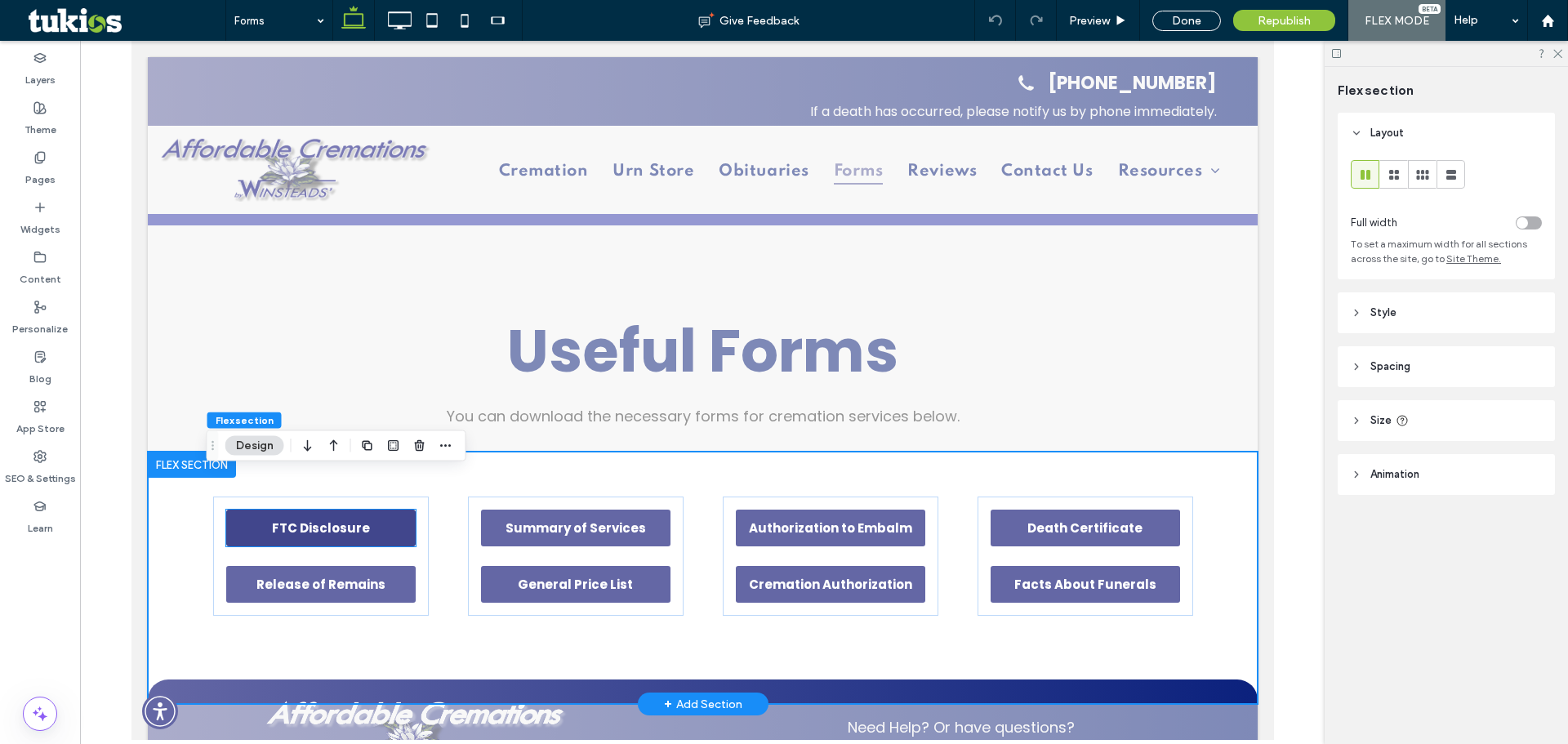
click at [359, 530] on span "FTC Disclosure" at bounding box center [320, 528] width 98 height 19
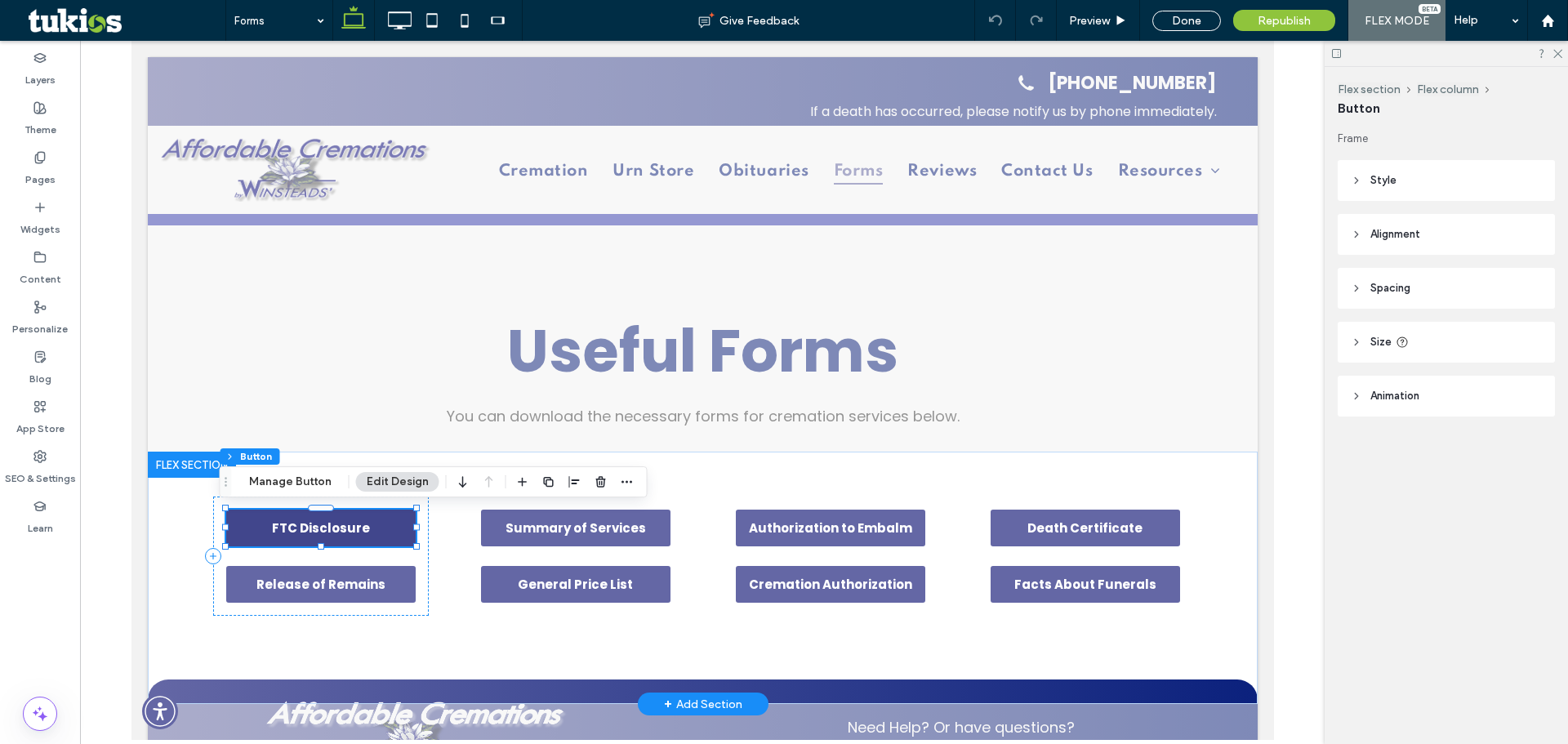
type input "**"
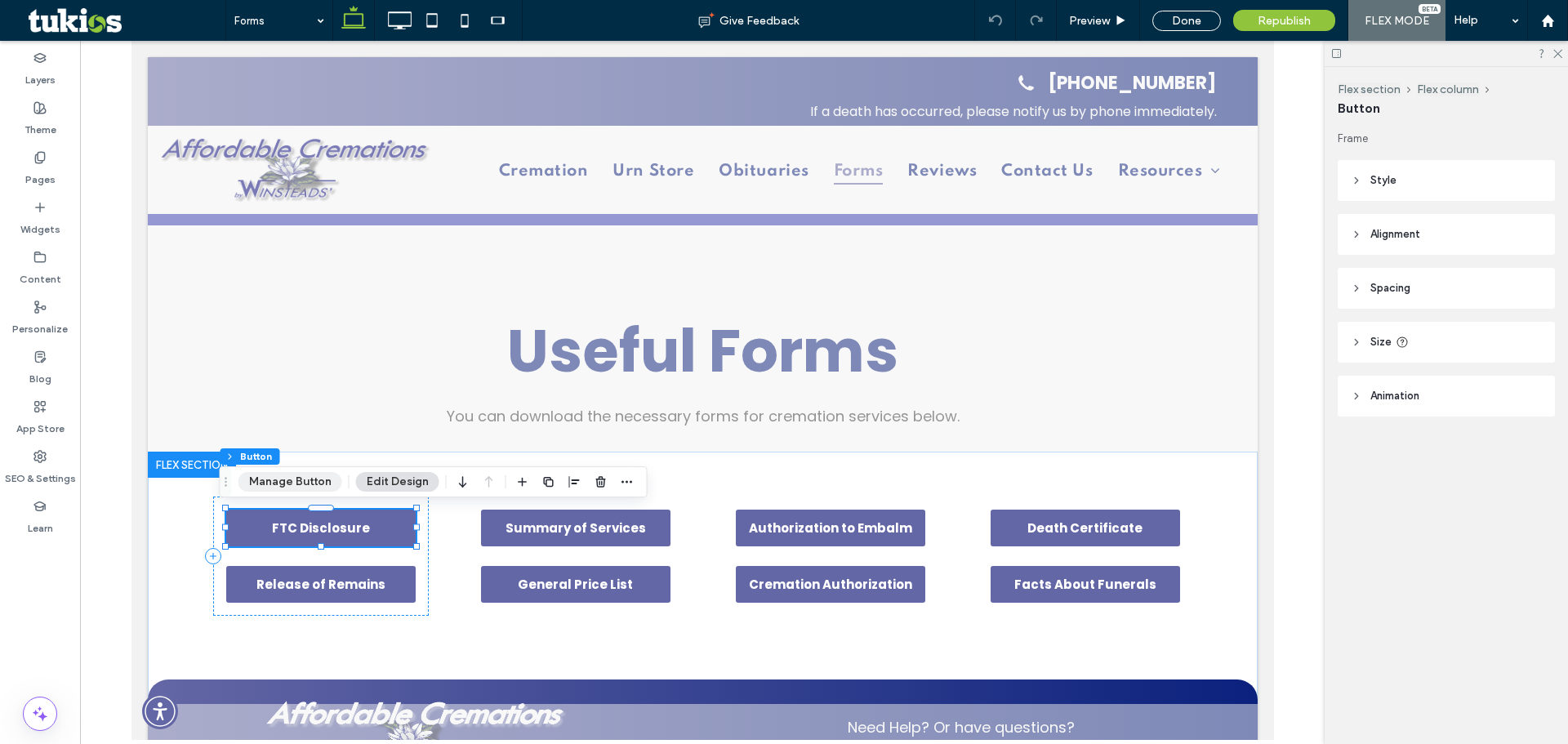
click at [304, 477] on button "Manage Button" at bounding box center [290, 482] width 104 height 20
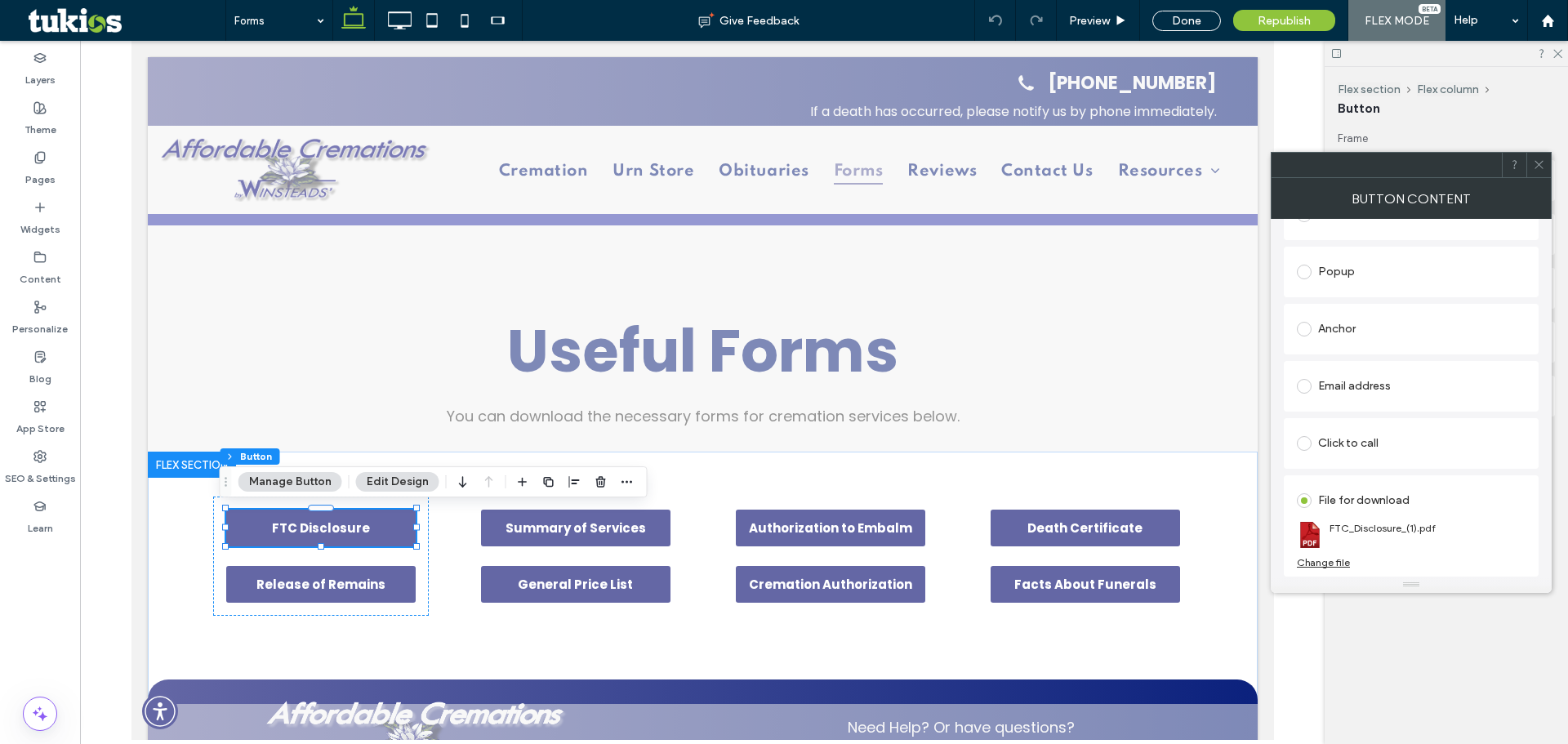
scroll to position [260, 0]
click at [1330, 558] on div "Change file" at bounding box center [1323, 562] width 53 height 13
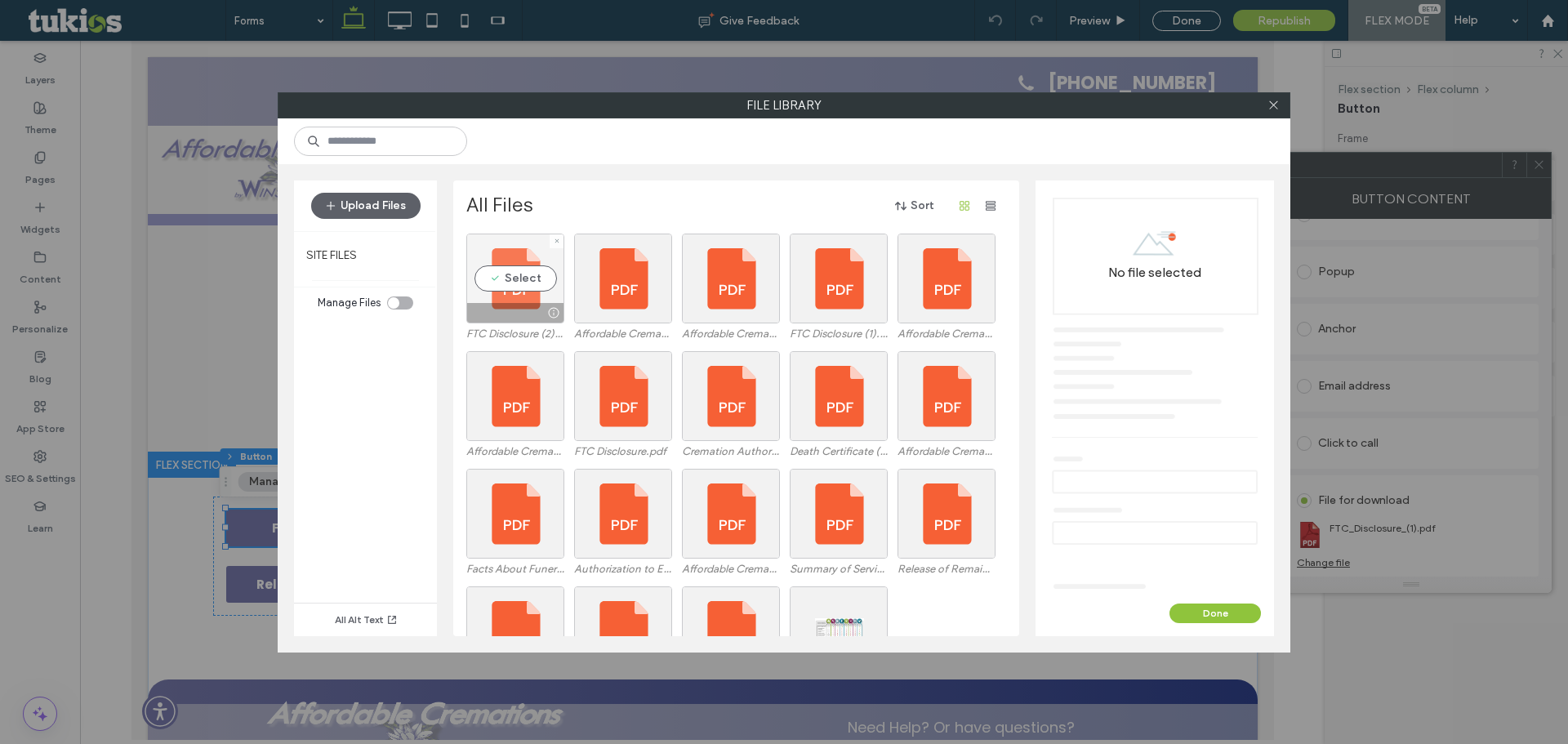
click at [557, 297] on div "Select" at bounding box center [515, 278] width 98 height 90
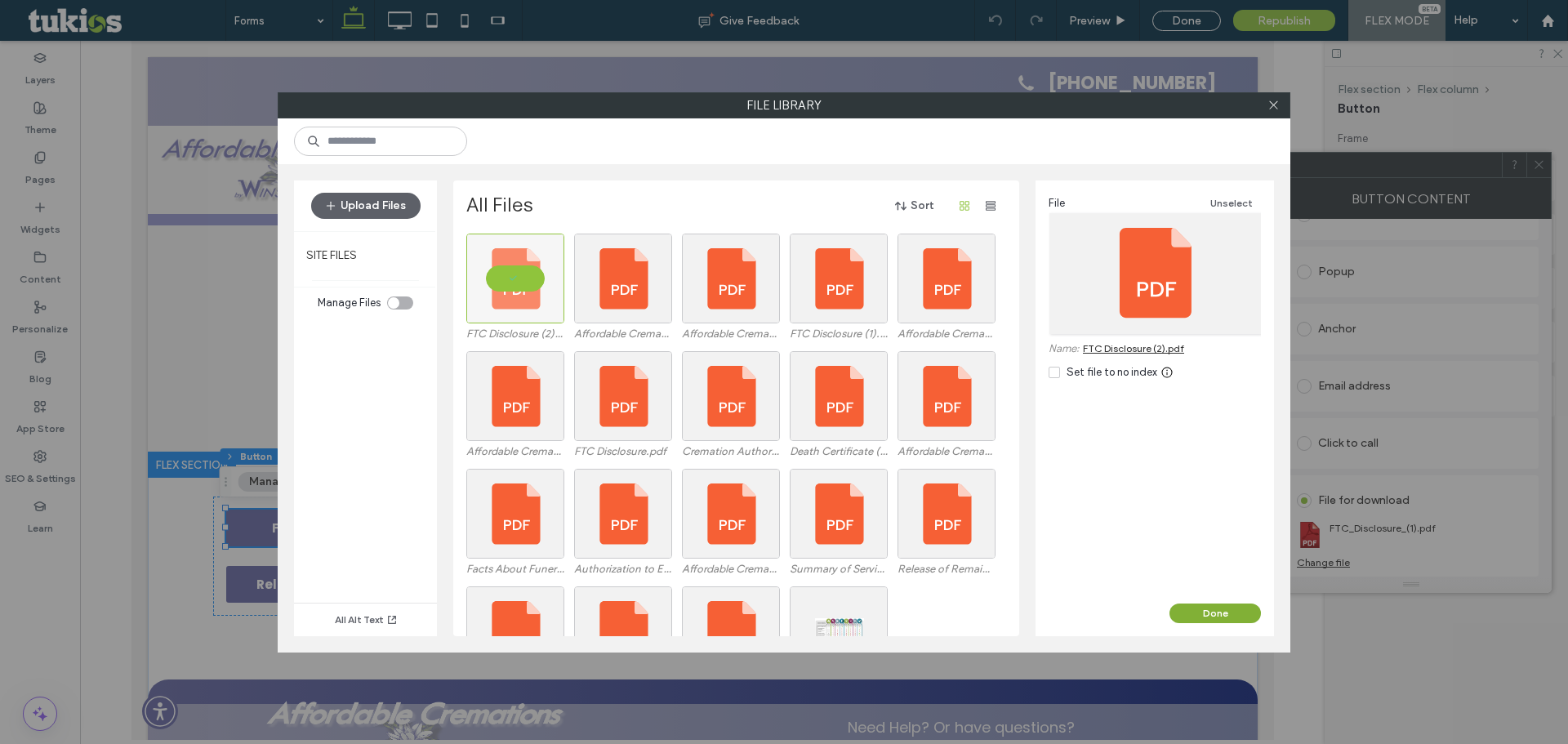
click at [1226, 618] on button "Done" at bounding box center [1215, 614] width 91 height 20
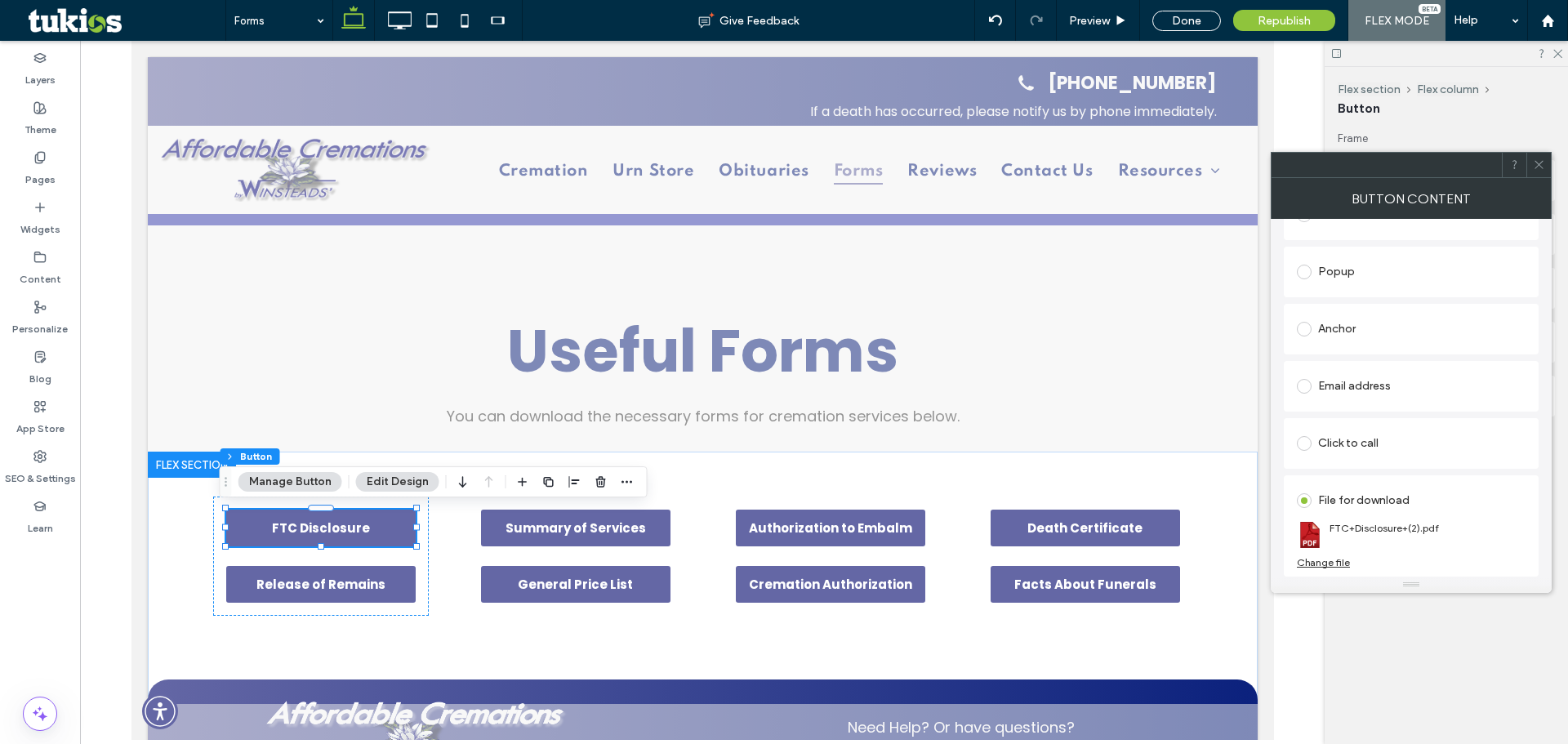
drag, startPoint x: 1536, startPoint y: 167, endPoint x: 1443, endPoint y: 230, distance: 112.3
click at [1536, 167] on icon at bounding box center [1539, 165] width 13 height 13
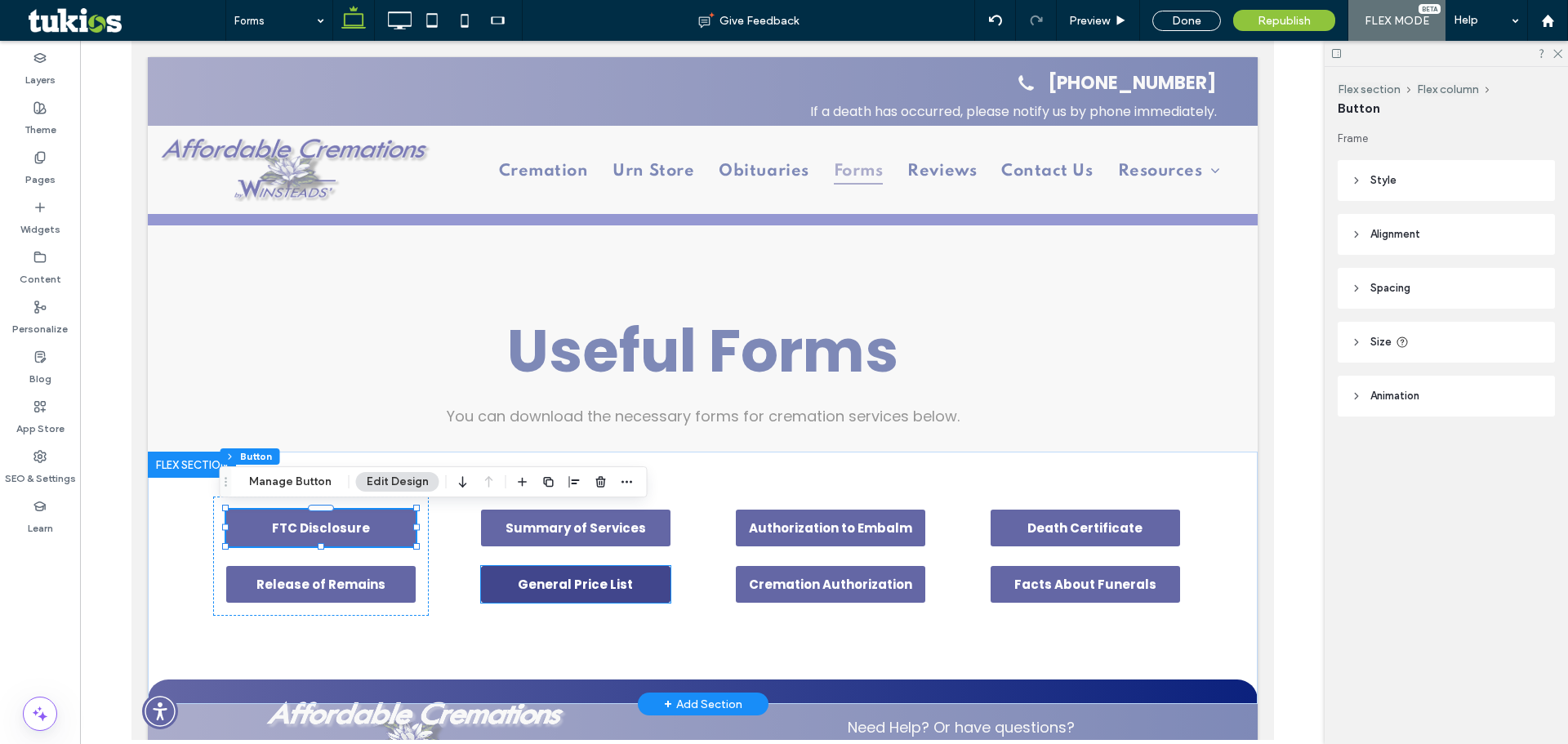
click at [569, 581] on span "General Price List" at bounding box center [574, 584] width 115 height 19
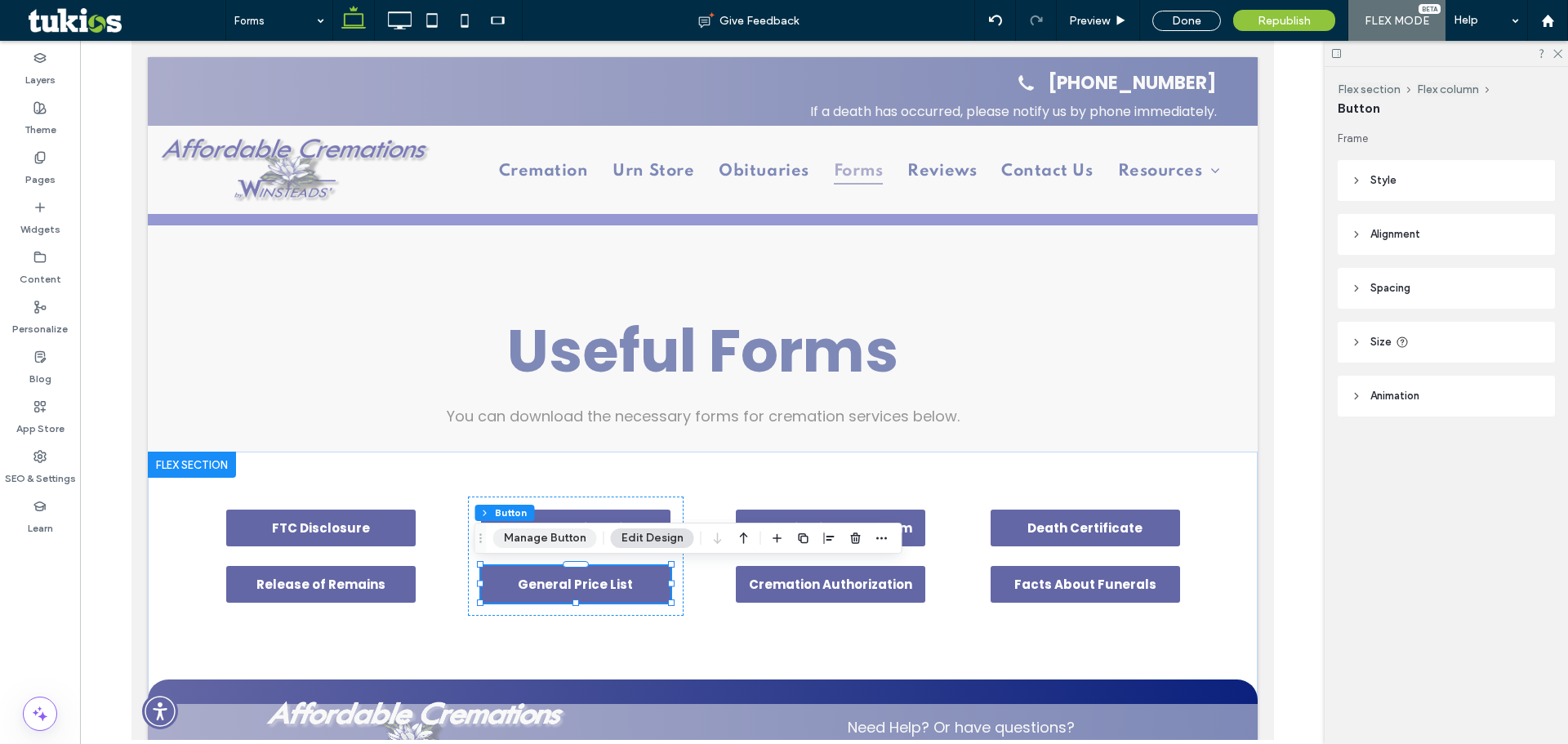
click at [531, 537] on button "Manage Button" at bounding box center [545, 539] width 104 height 20
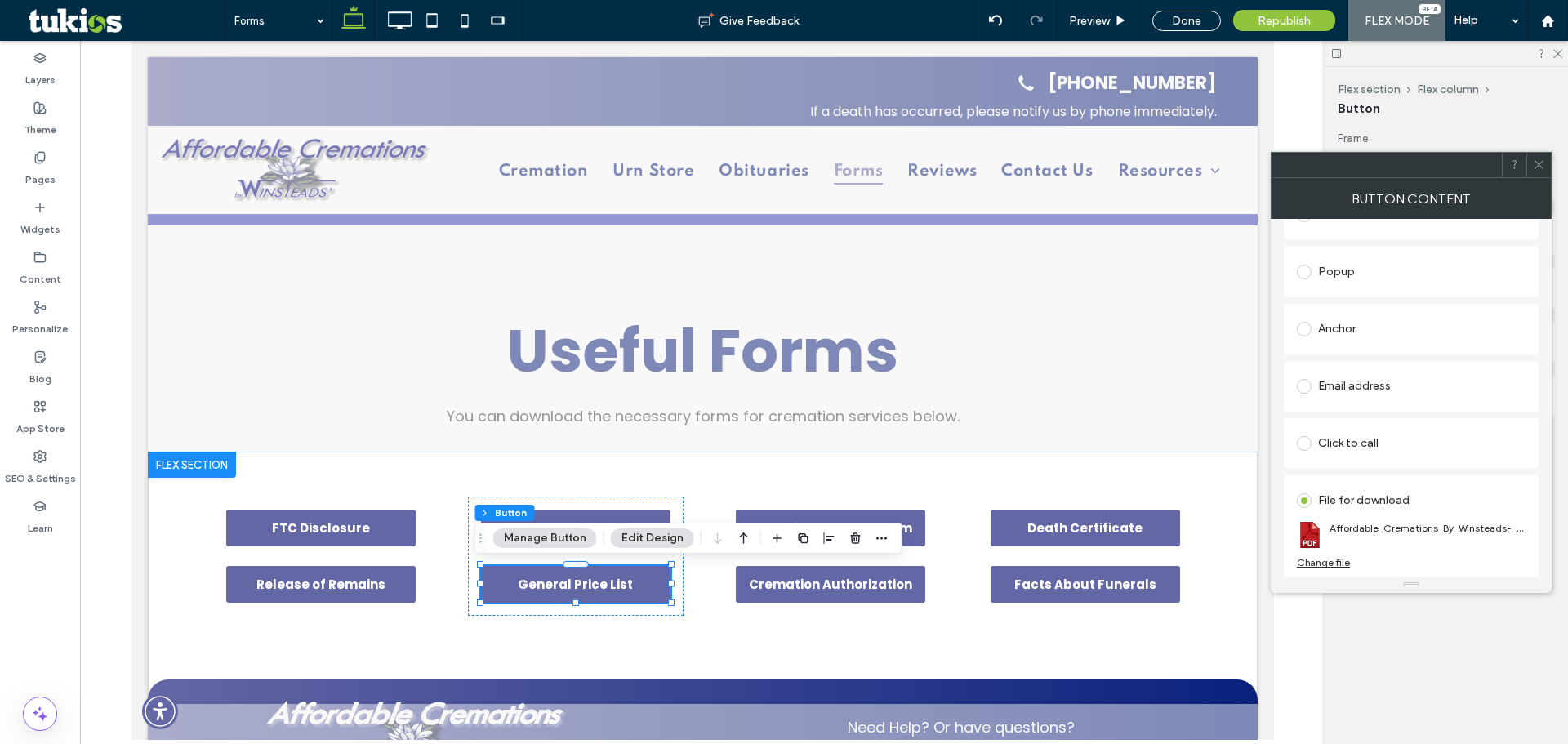
click at [1334, 562] on div "Change file" at bounding box center [1323, 562] width 53 height 13
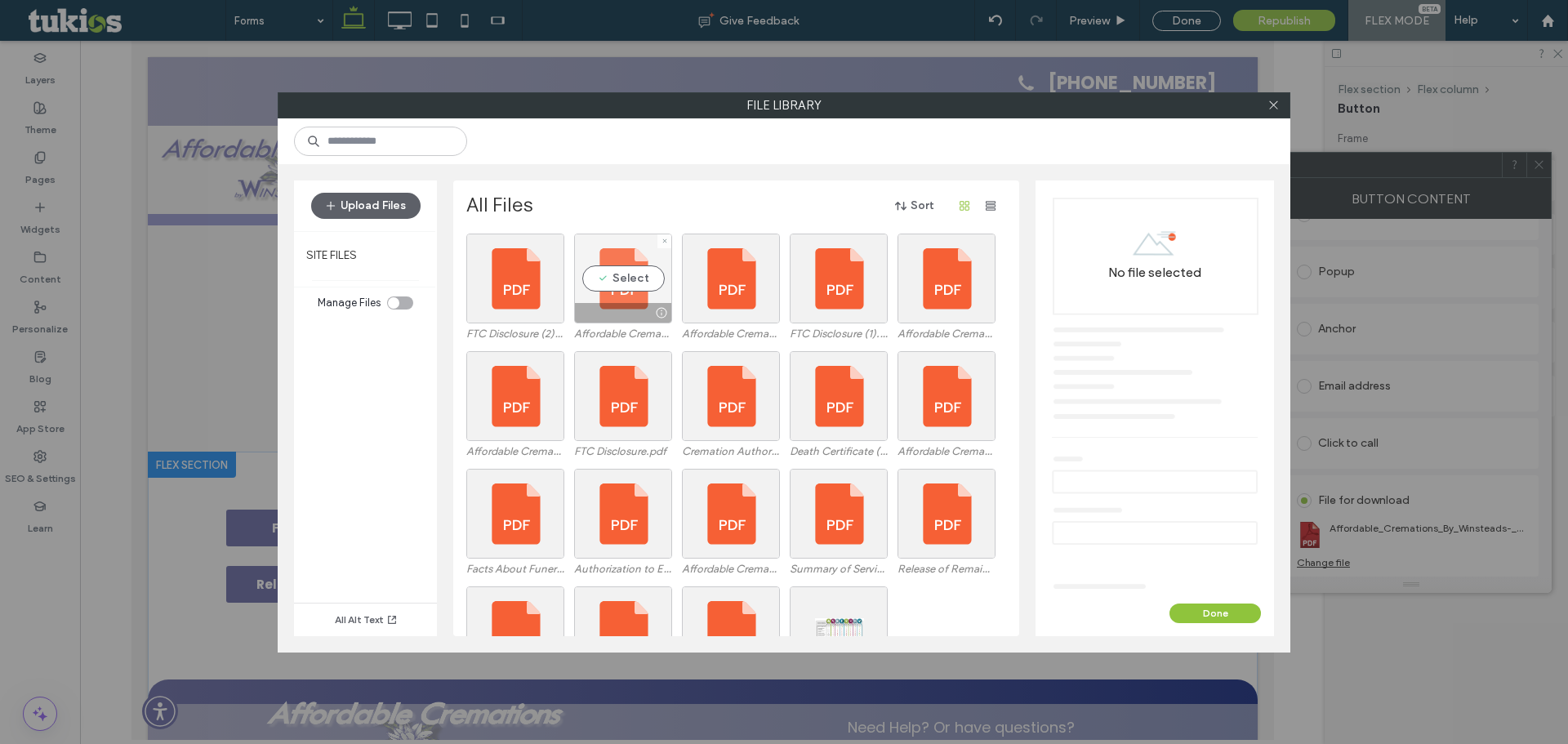
click at [618, 285] on div "Select" at bounding box center [623, 278] width 98 height 90
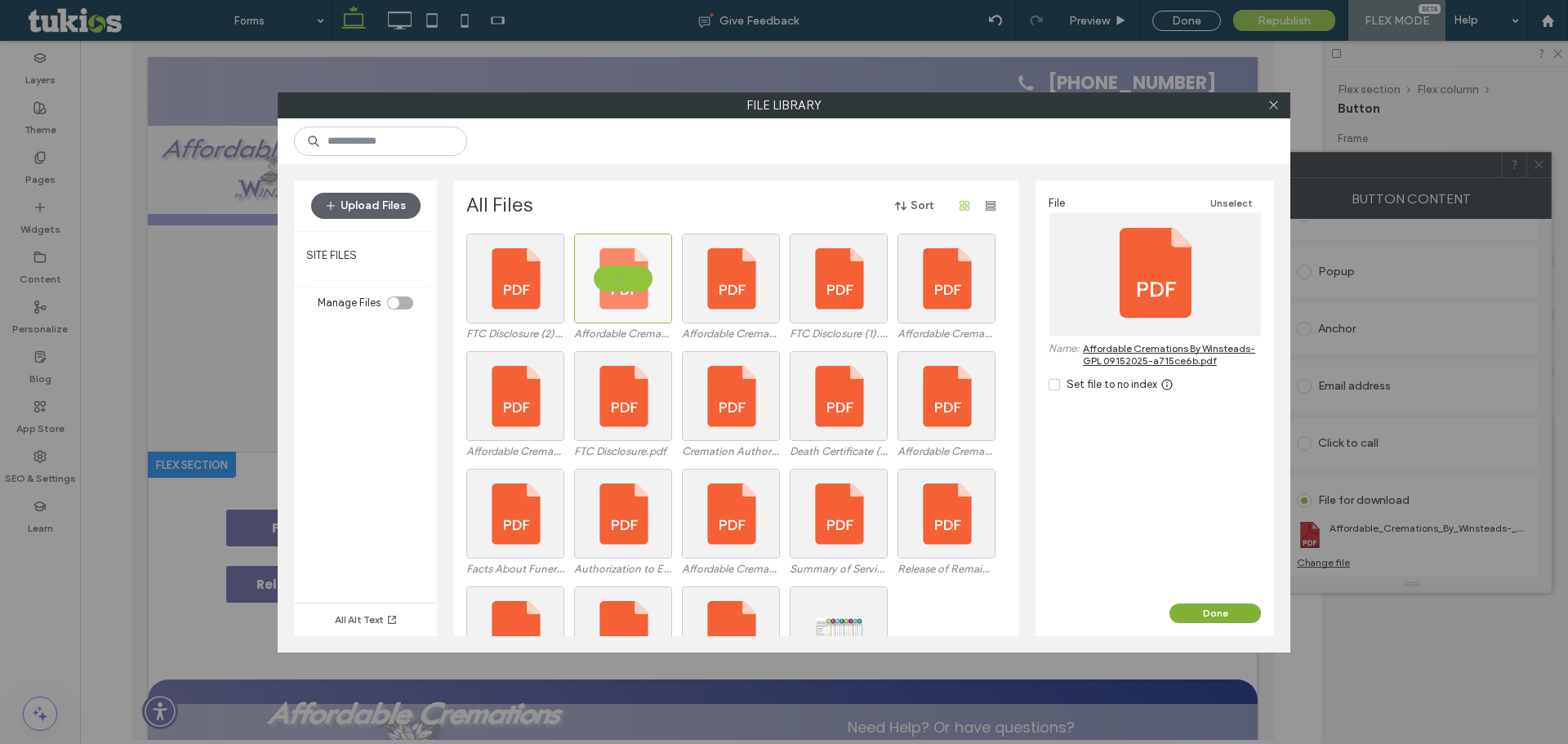
click at [1235, 615] on button "Done" at bounding box center [1215, 614] width 91 height 20
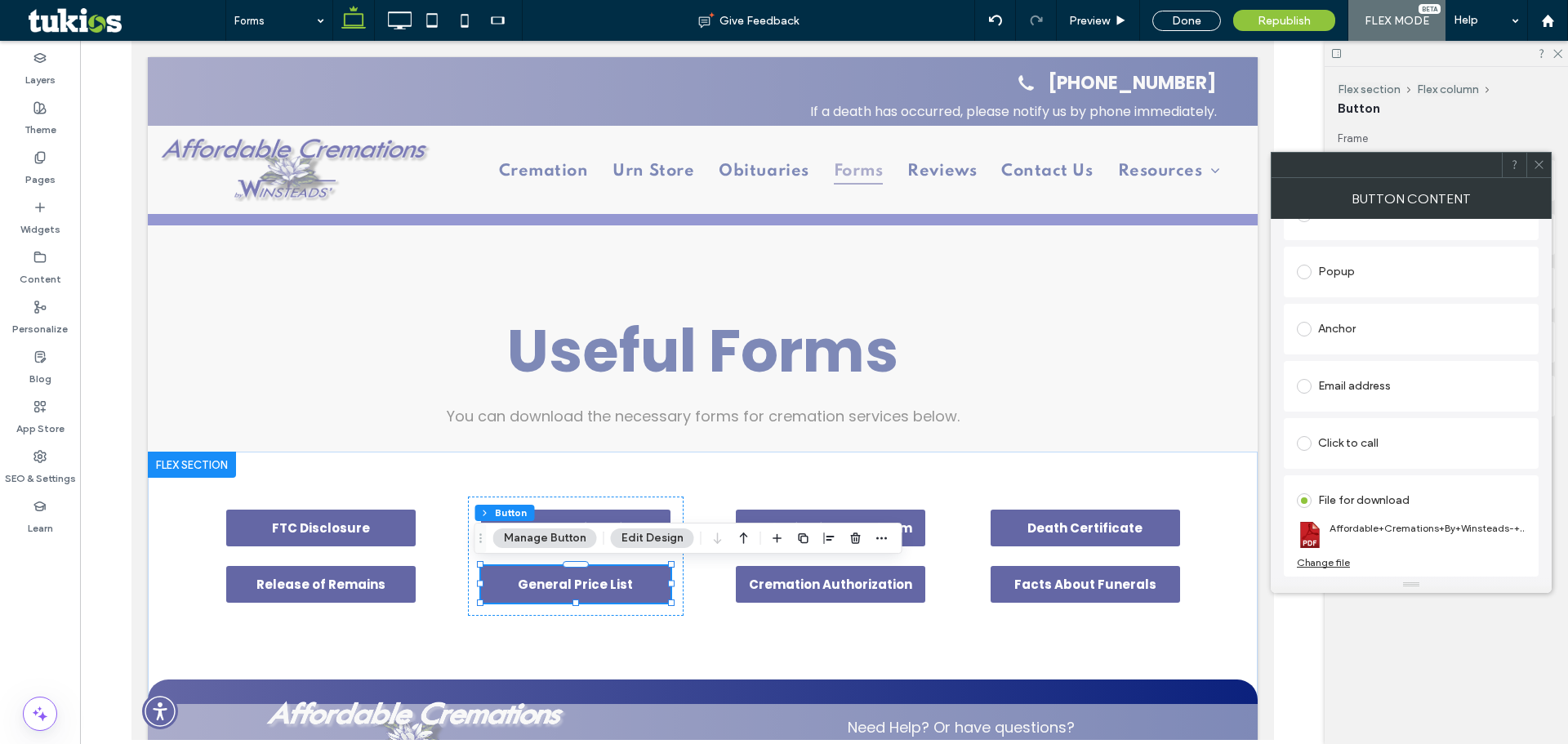
click at [1554, 161] on header "Style" at bounding box center [1447, 180] width 217 height 41
click at [1545, 169] on div at bounding box center [1538, 165] width 24 height 24
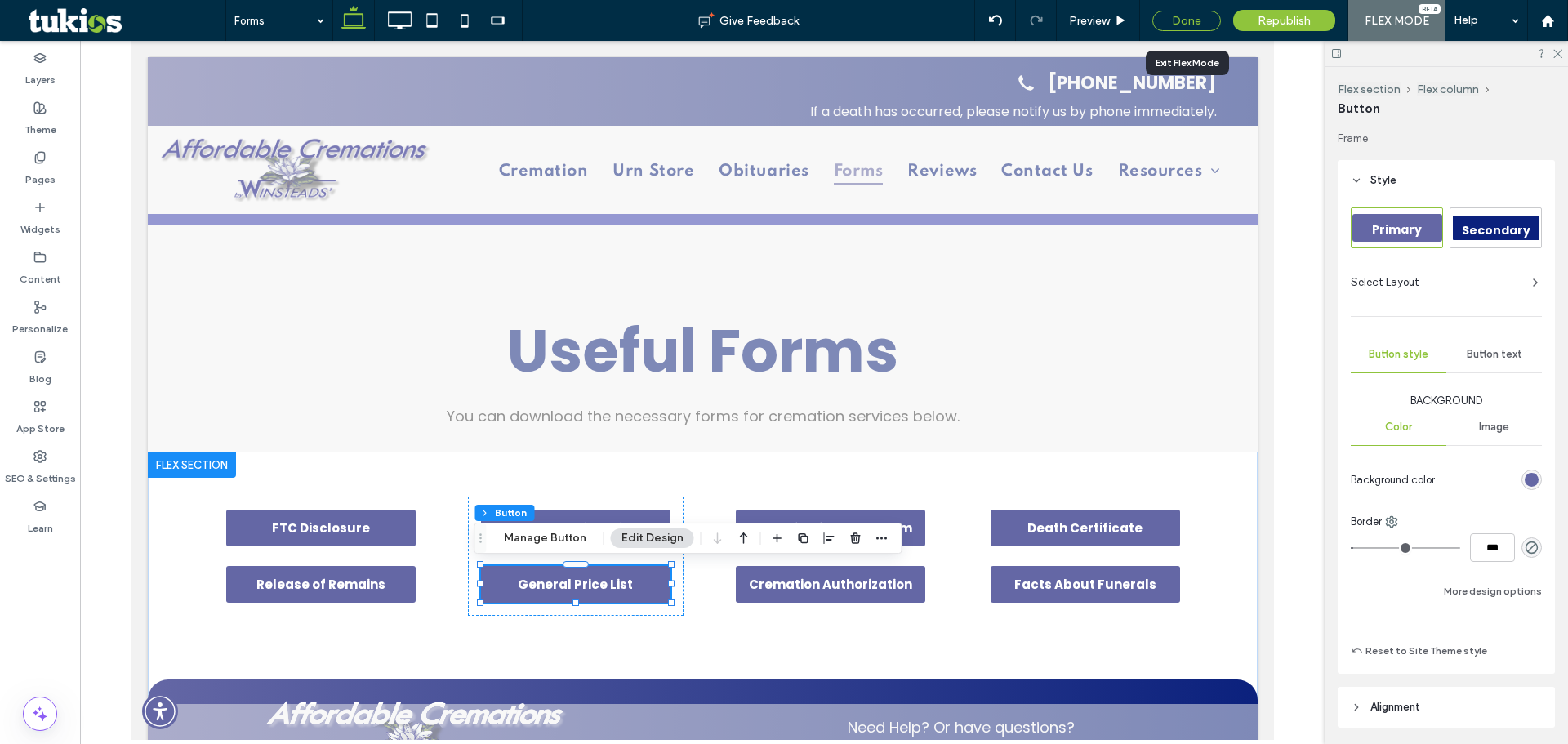
drag, startPoint x: 1211, startPoint y: 496, endPoint x: 1208, endPoint y: 15, distance: 481.0
click at [1208, 15] on div "Done" at bounding box center [1187, 21] width 69 height 21
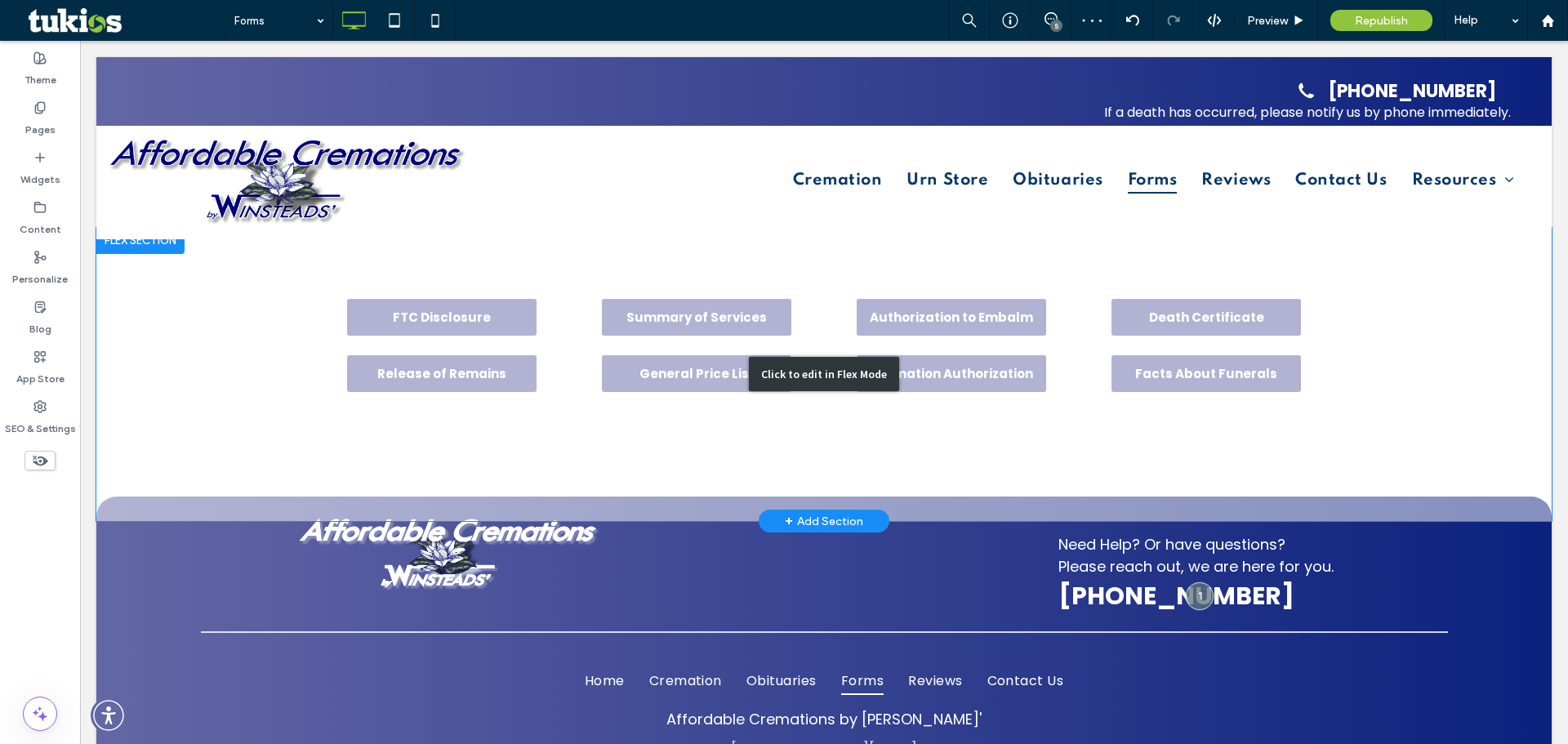
scroll to position [327, 0]
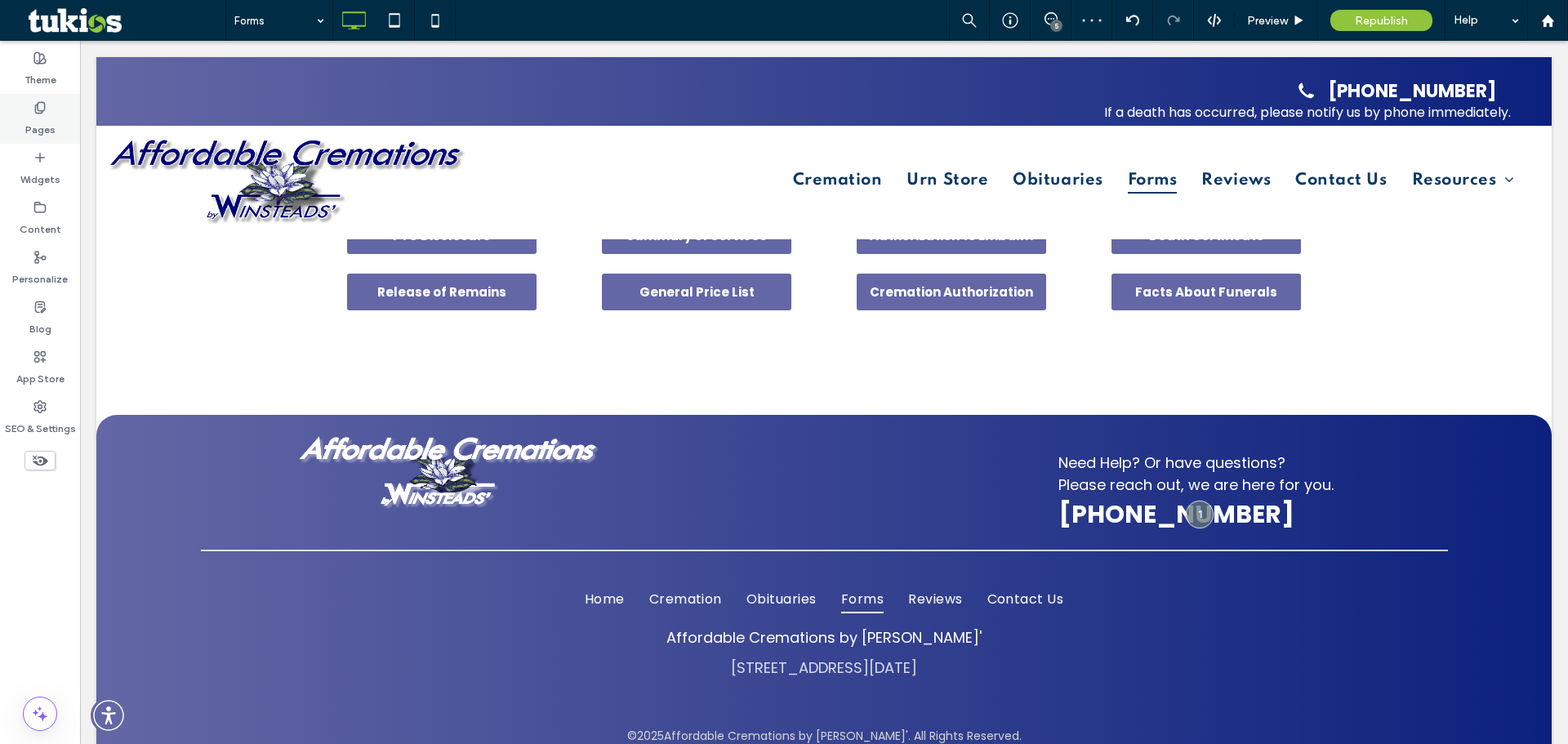
click at [60, 141] on div "Pages" at bounding box center [40, 119] width 80 height 50
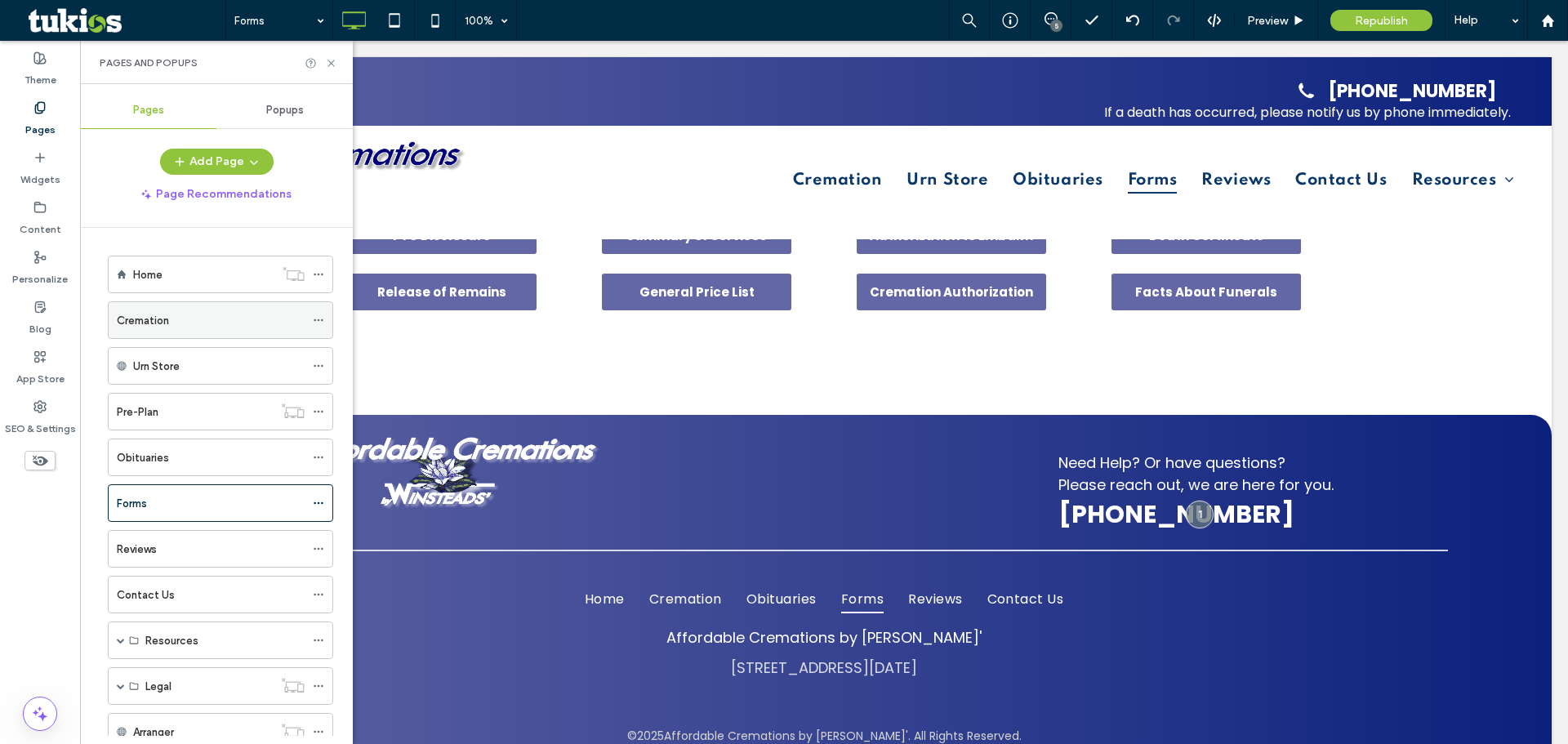
click at [187, 335] on div "Cremation" at bounding box center [210, 320] width 187 height 36
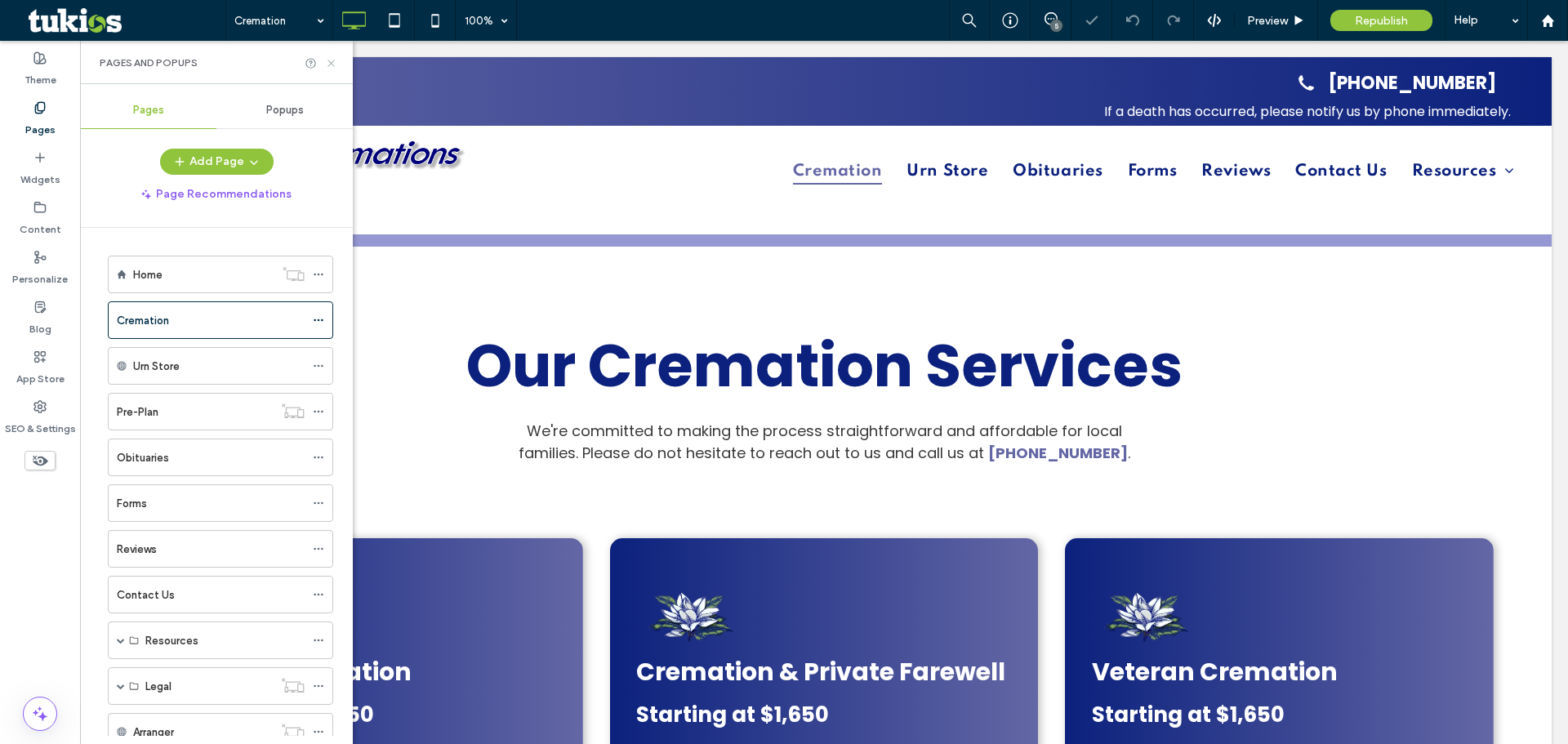
drag, startPoint x: 327, startPoint y: 60, endPoint x: 303, endPoint y: 358, distance: 299.0
click at [327, 60] on icon at bounding box center [331, 63] width 13 height 13
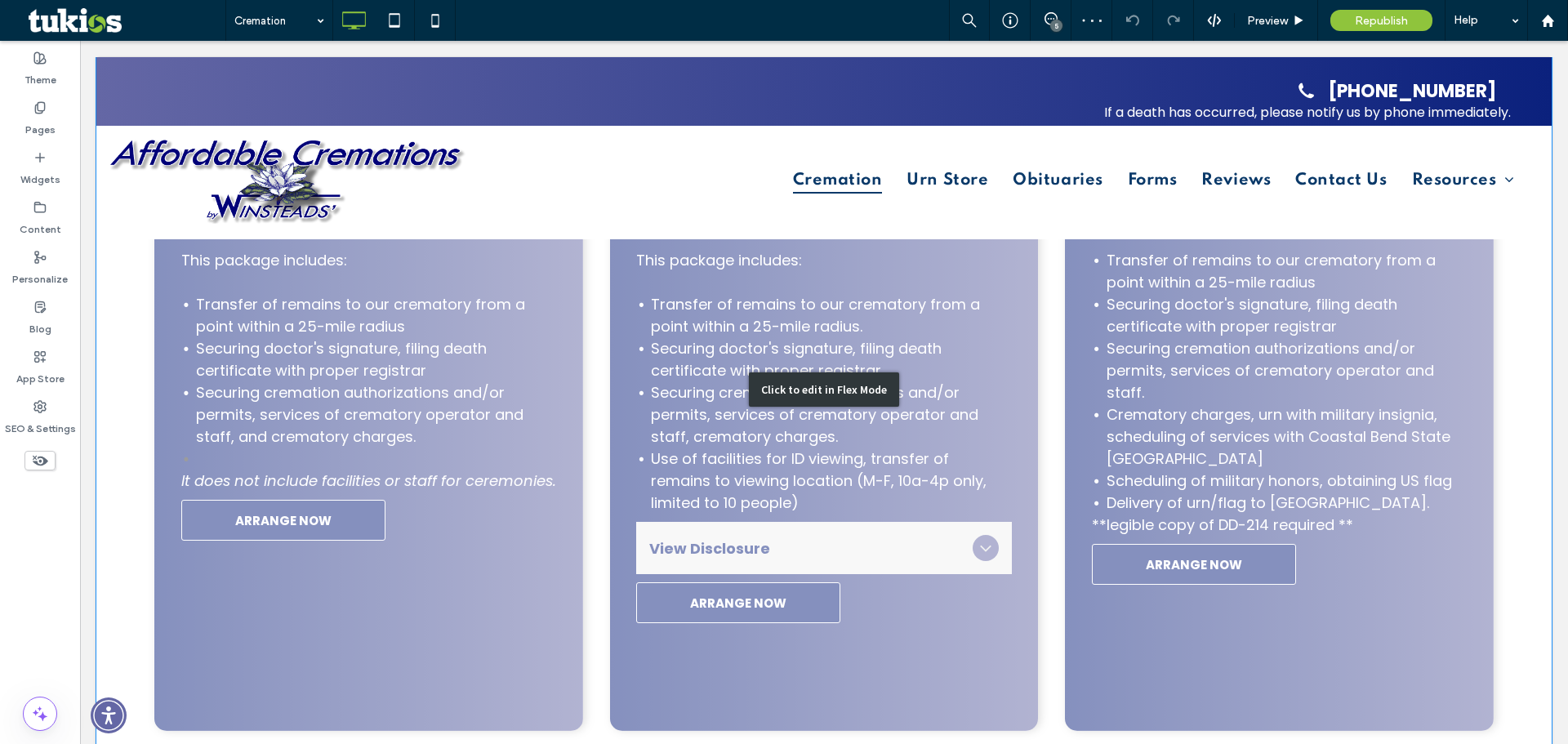
click at [351, 561] on div "Click to edit in Flex Mode" at bounding box center [823, 389] width 1455 height 798
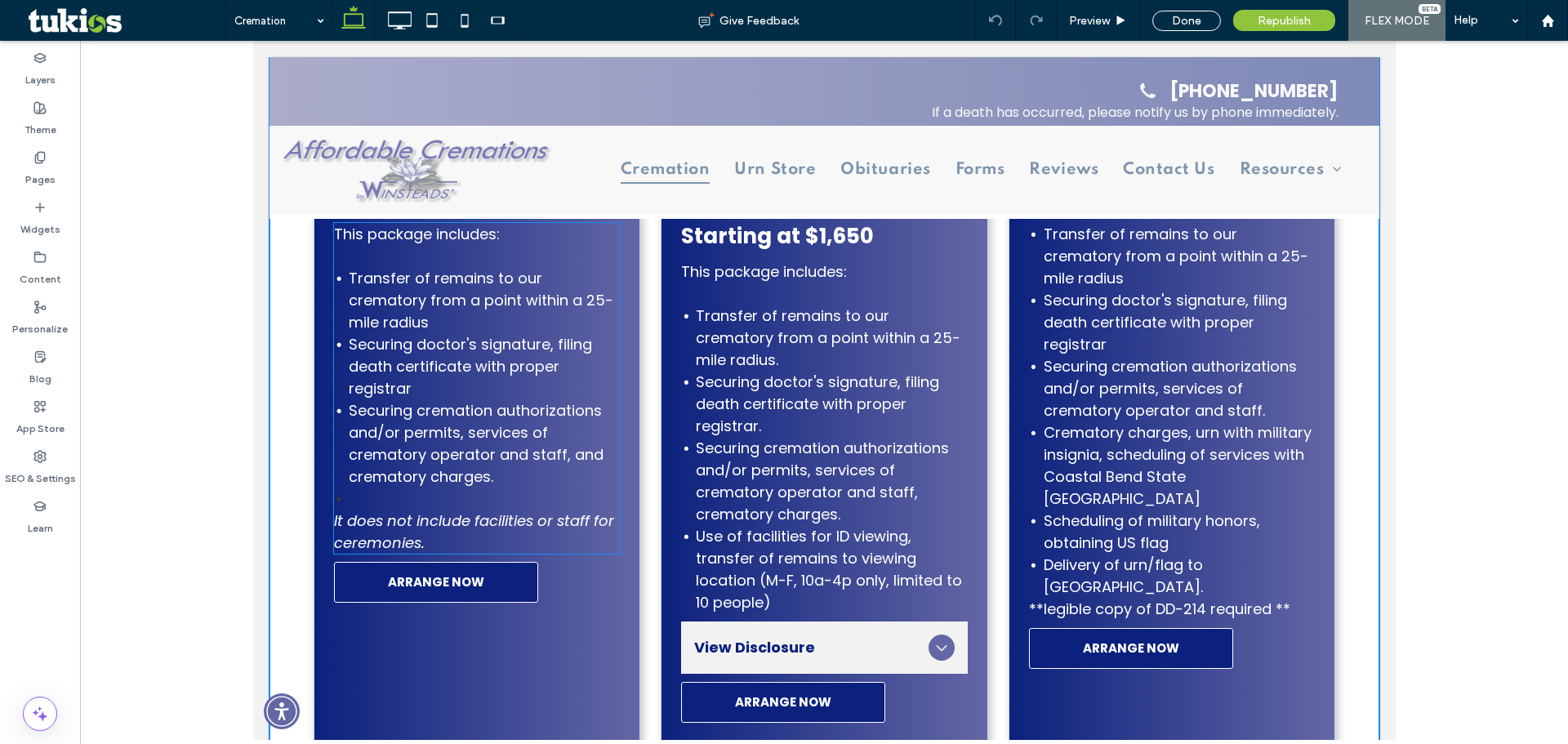
scroll to position [476, 0]
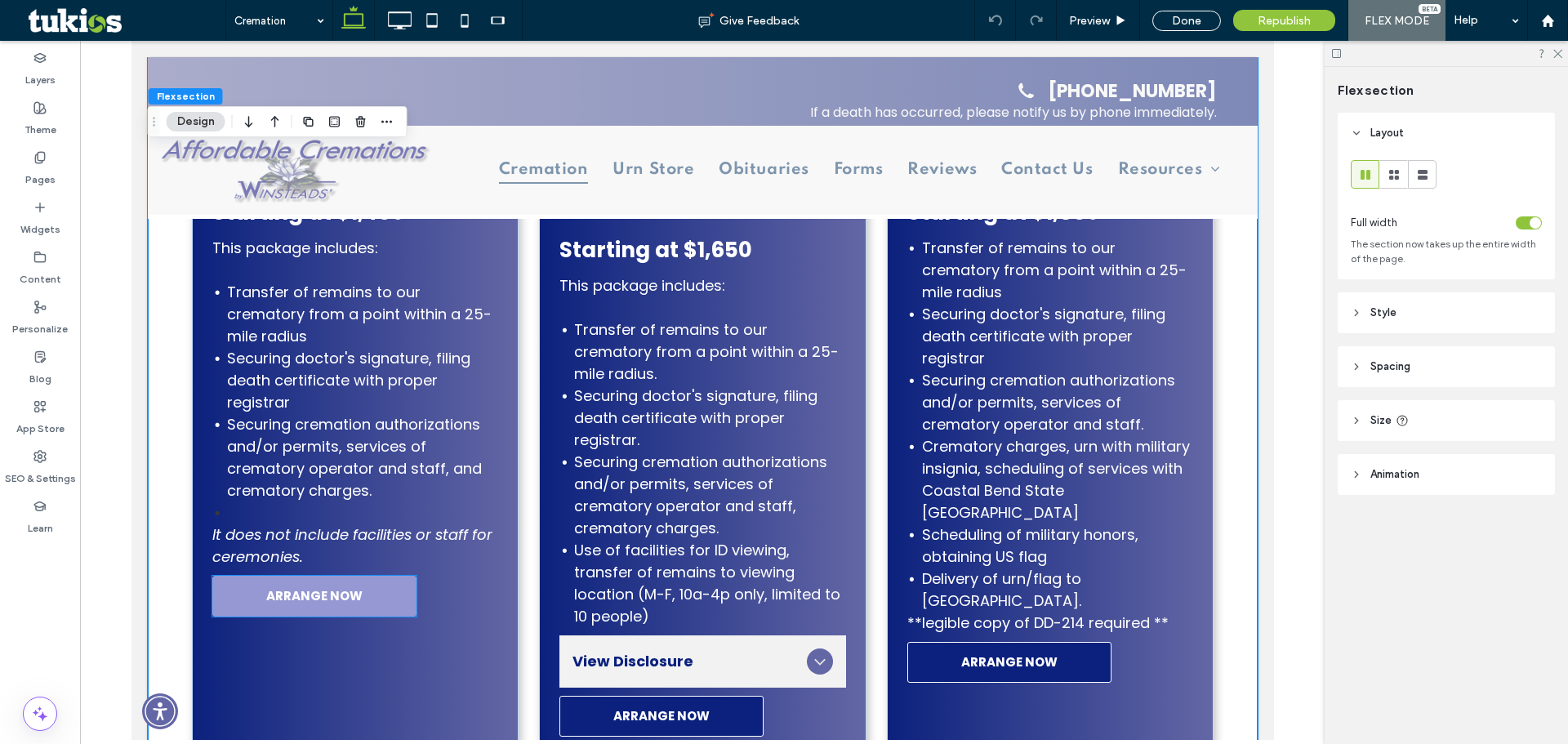
click at [345, 604] on span "ARRANGE NOW" at bounding box center [313, 596] width 96 height 19
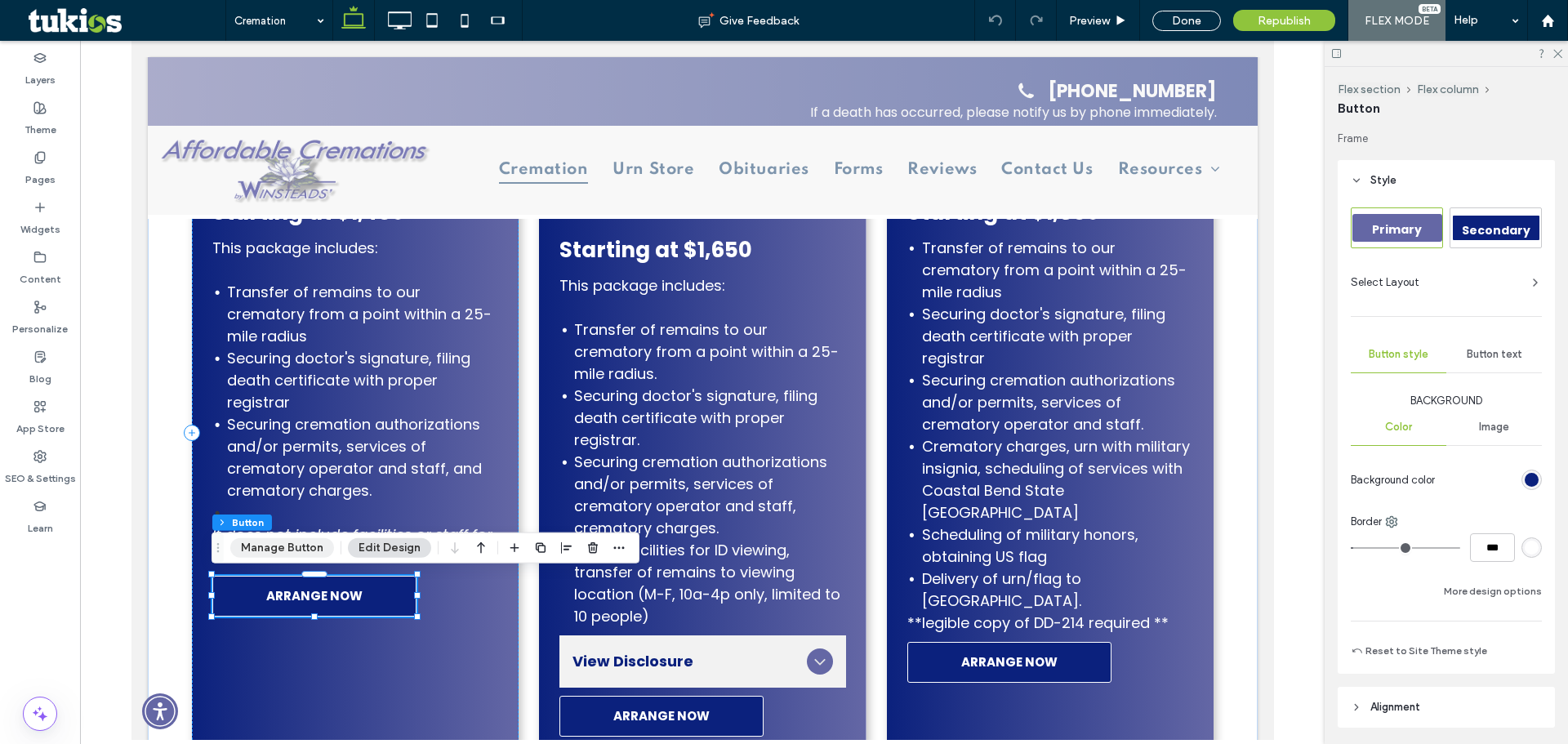
click at [299, 548] on button "Manage Button" at bounding box center [282, 548] width 104 height 20
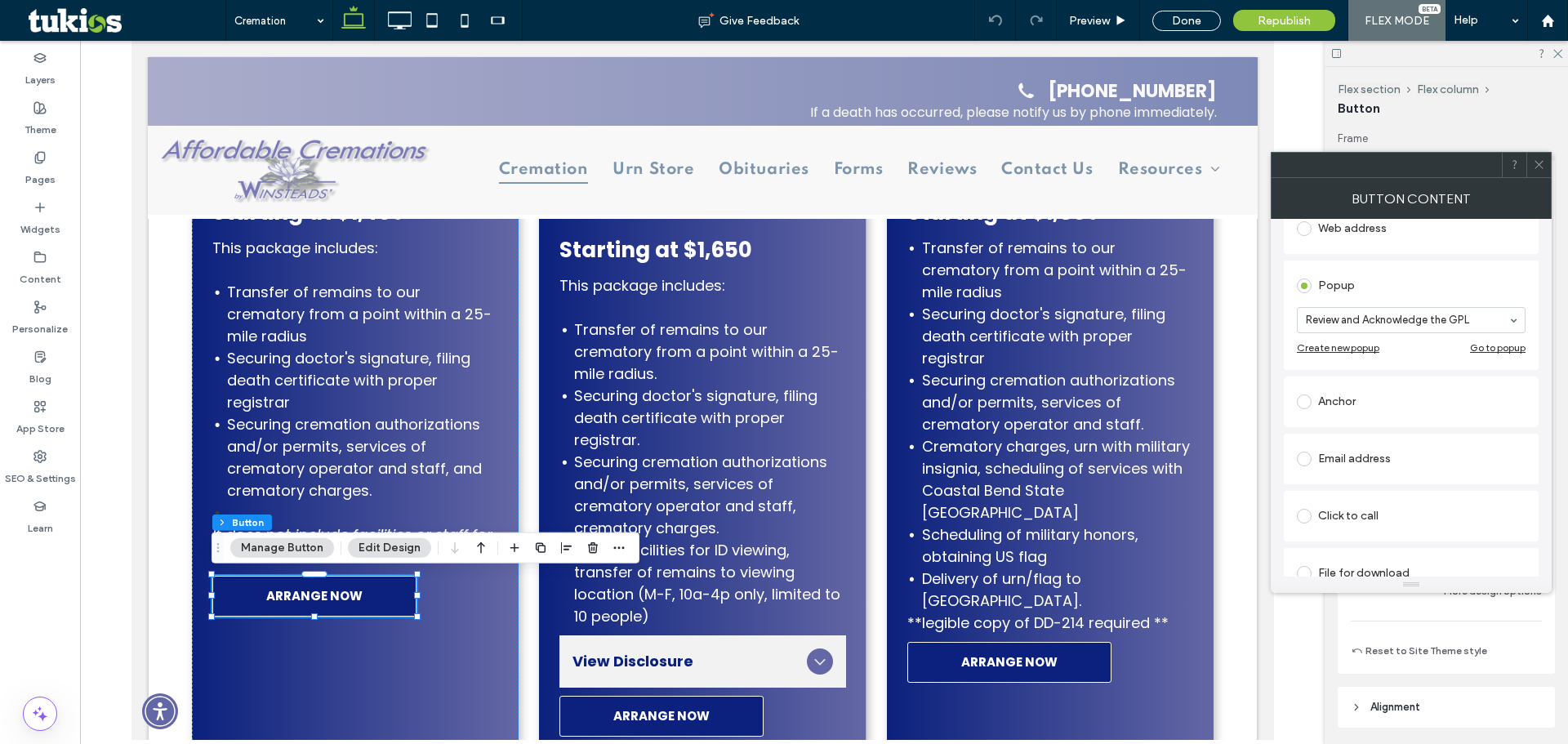
scroll to position [268, 0]
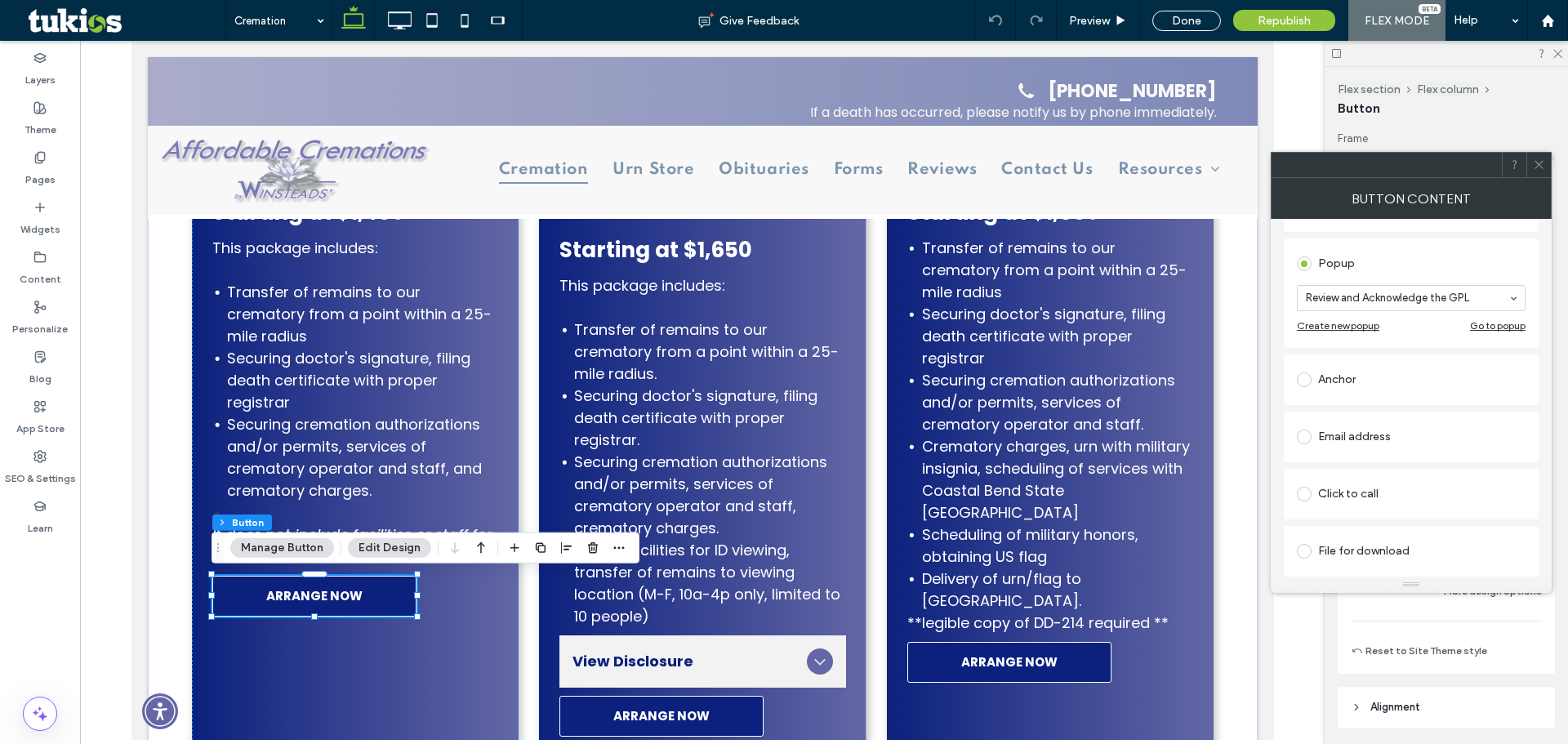
click at [1543, 163] on icon at bounding box center [1539, 165] width 13 height 13
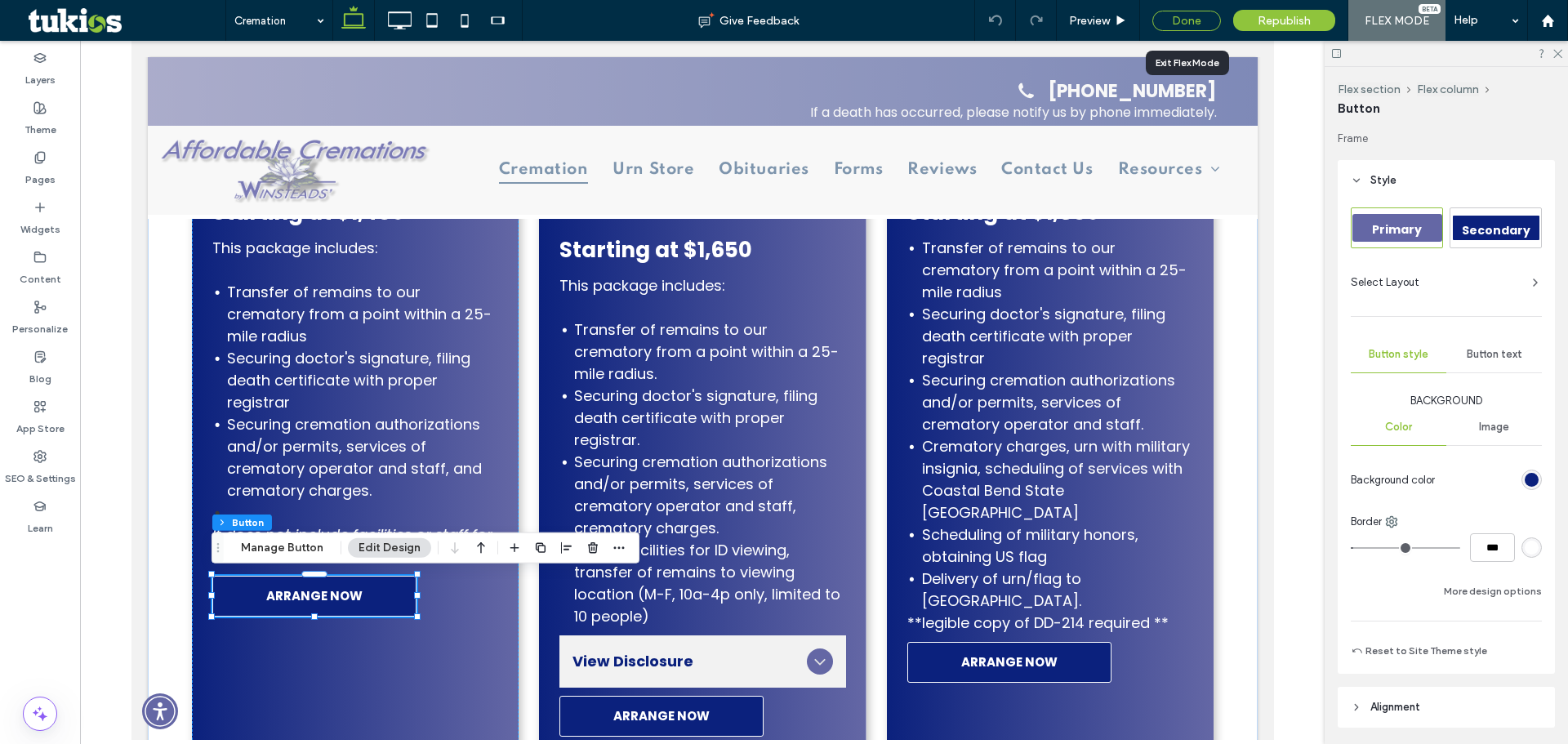
click at [1169, 15] on div "Done" at bounding box center [1187, 21] width 69 height 21
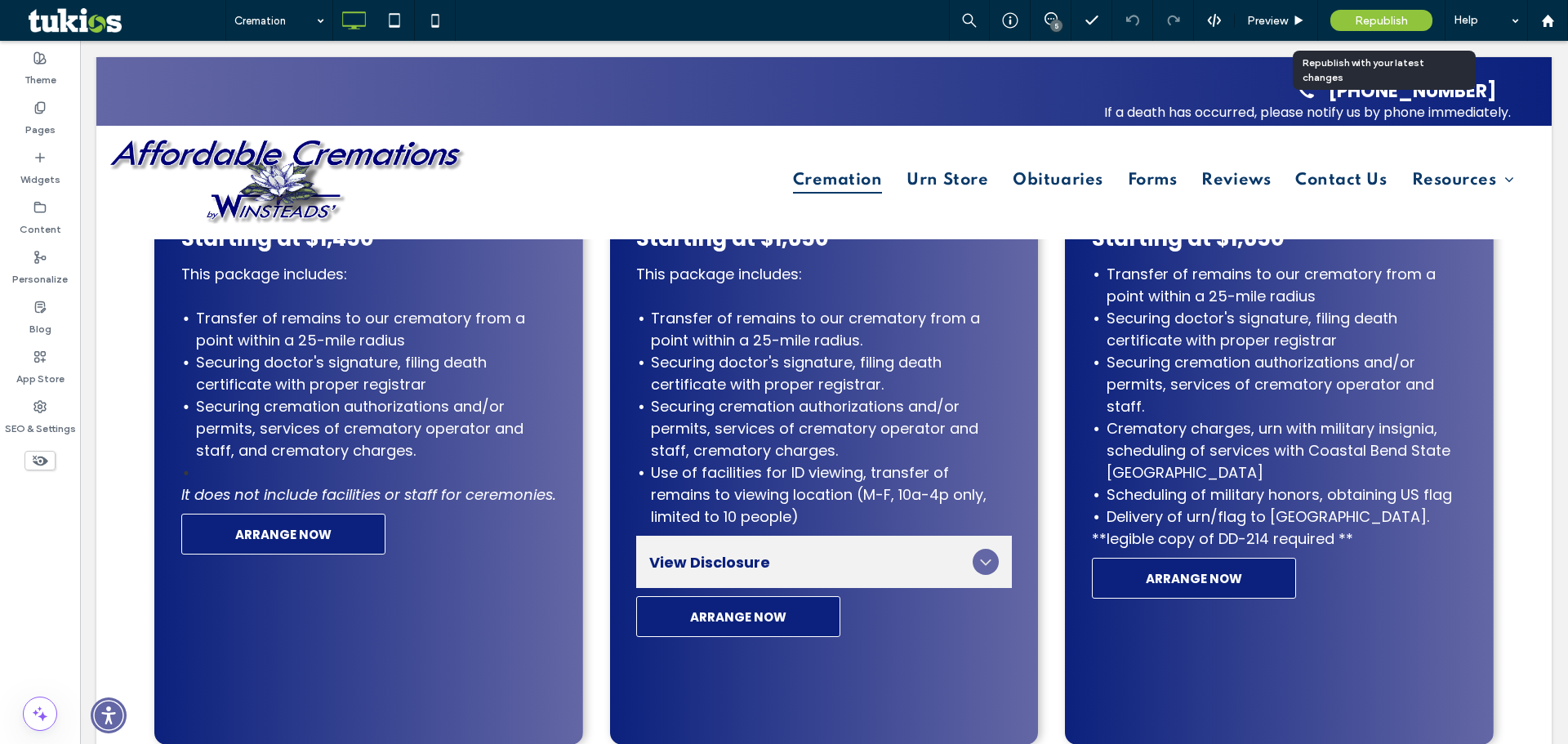
click at [1406, 17] on span "Republish" at bounding box center [1381, 20] width 53 height 14
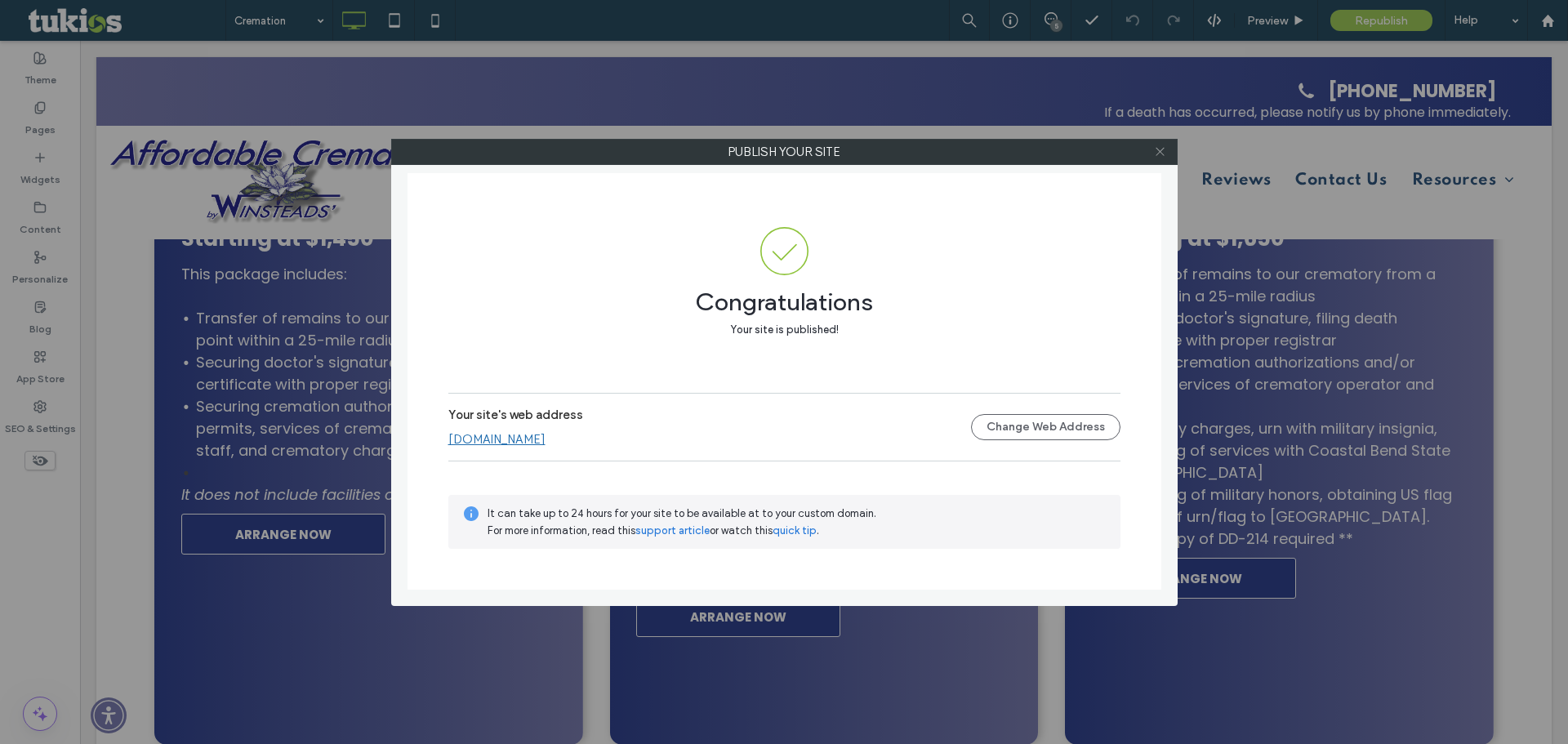
click at [1163, 153] on icon at bounding box center [1161, 152] width 13 height 13
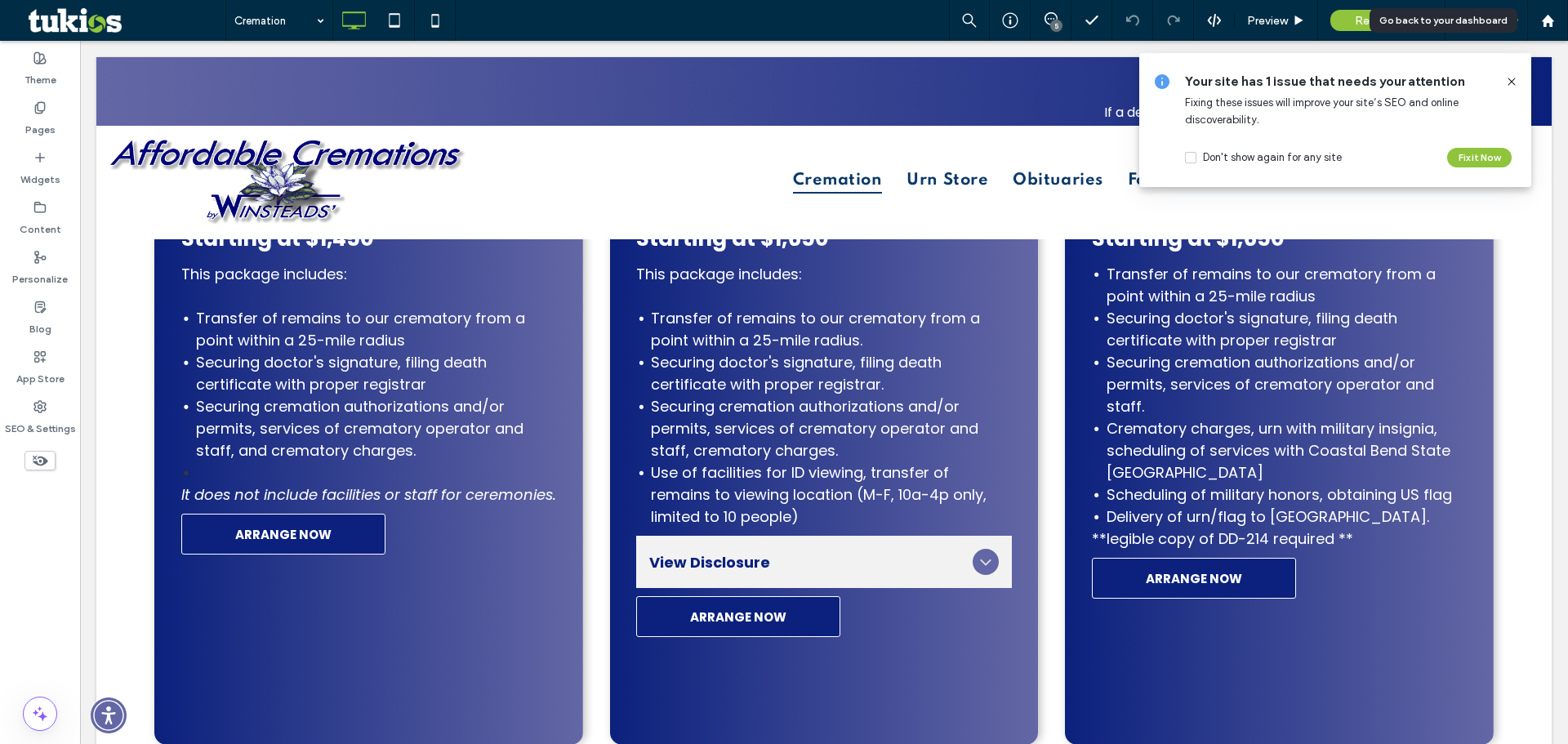
drag, startPoint x: 1551, startPoint y: 14, endPoint x: 1503, endPoint y: 16, distance: 48.0
click at [1551, 14] on icon at bounding box center [1547, 20] width 14 height 14
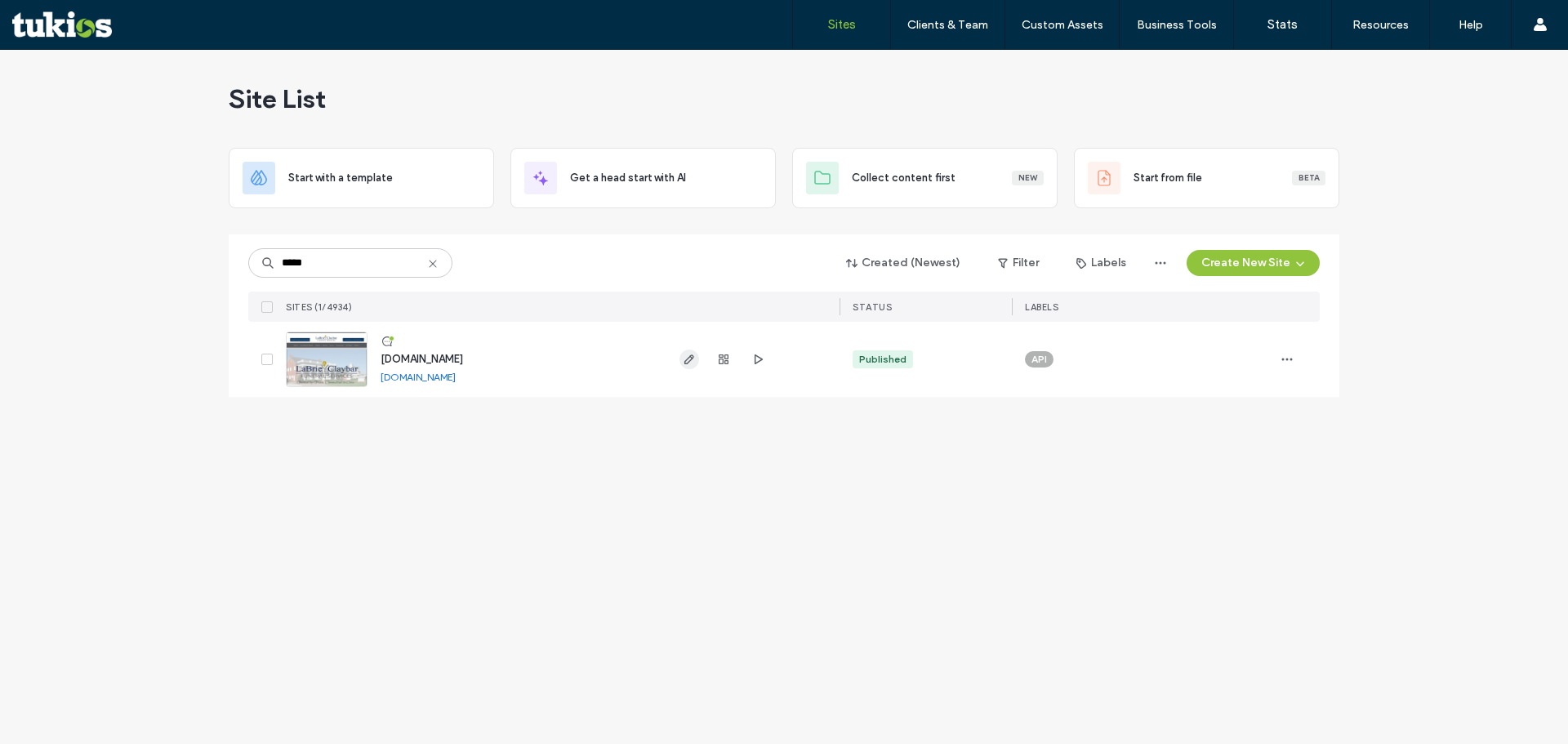
type input "*****"
click at [694, 365] on icon "button" at bounding box center [689, 359] width 13 height 13
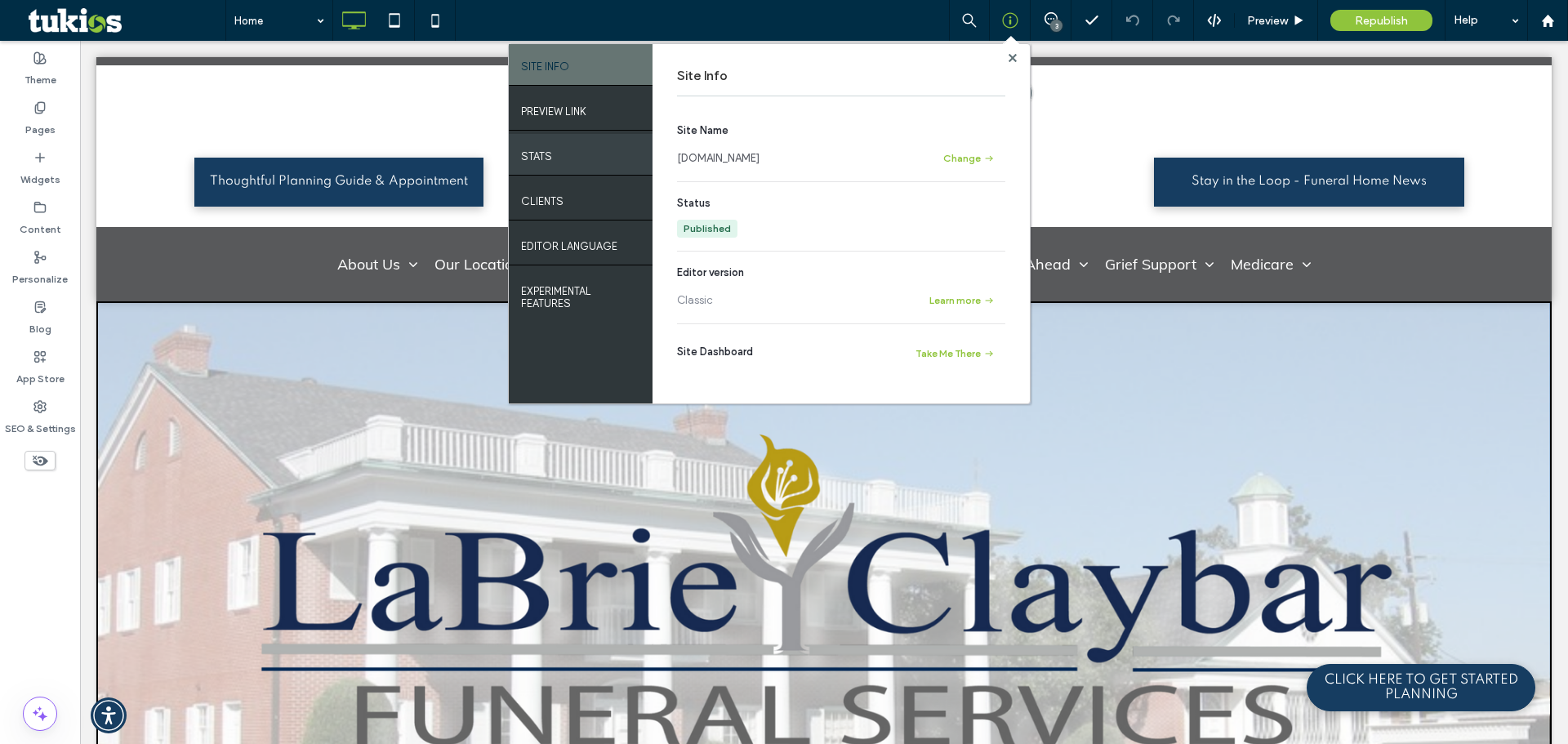
click at [576, 167] on div "STATS" at bounding box center [580, 154] width 144 height 41
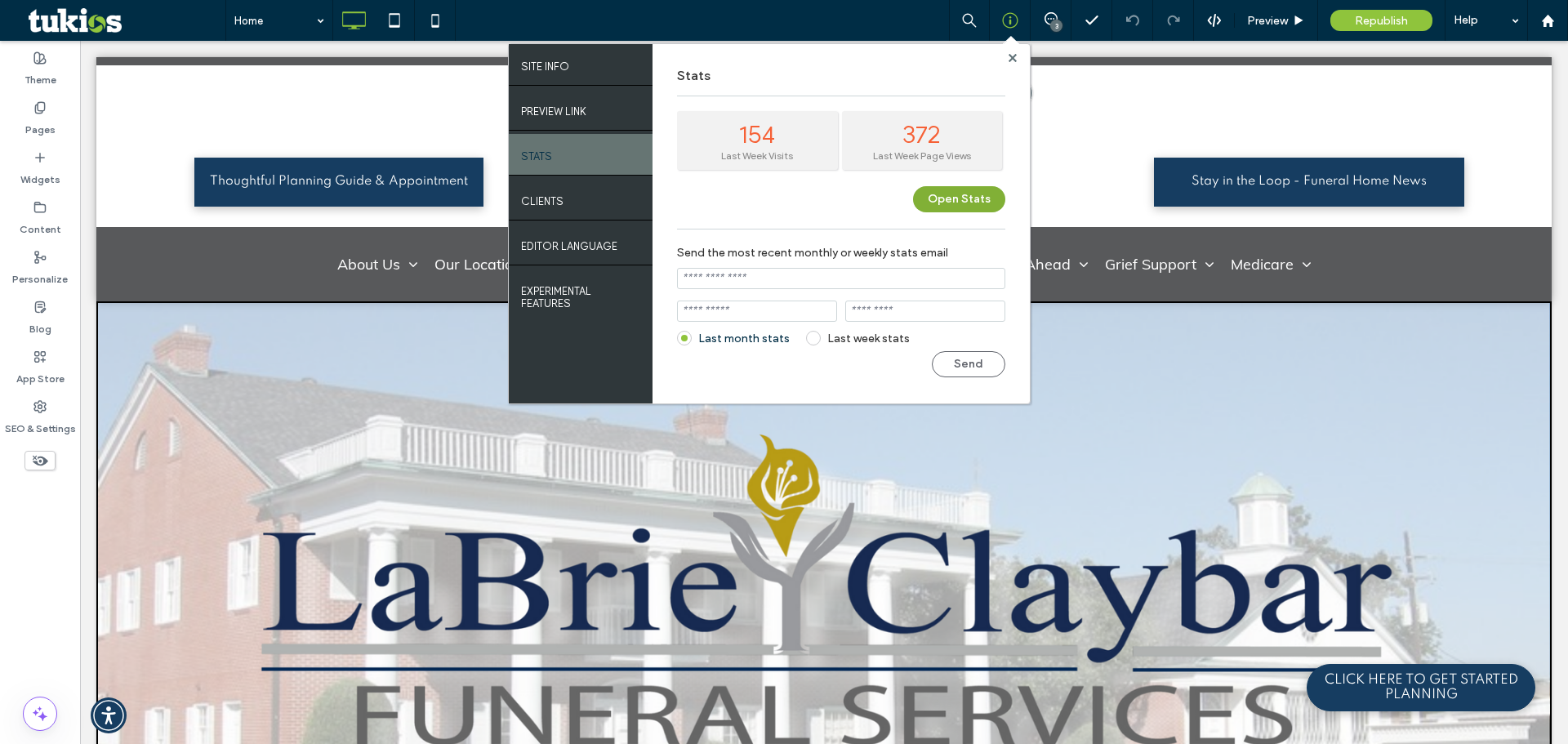
click at [952, 207] on button "Open Stats" at bounding box center [959, 199] width 92 height 26
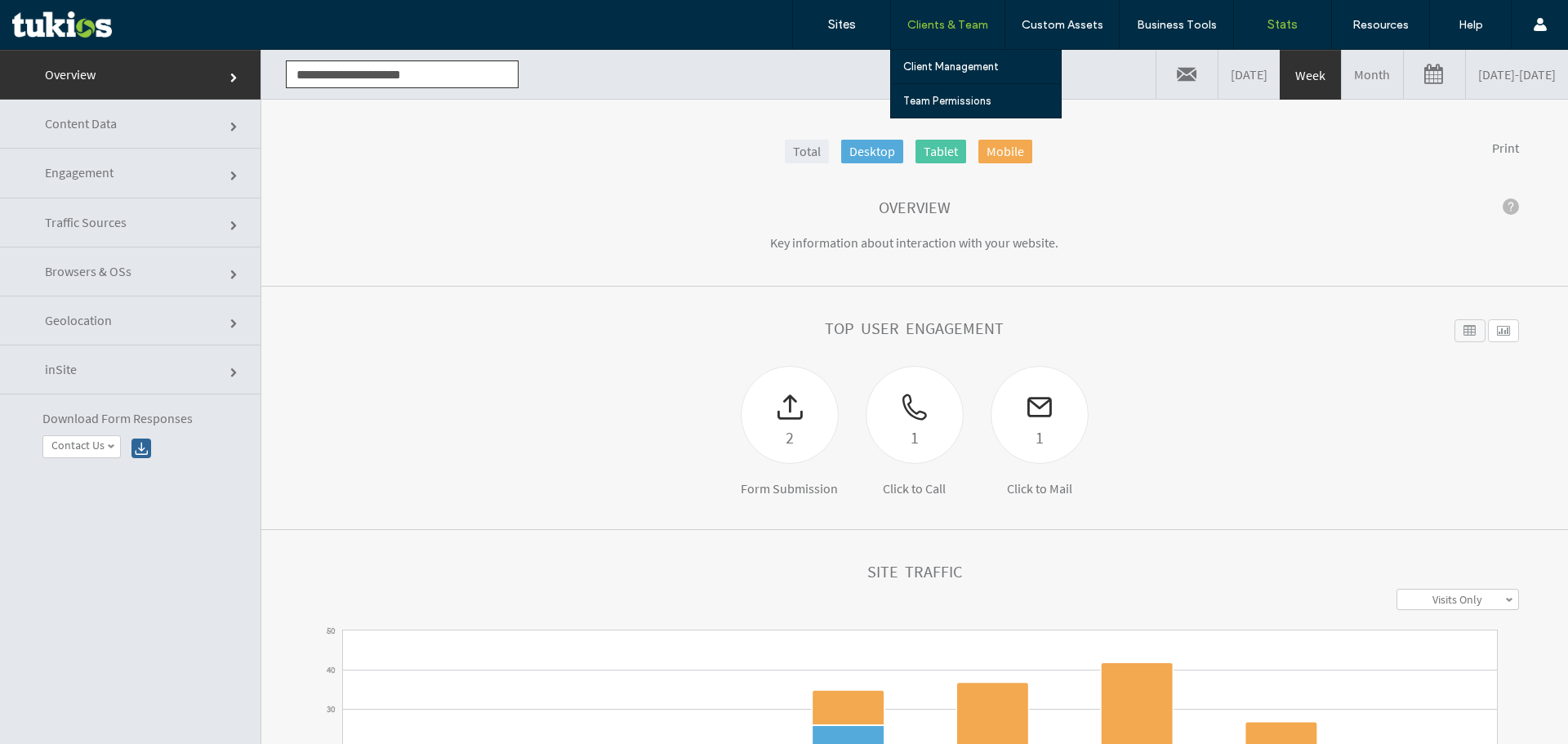
click at [932, 29] on label "Clients & Team" at bounding box center [947, 24] width 81 height 14
click at [936, 59] on link "Client Management" at bounding box center [982, 66] width 158 height 33
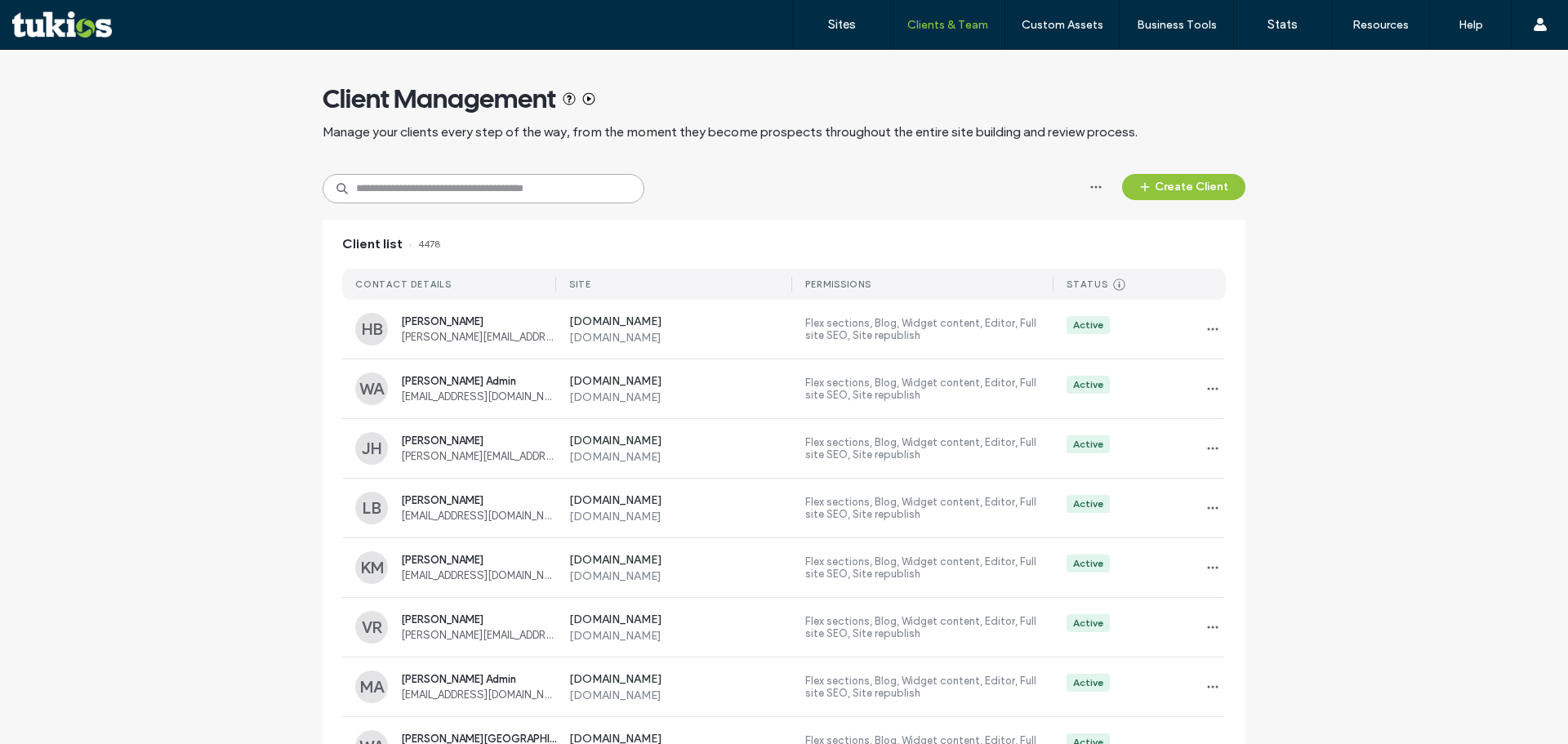
click at [500, 179] on input at bounding box center [483, 188] width 321 height 29
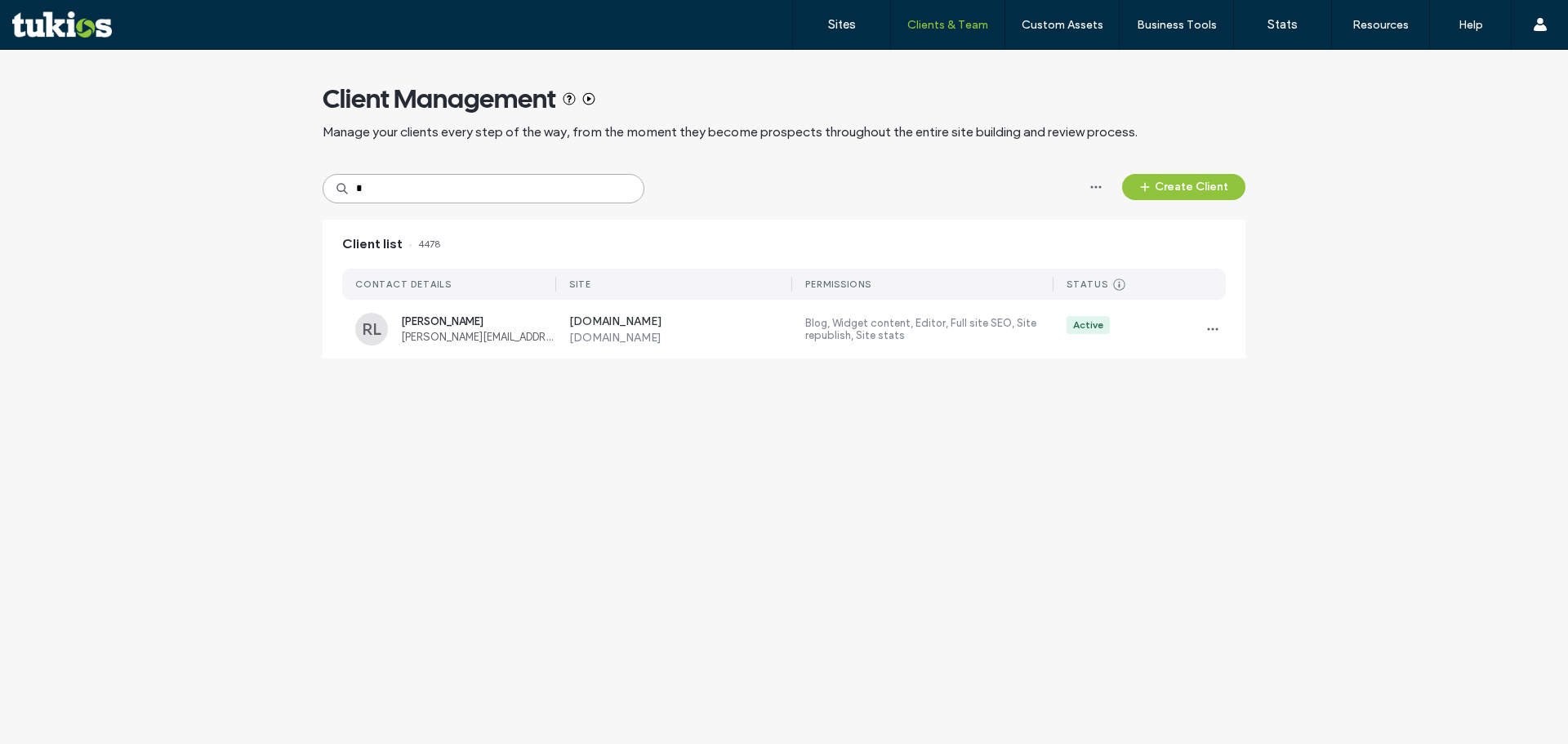
type input "*"
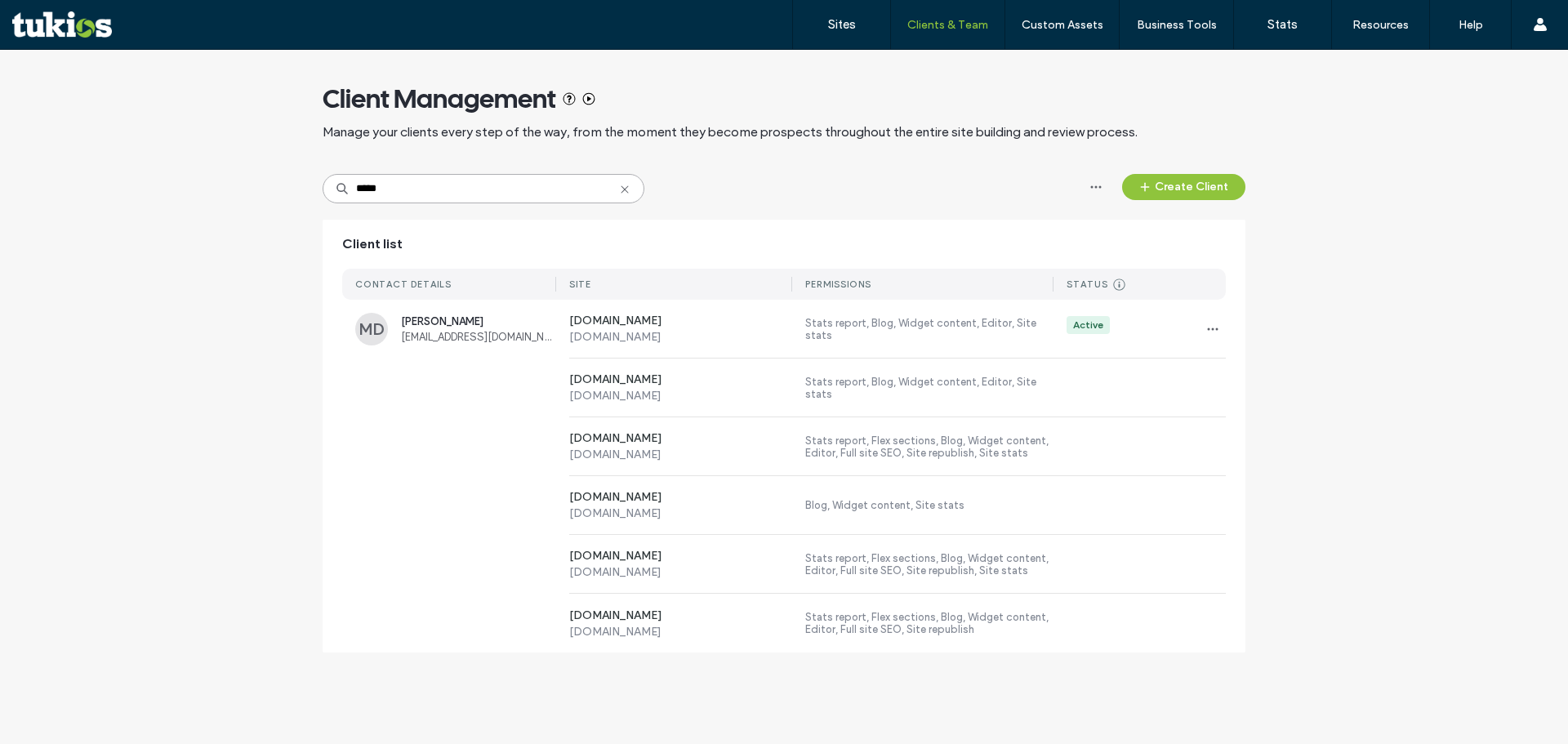
type input "*****"
click at [510, 332] on span "[EMAIL_ADDRESS][DOMAIN_NAME]" at bounding box center [478, 337] width 155 height 13
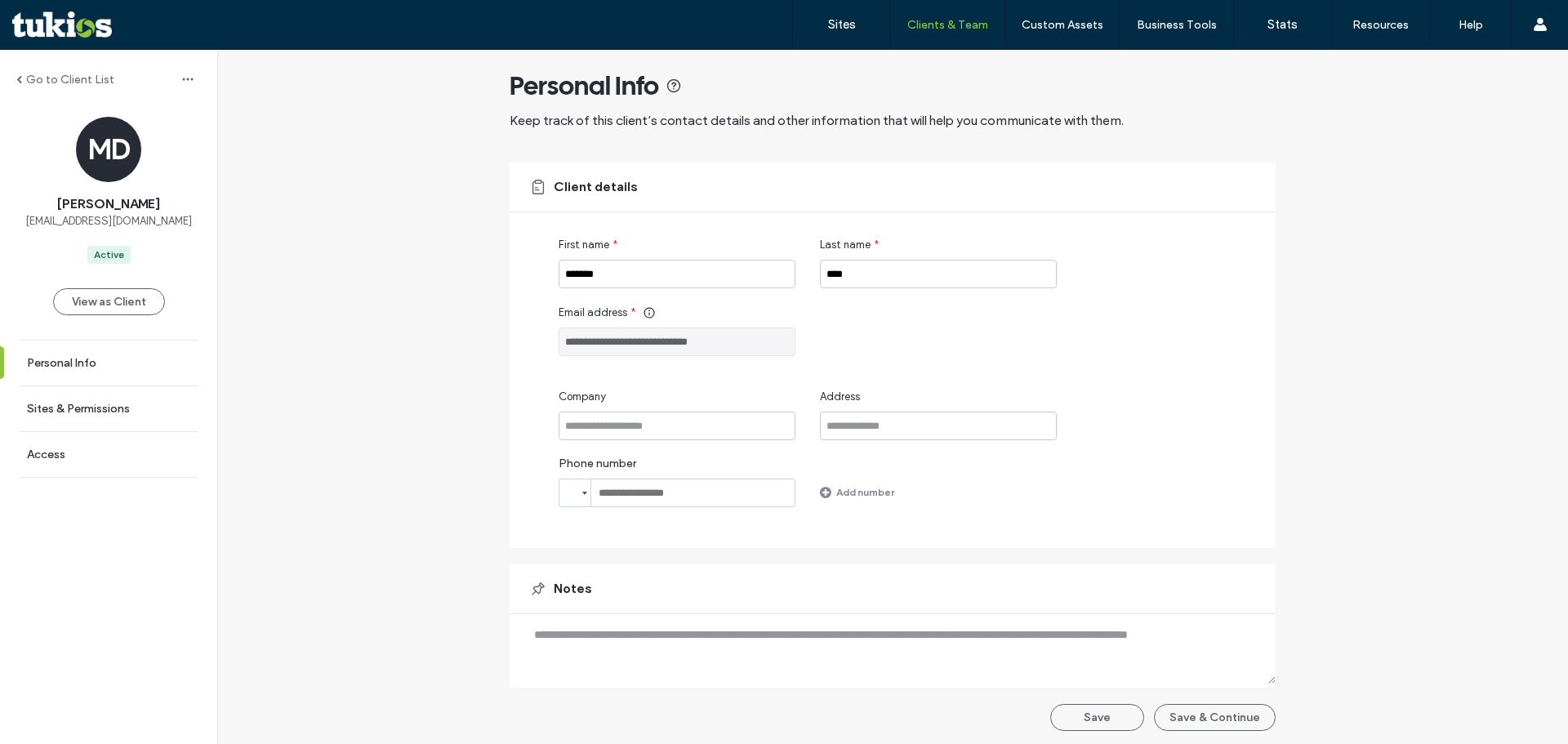
scroll to position [16, 0]
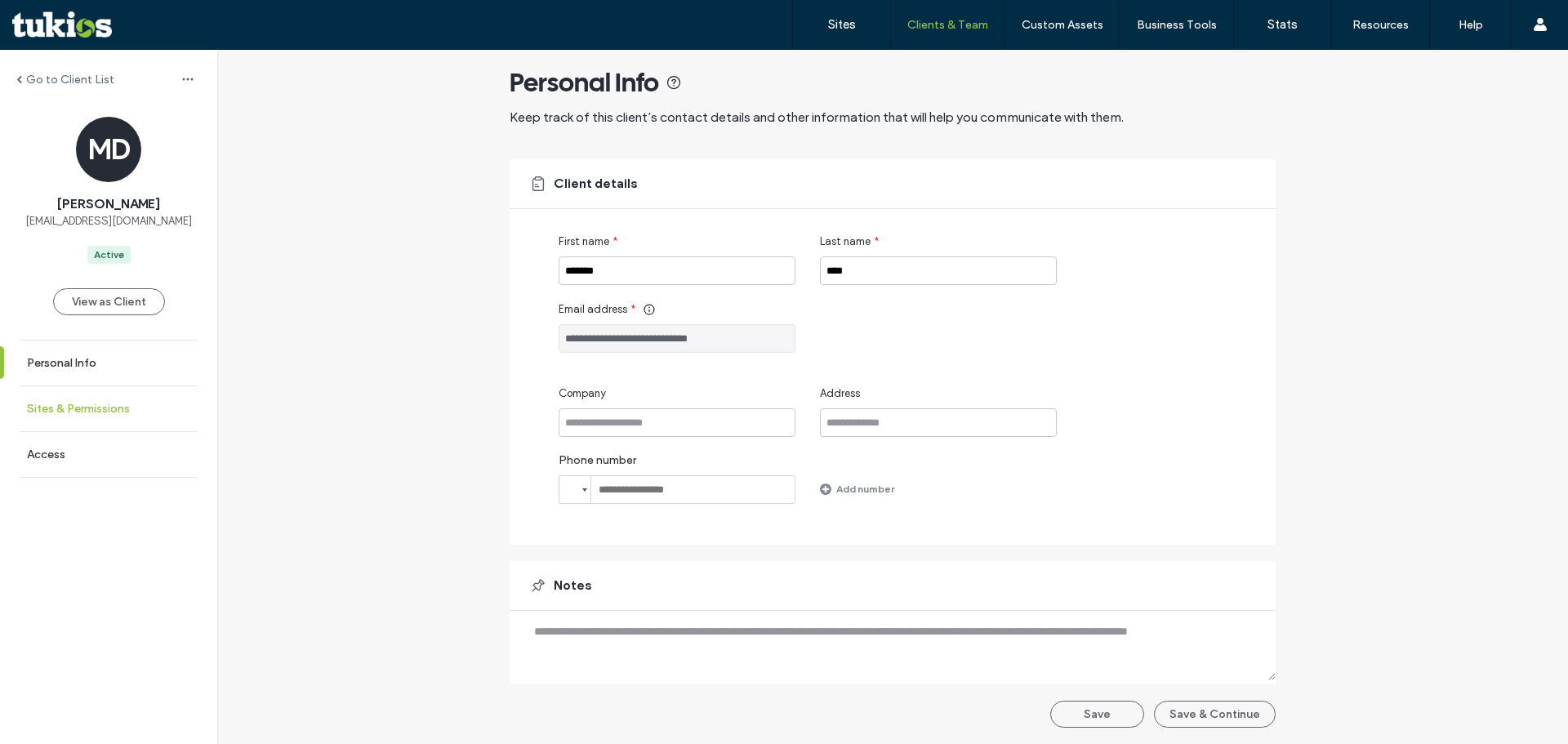
click at [74, 403] on label "Sites & Permissions" at bounding box center [79, 408] width 103 height 14
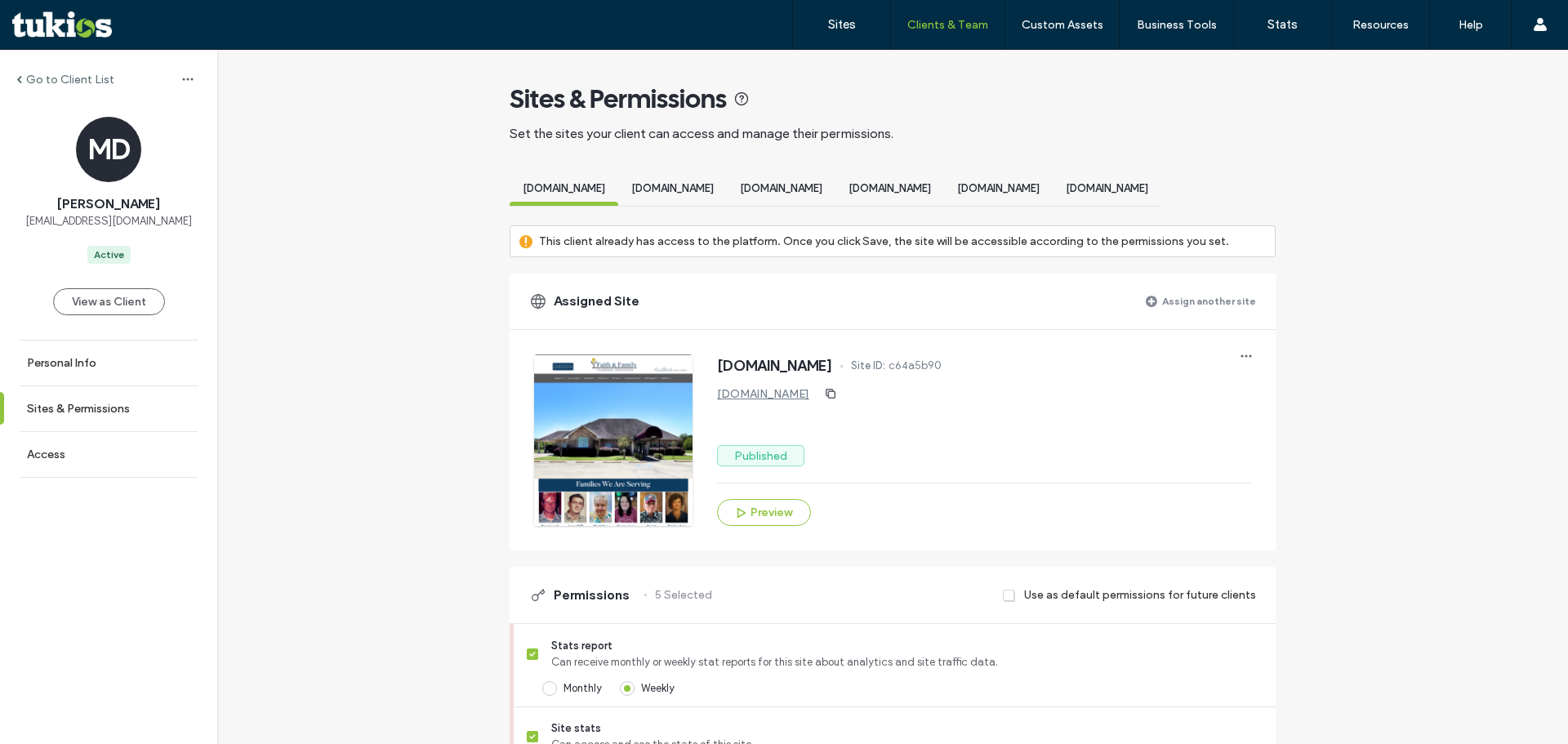
click at [1039, 184] on span "[DOMAIN_NAME]" at bounding box center [998, 188] width 82 height 13
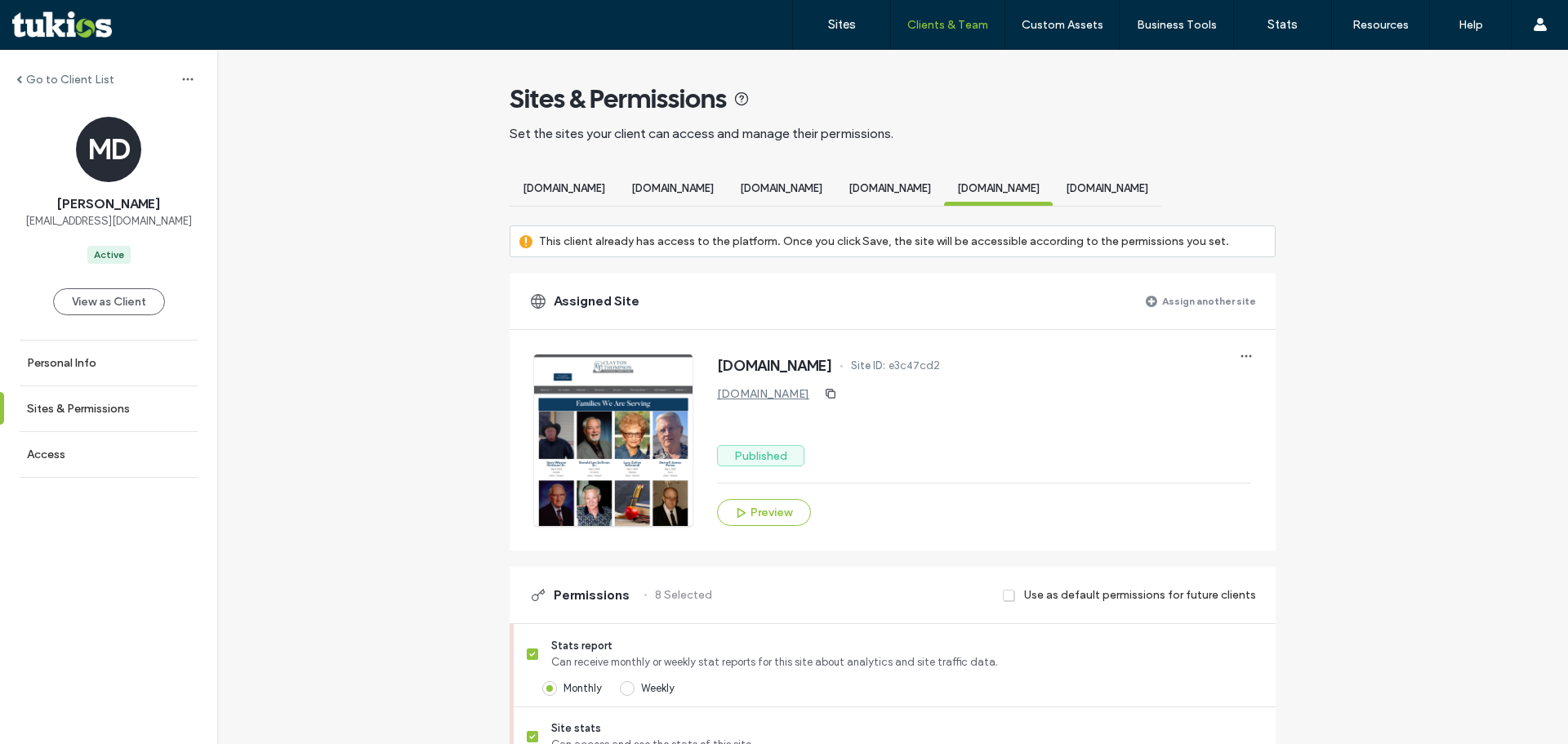
scroll to position [0, 278]
click at [1148, 187] on span "[DOMAIN_NAME]" at bounding box center [1106, 188] width 82 height 13
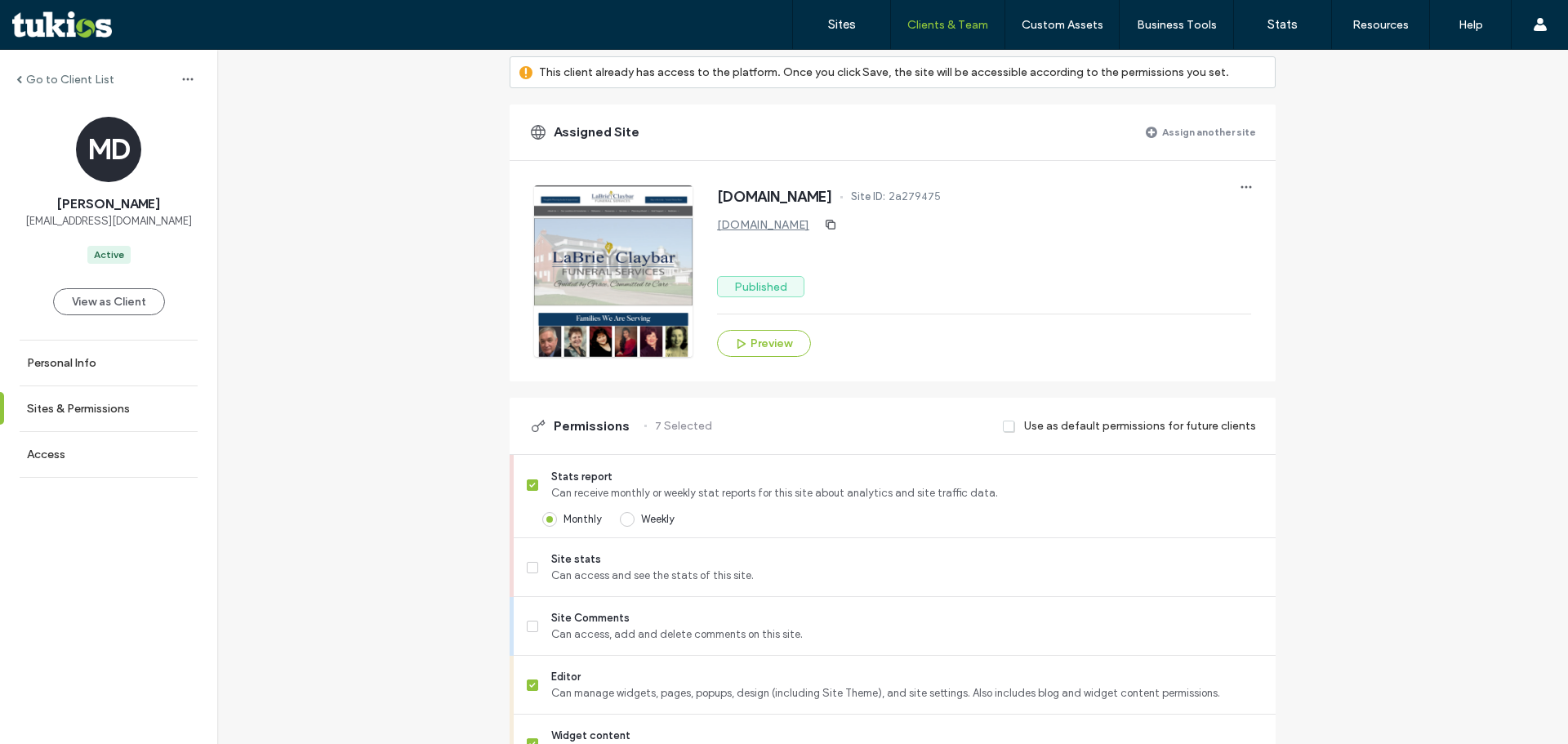
scroll to position [245, 0]
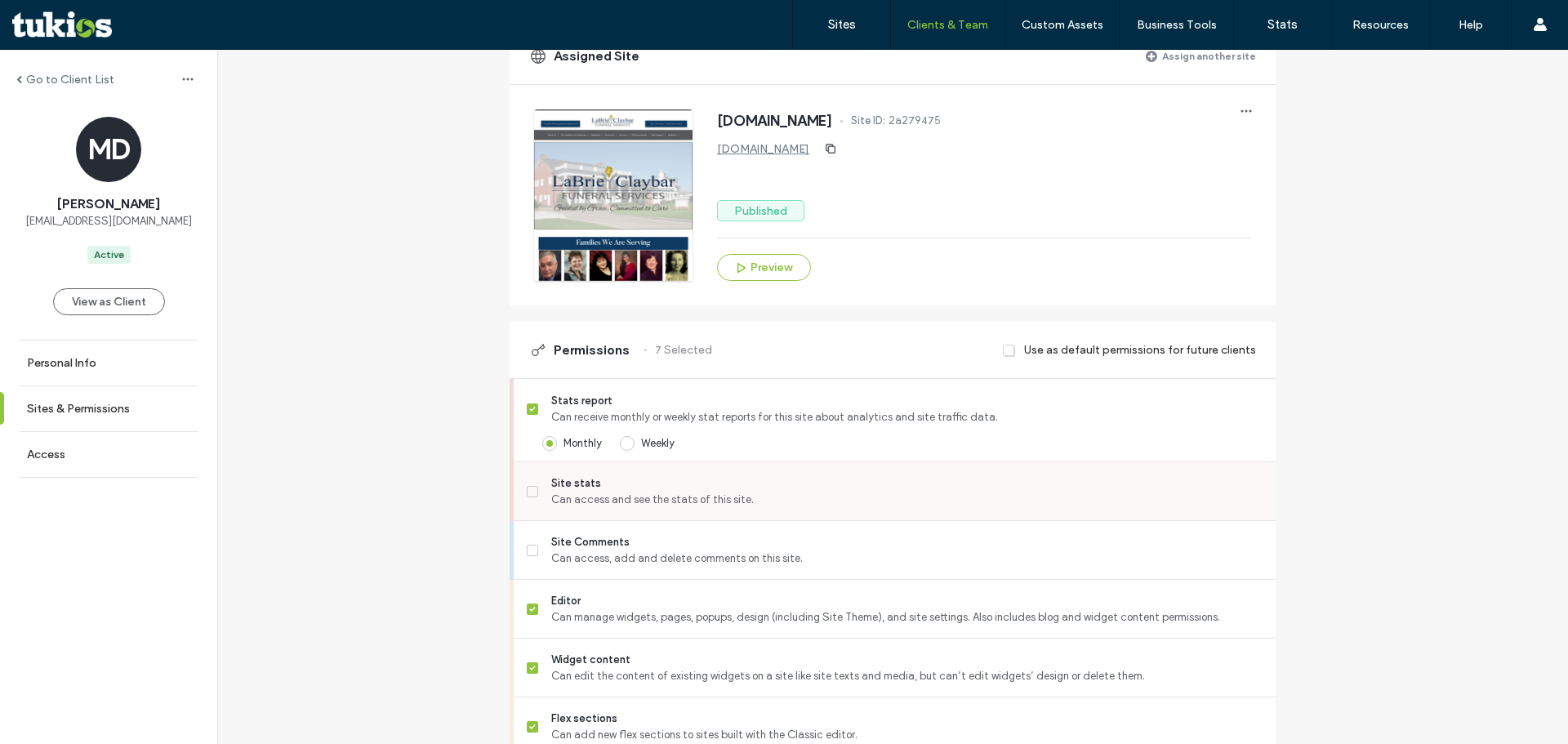
click at [556, 505] on span "Can access and see the stats of this site." at bounding box center [907, 500] width 712 height 16
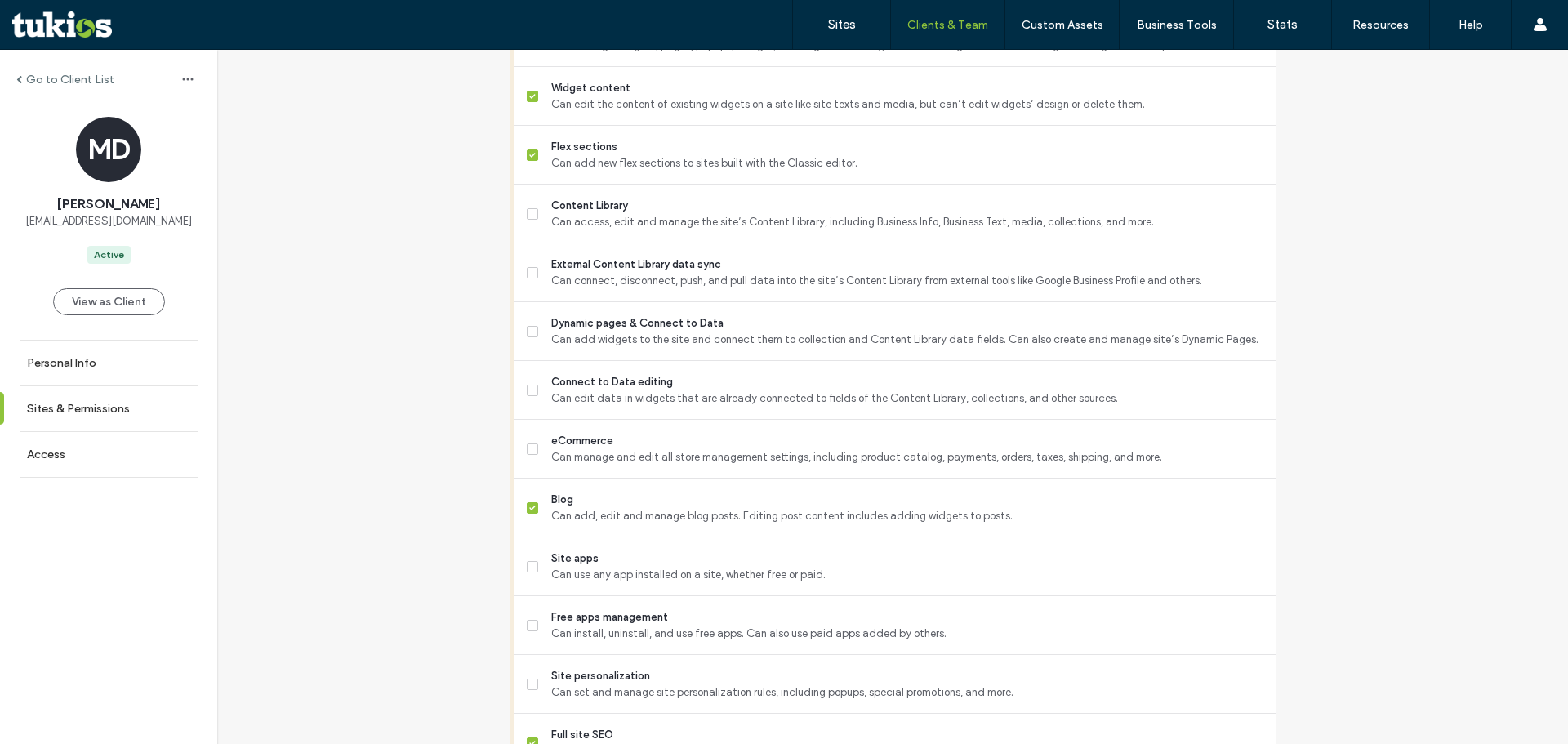
scroll to position [1389, 0]
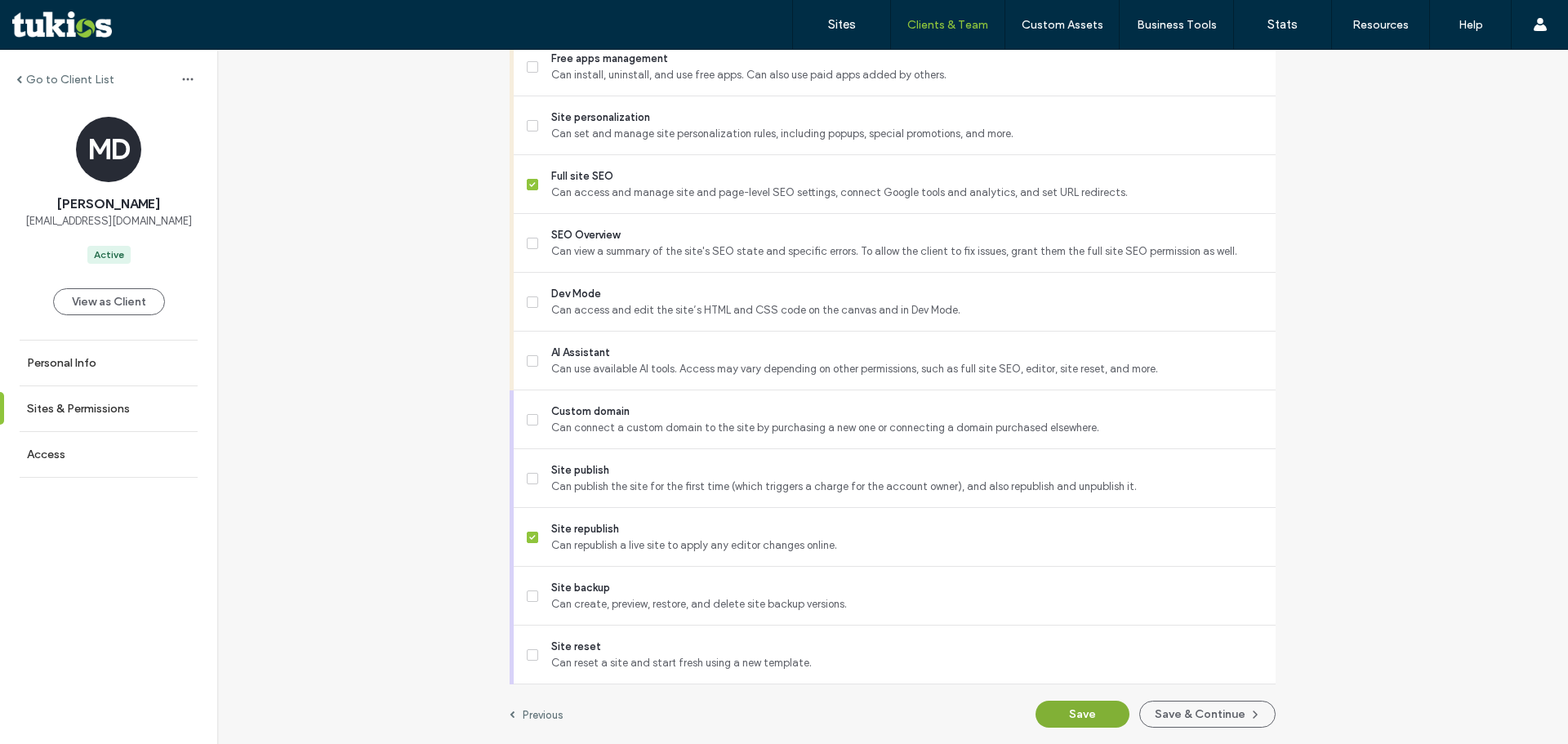
click at [1038, 721] on button "Save" at bounding box center [1083, 714] width 94 height 27
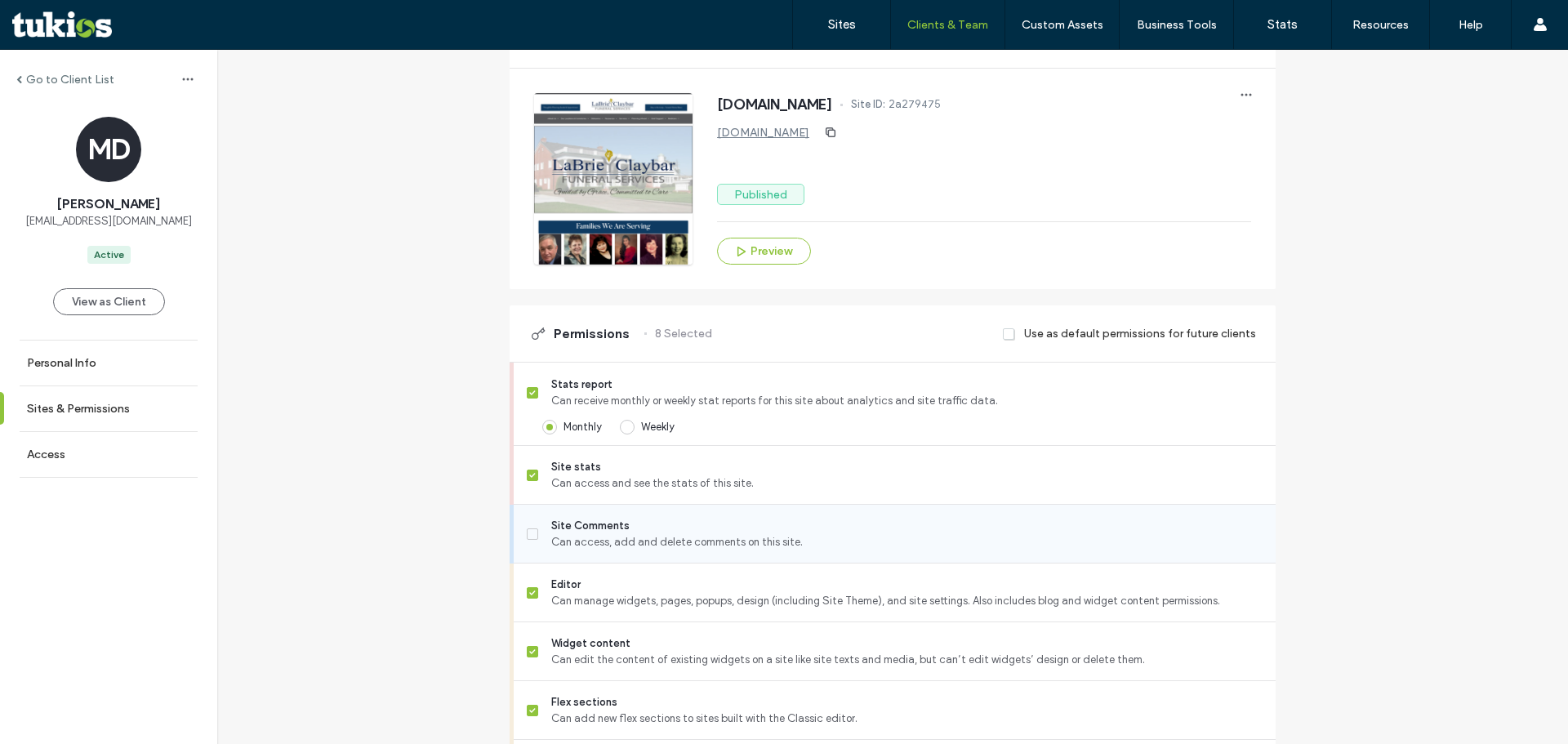
scroll to position [0, 0]
